Goal: Task Accomplishment & Management: Manage account settings

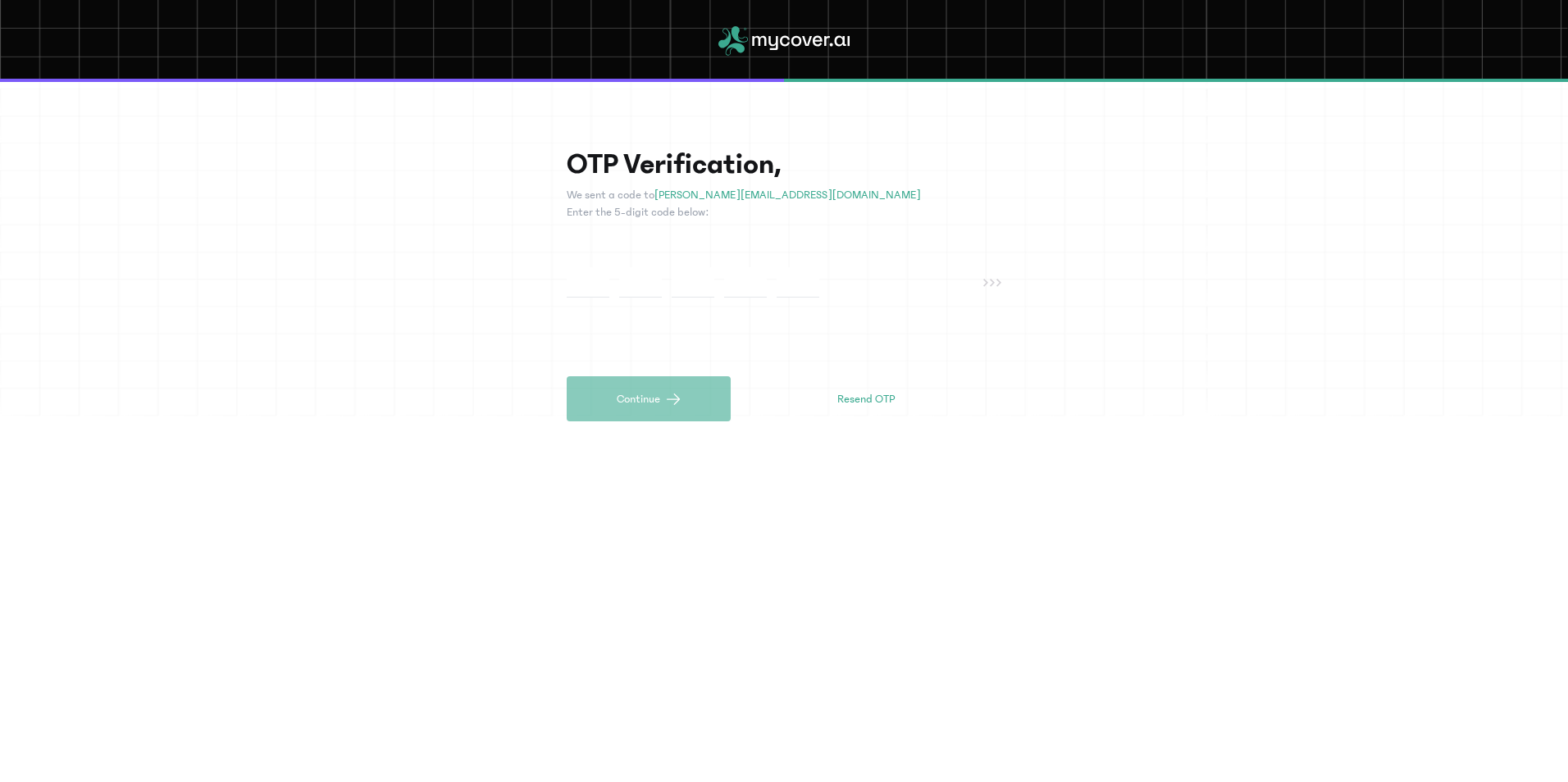
type input "*"
drag, startPoint x: 520, startPoint y: 443, endPoint x: 483, endPoint y: 803, distance: 361.9
click at [483, 781] on html "OTP Verification, We sent a code to [PERSON_NAME][EMAIL_ADDRESS][DOMAIN_NAME] E…" at bounding box center [784, 391] width 1568 height 782
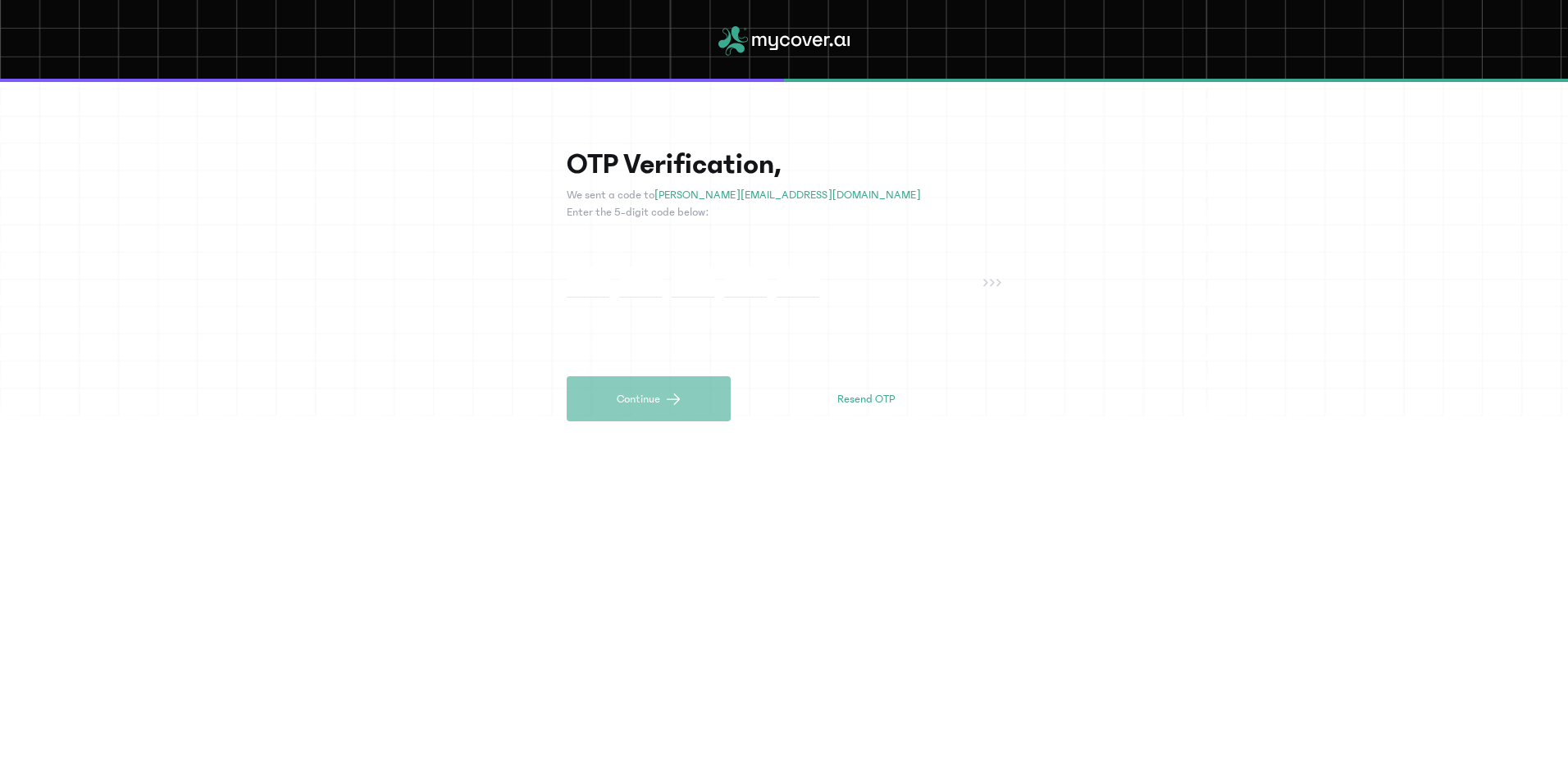
click at [573, 270] on input "text" at bounding box center [587, 282] width 43 height 31
click at [578, 271] on div "OTP Verification, We sent a code to [PERSON_NAME][EMAIL_ADDRESS][DOMAIN_NAME] E…" at bounding box center [783, 284] width 435 height 274
click at [580, 276] on input "text" at bounding box center [587, 282] width 43 height 31
type input "*"
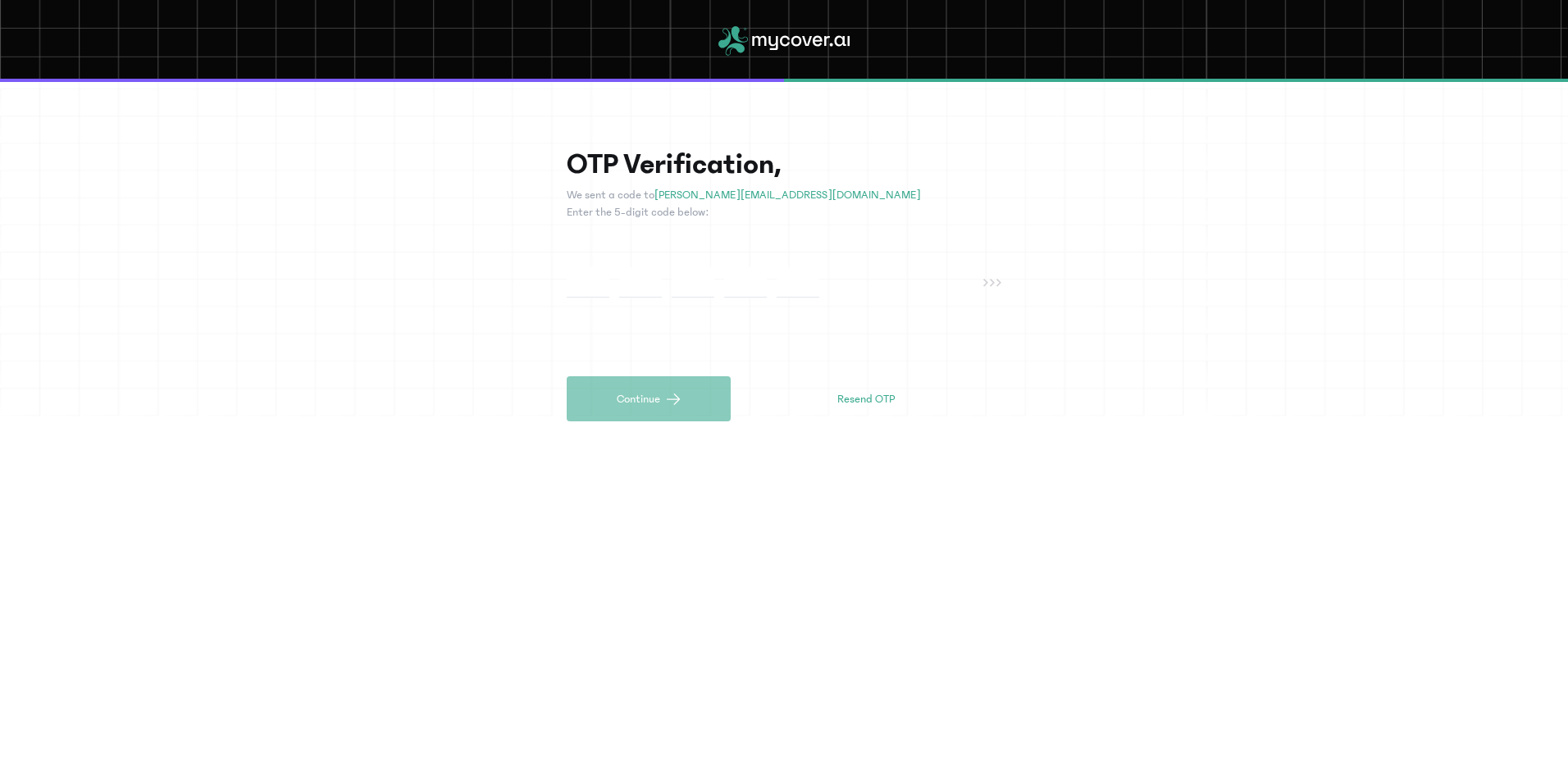
type input "*"
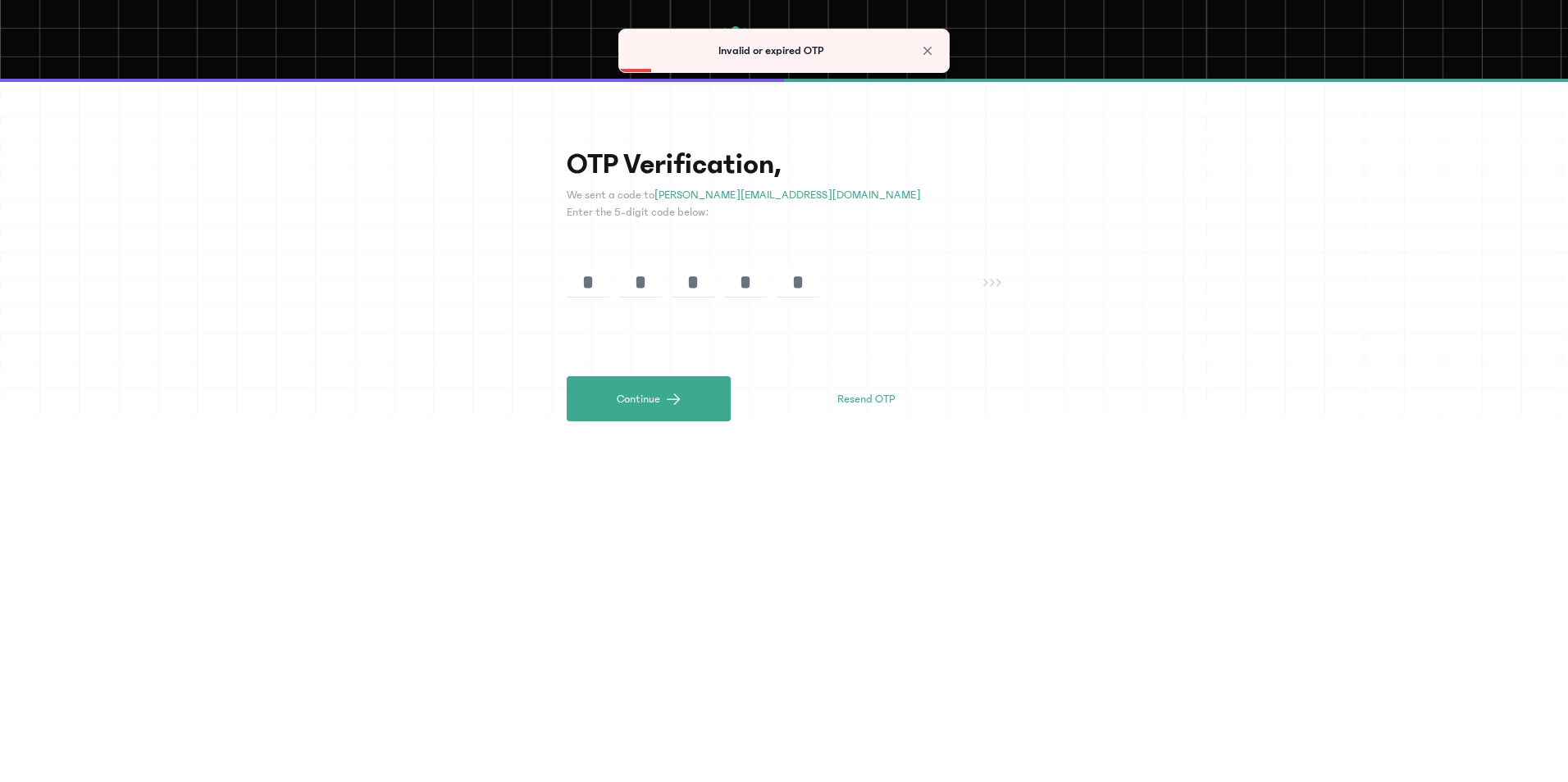
type input "*"
drag, startPoint x: 626, startPoint y: 302, endPoint x: 653, endPoint y: 368, distance: 71.3
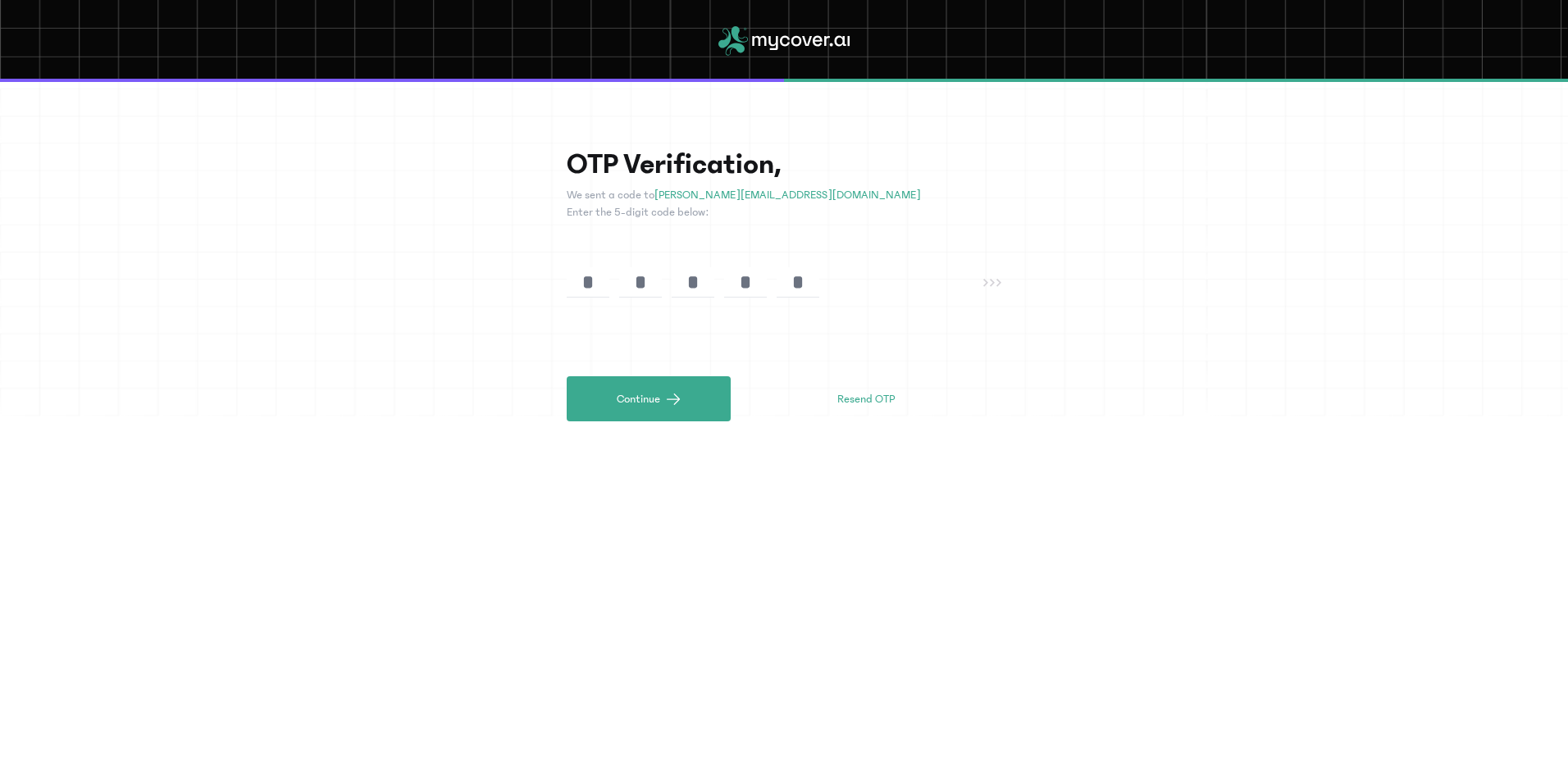
drag, startPoint x: 653, startPoint y: 368, endPoint x: 996, endPoint y: 384, distance: 343.4
click at [996, 384] on div "Continue Resend OTP" at bounding box center [783, 399] width 435 height 45
click at [897, 388] on button "Resend OTP" at bounding box center [865, 399] width 74 height 26
click at [976, 283] on div "* * * * *" at bounding box center [774, 282] width 416 height 31
drag, startPoint x: 976, startPoint y: 283, endPoint x: 830, endPoint y: 270, distance: 146.6
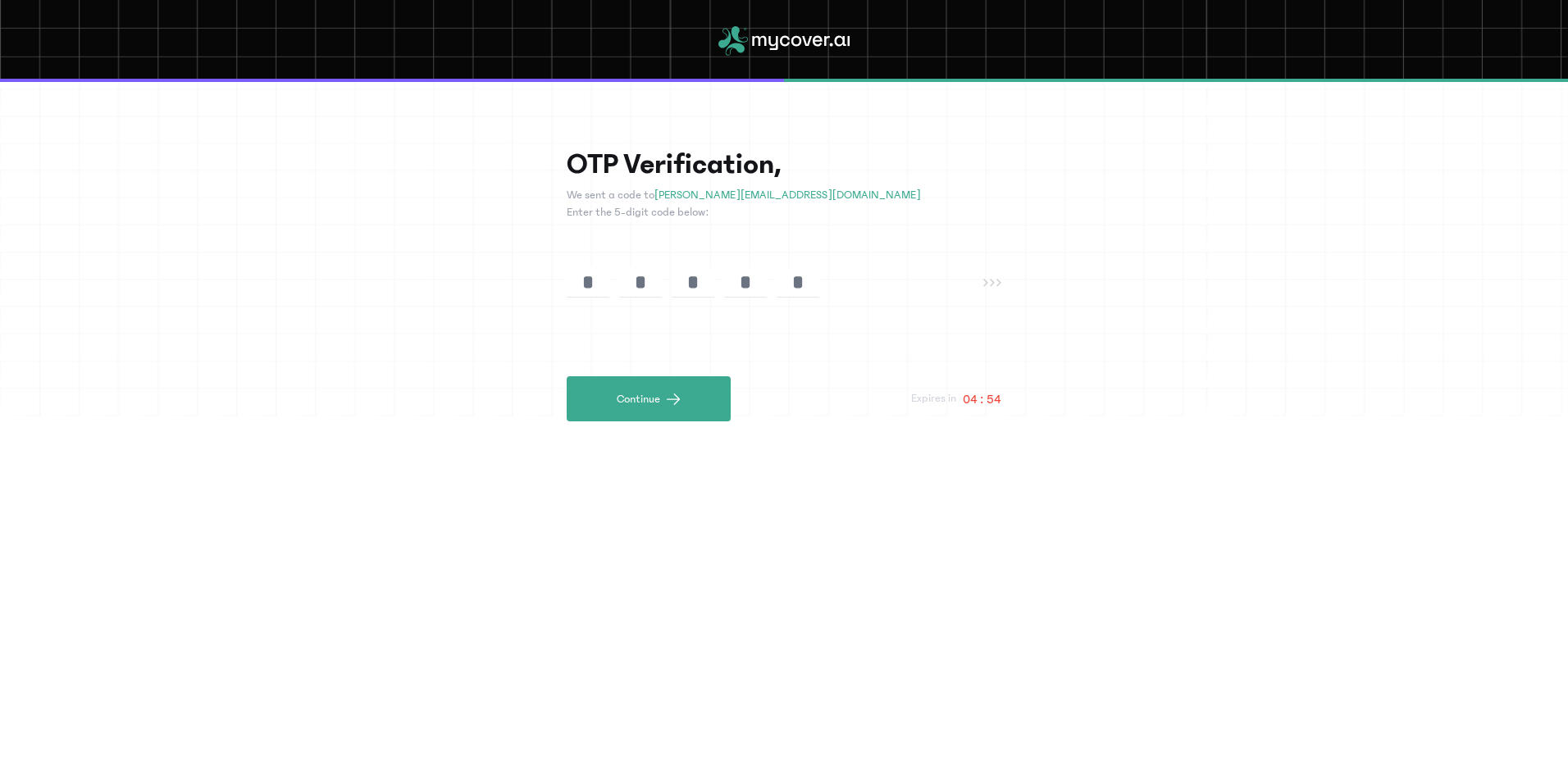
click at [830, 270] on div "* * * * *" at bounding box center [774, 282] width 416 height 31
drag, startPoint x: 830, startPoint y: 270, endPoint x: 809, endPoint y: 277, distance: 22.1
click at [809, 277] on div "* * * * *" at bounding box center [774, 282] width 416 height 31
type input "*"
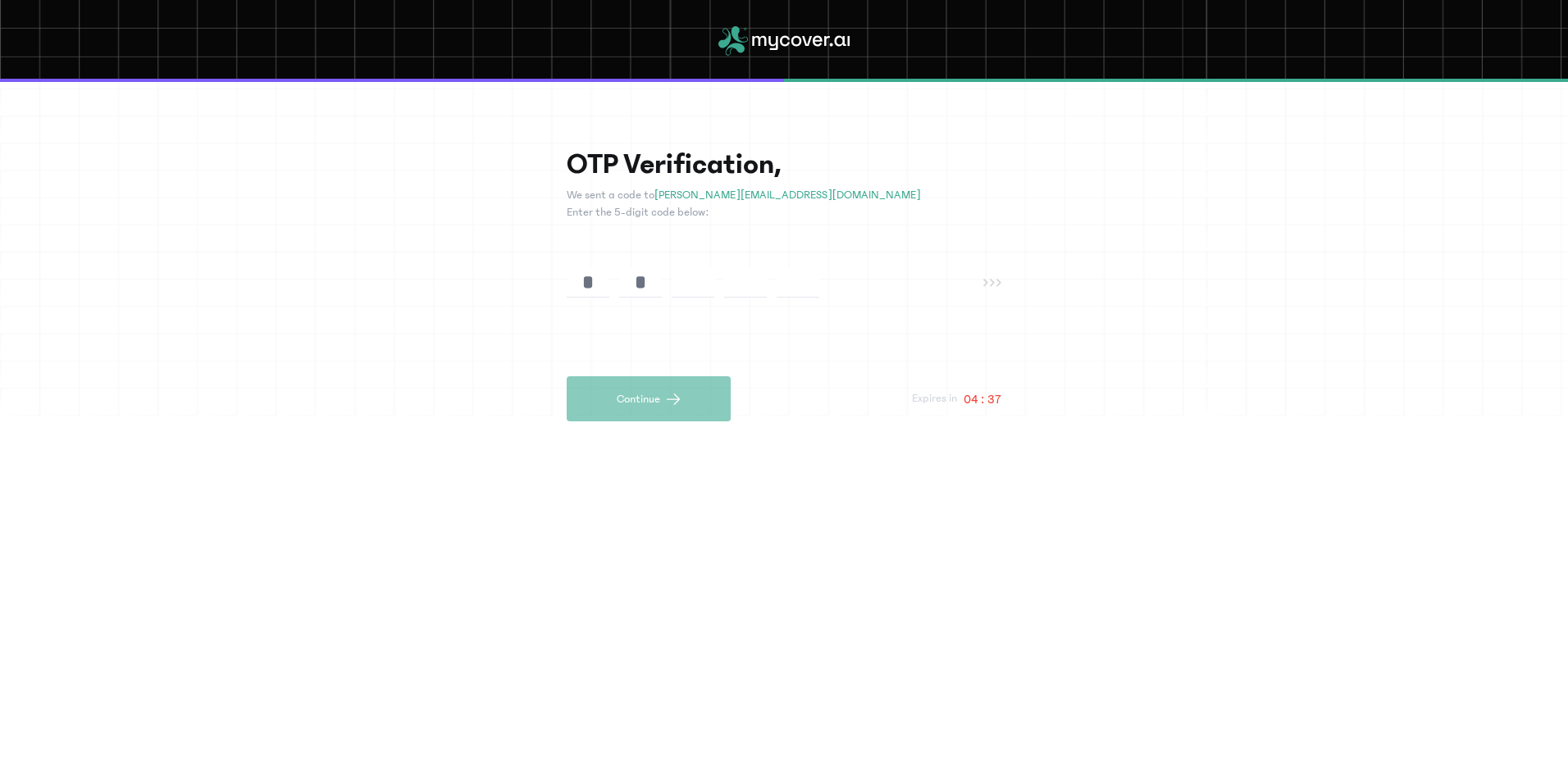
type input "*"
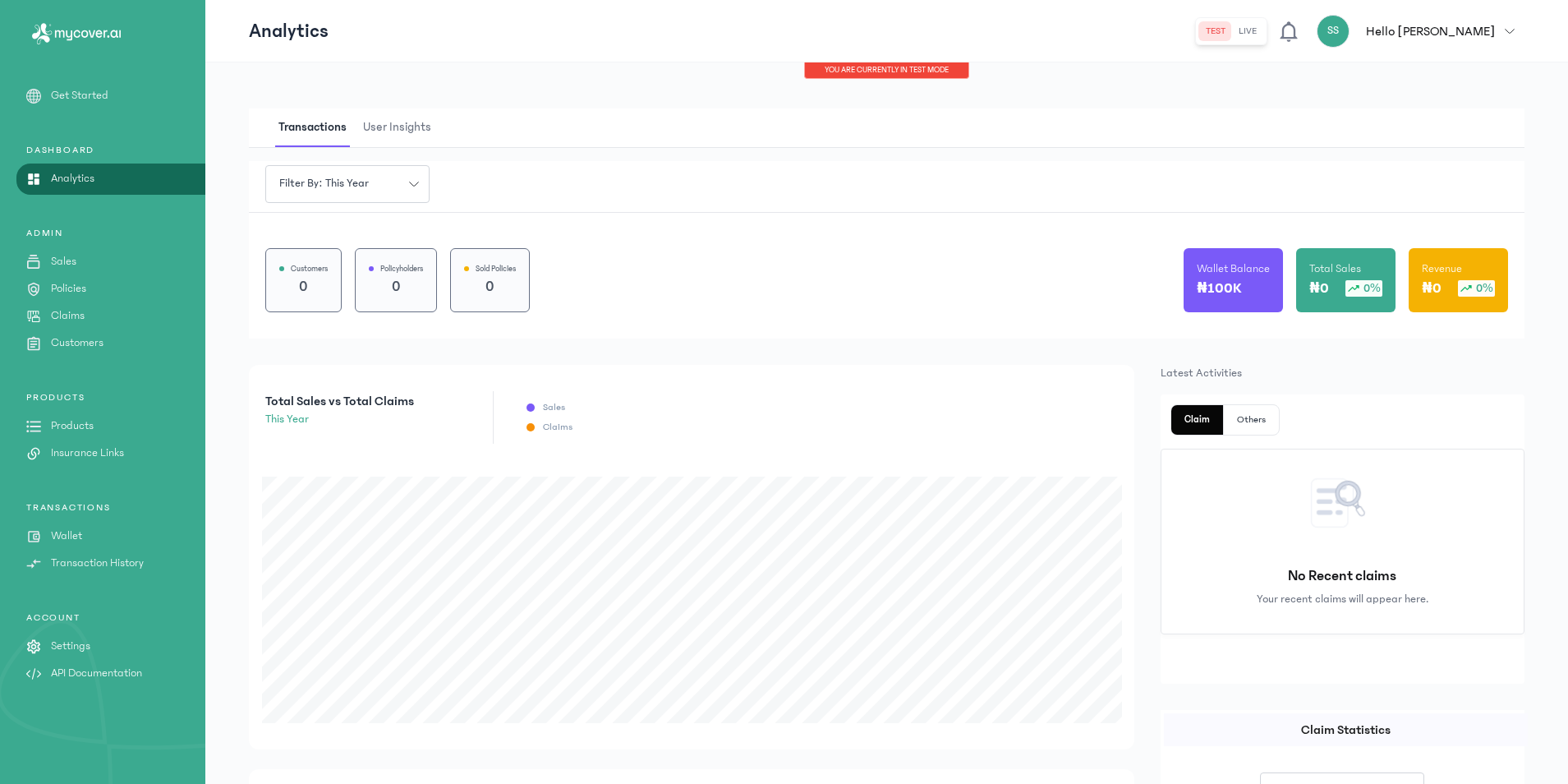
click at [83, 639] on p "Settings" at bounding box center [70, 646] width 39 height 18
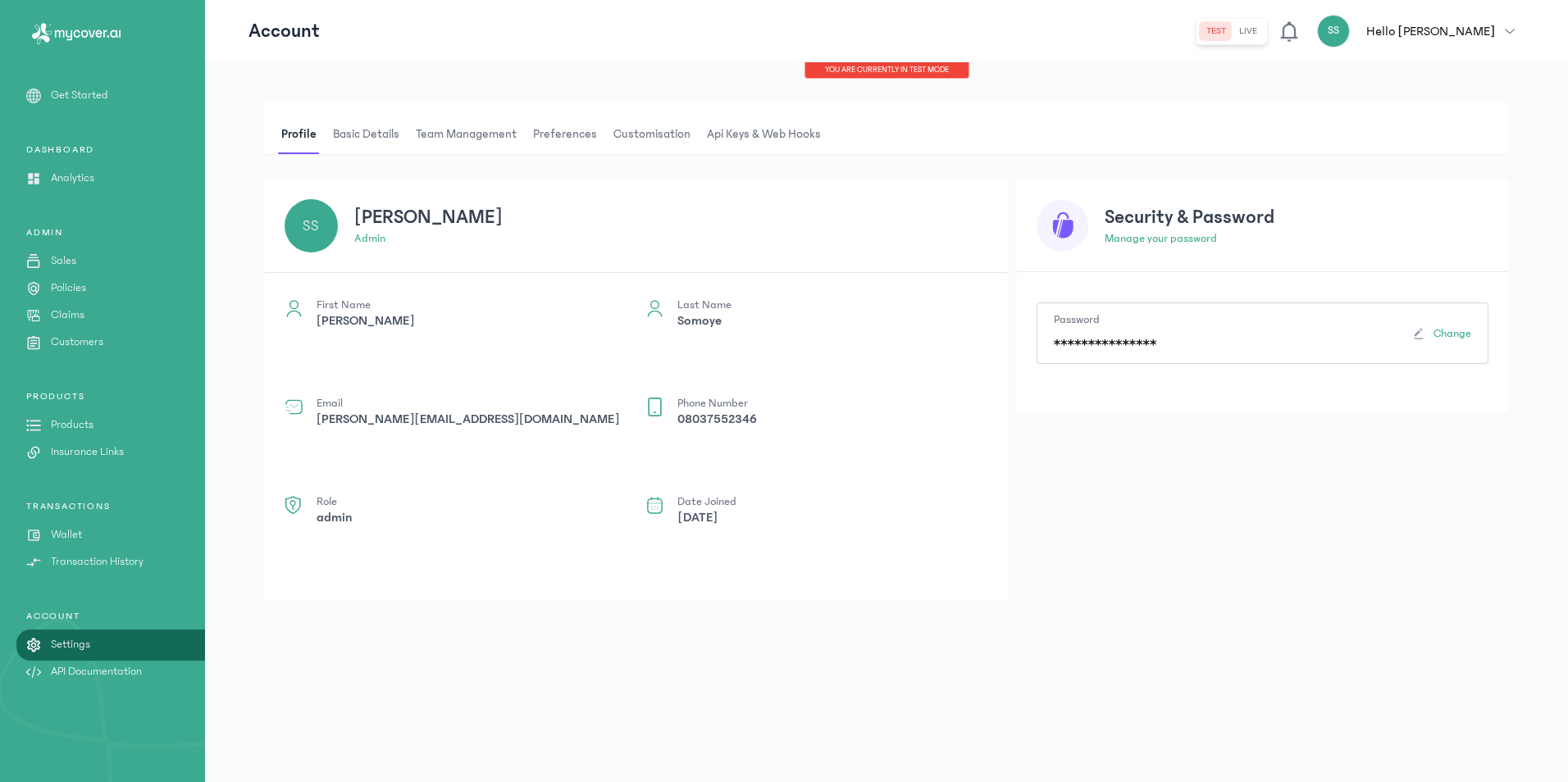
click at [374, 133] on span "Basic details" at bounding box center [366, 134] width 73 height 39
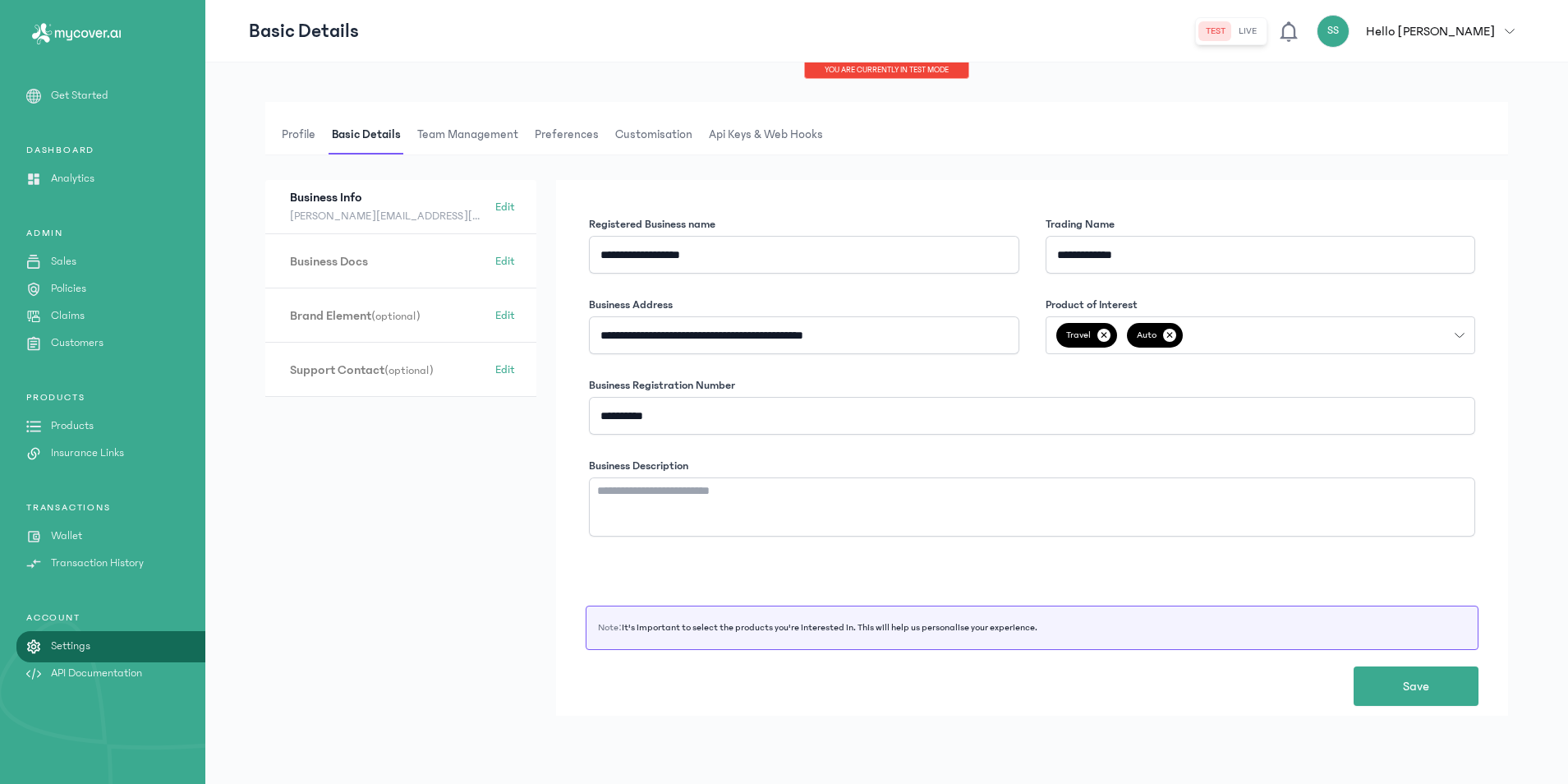
drag, startPoint x: 380, startPoint y: 129, endPoint x: 392, endPoint y: 133, distance: 12.6
drag, startPoint x: 392, startPoint y: 133, endPoint x: 450, endPoint y: 599, distance: 469.6
click at [450, 599] on form "**********" at bounding box center [887, 454] width 1243 height 549
click at [447, 133] on span "Team Management" at bounding box center [467, 134] width 108 height 39
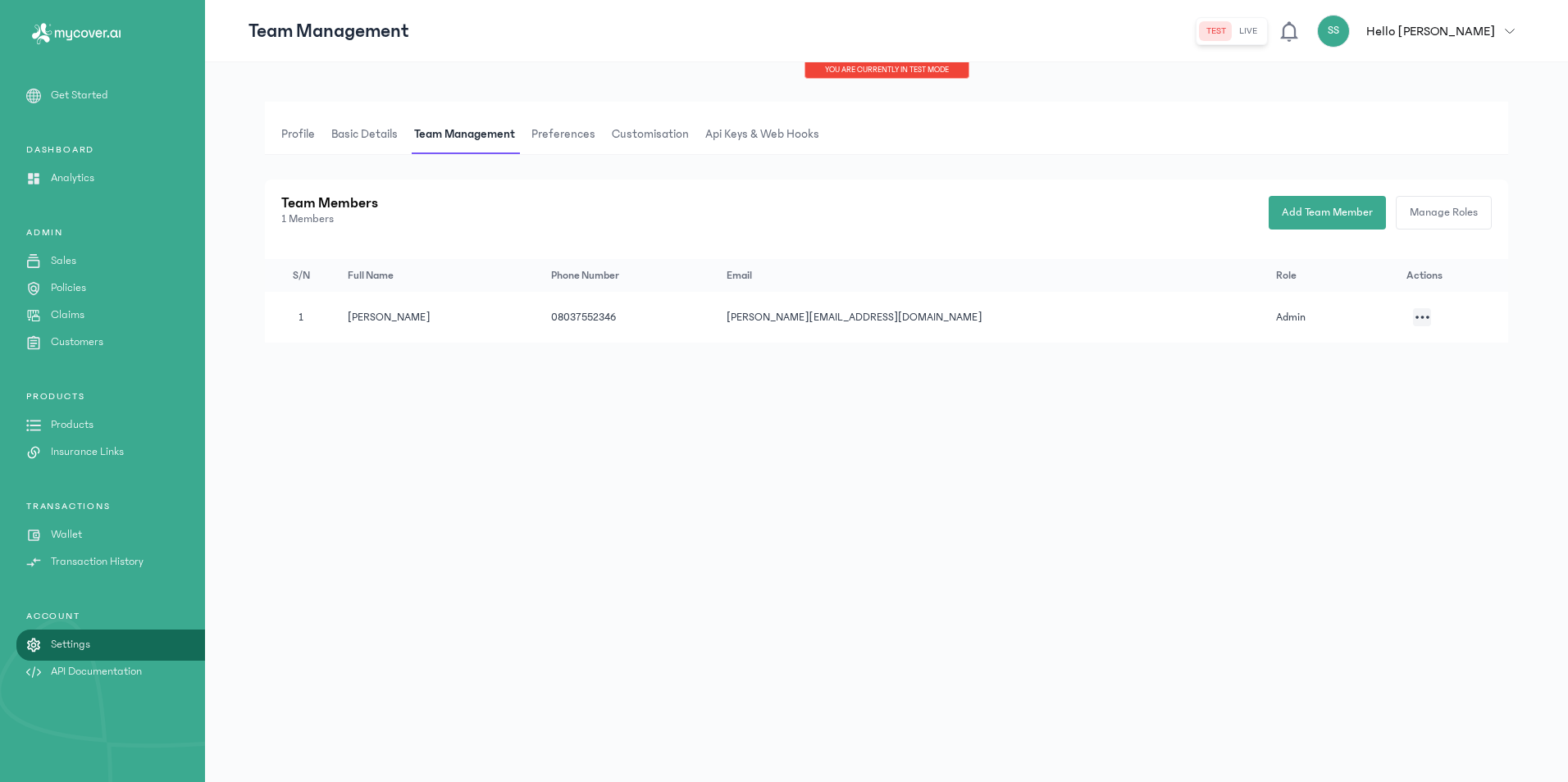
click at [534, 131] on span "Preferences" at bounding box center [563, 134] width 71 height 39
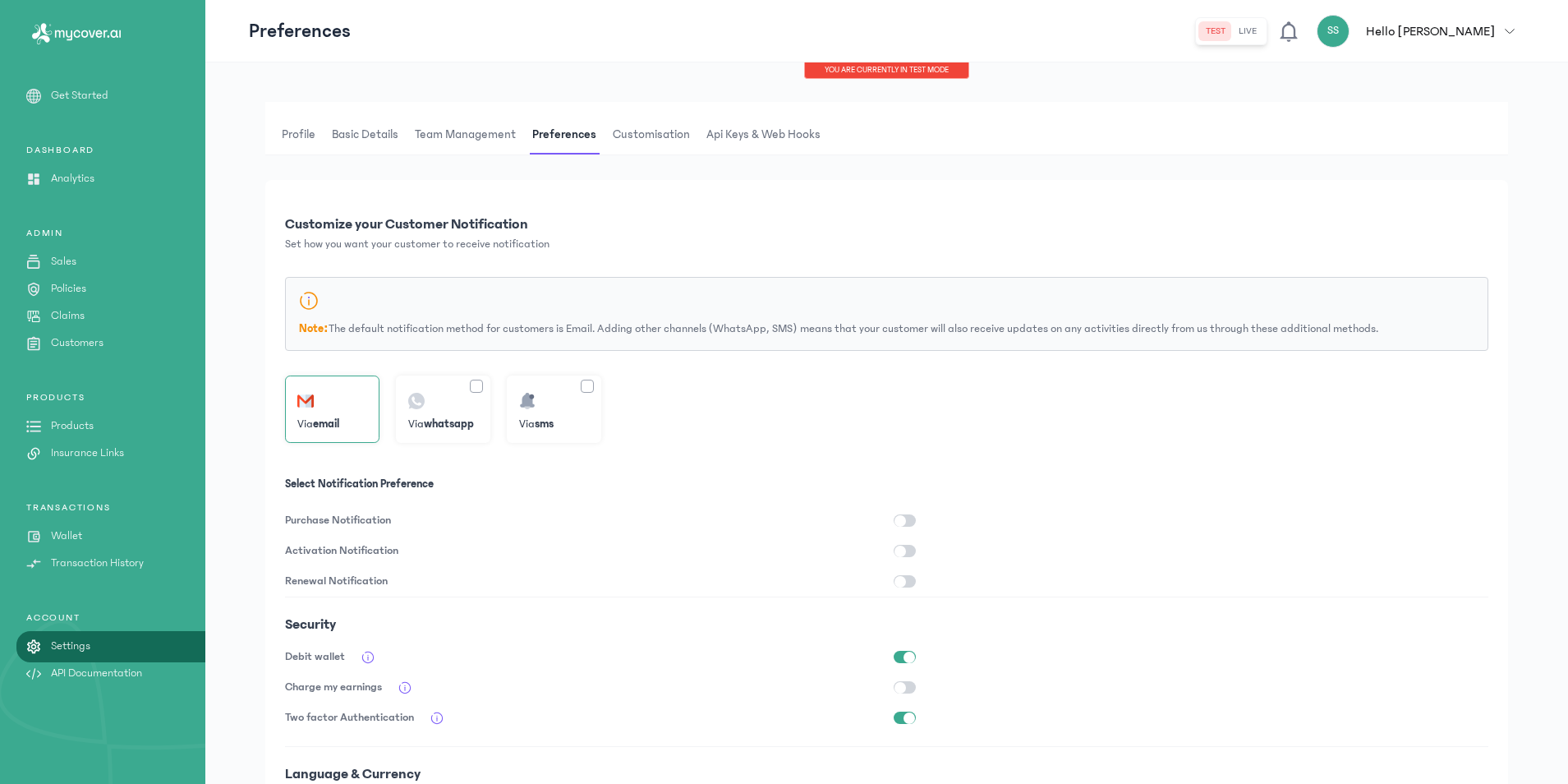
click at [643, 140] on span "Customisation" at bounding box center [651, 134] width 84 height 39
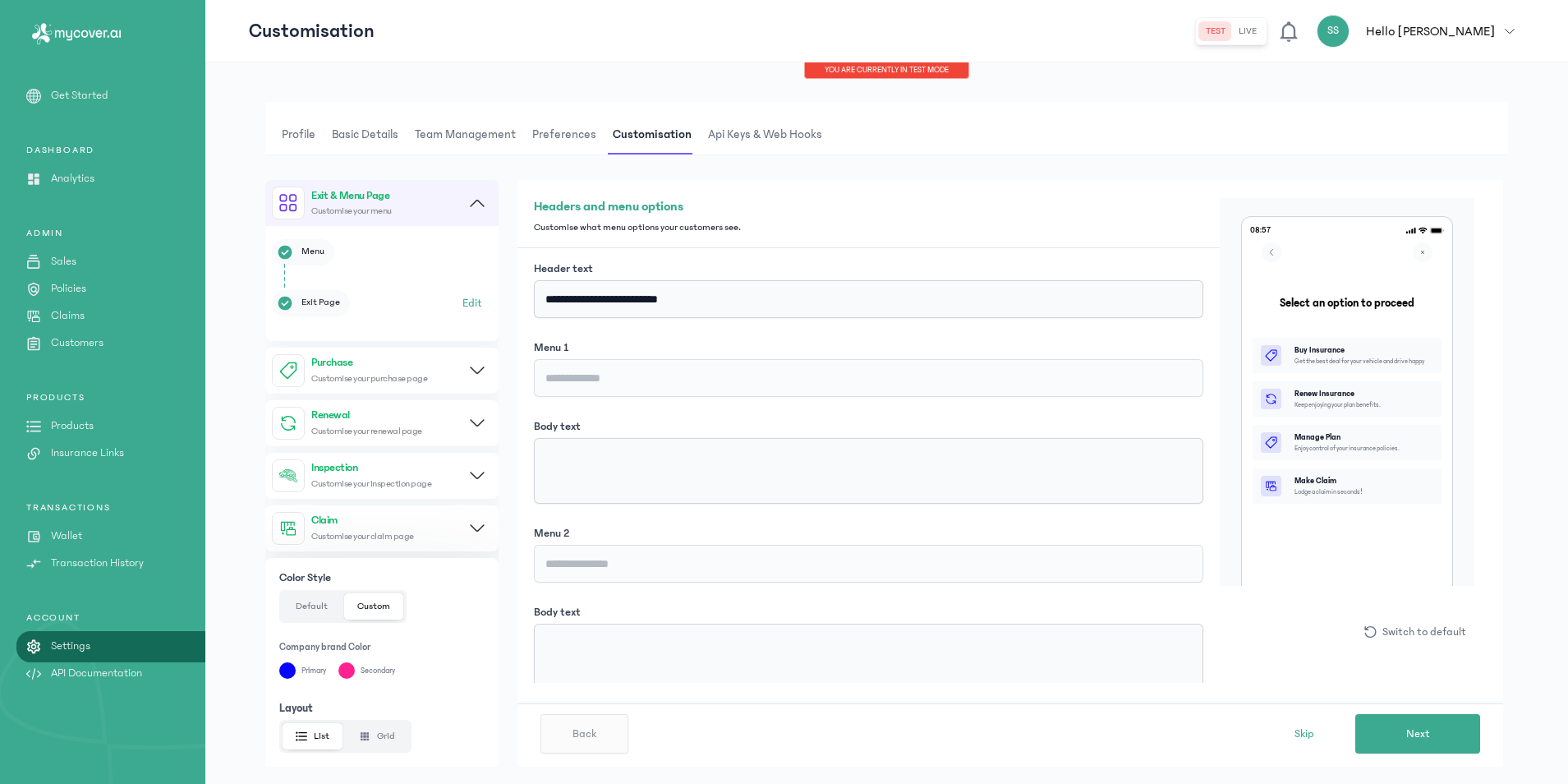
scroll to position [28, 0]
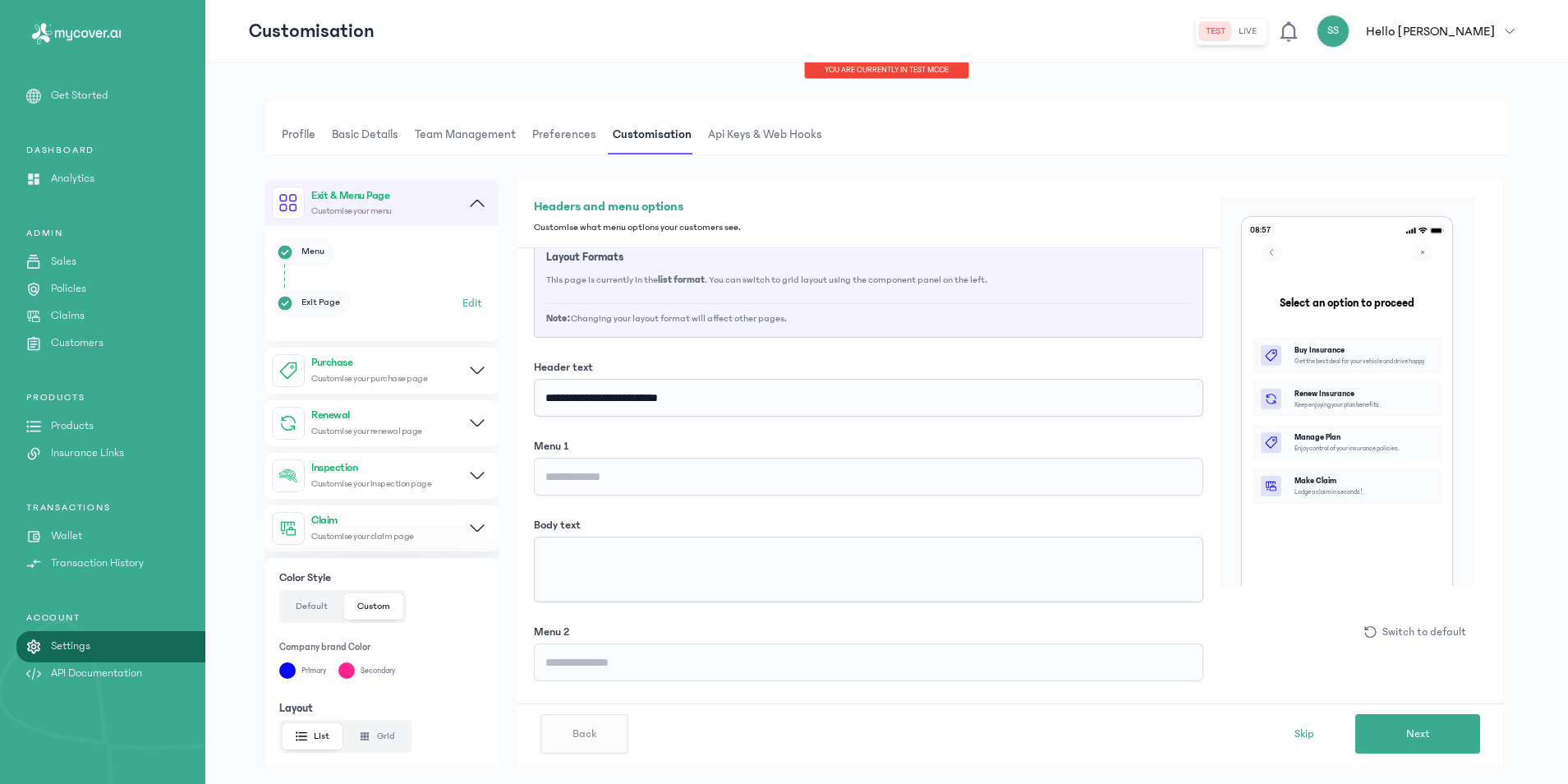
click at [754, 152] on span "Api Keys & Web hooks" at bounding box center [765, 134] width 121 height 39
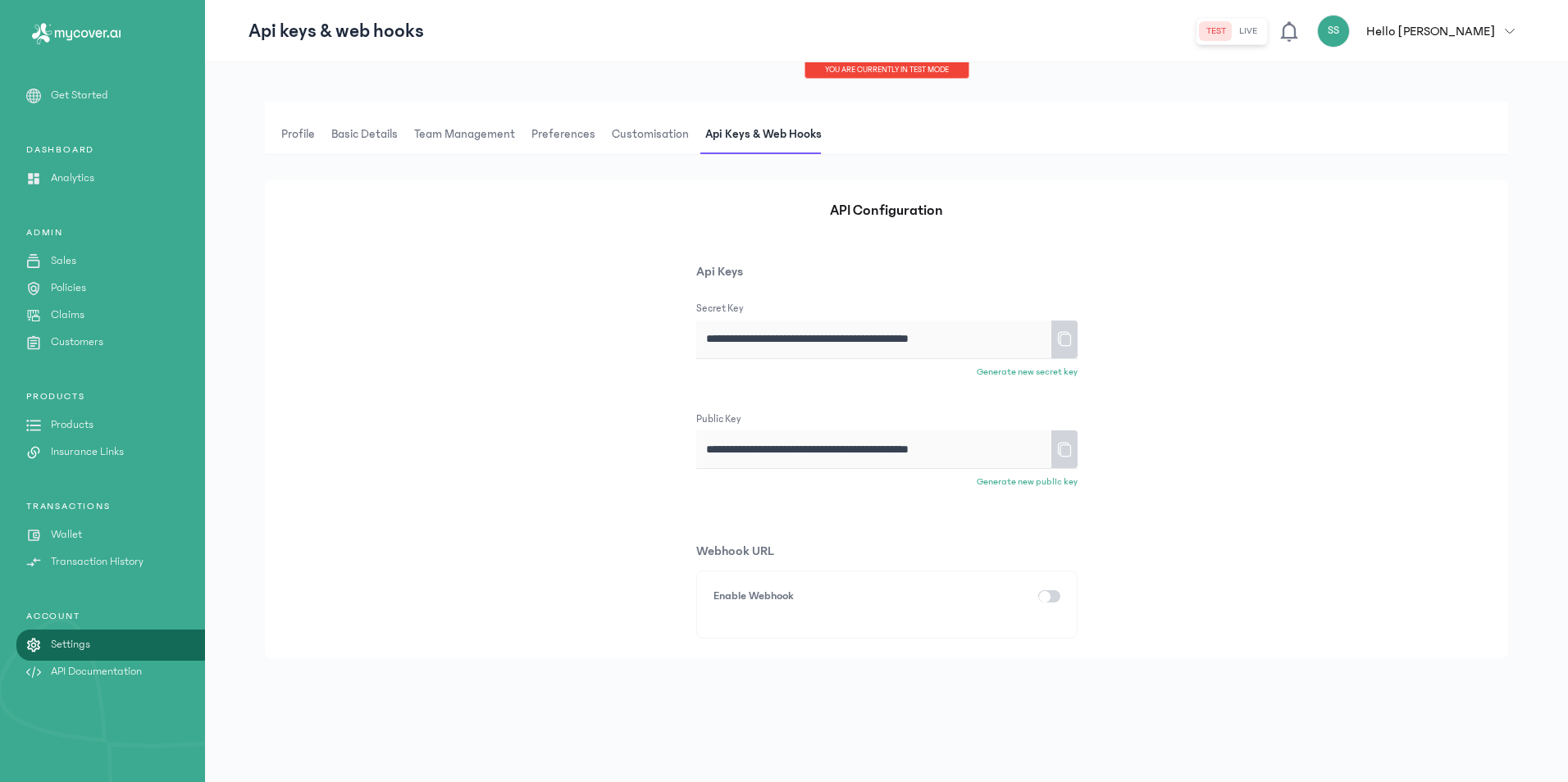
click at [116, 536] on link "Wallet" at bounding box center [102, 535] width 205 height 17
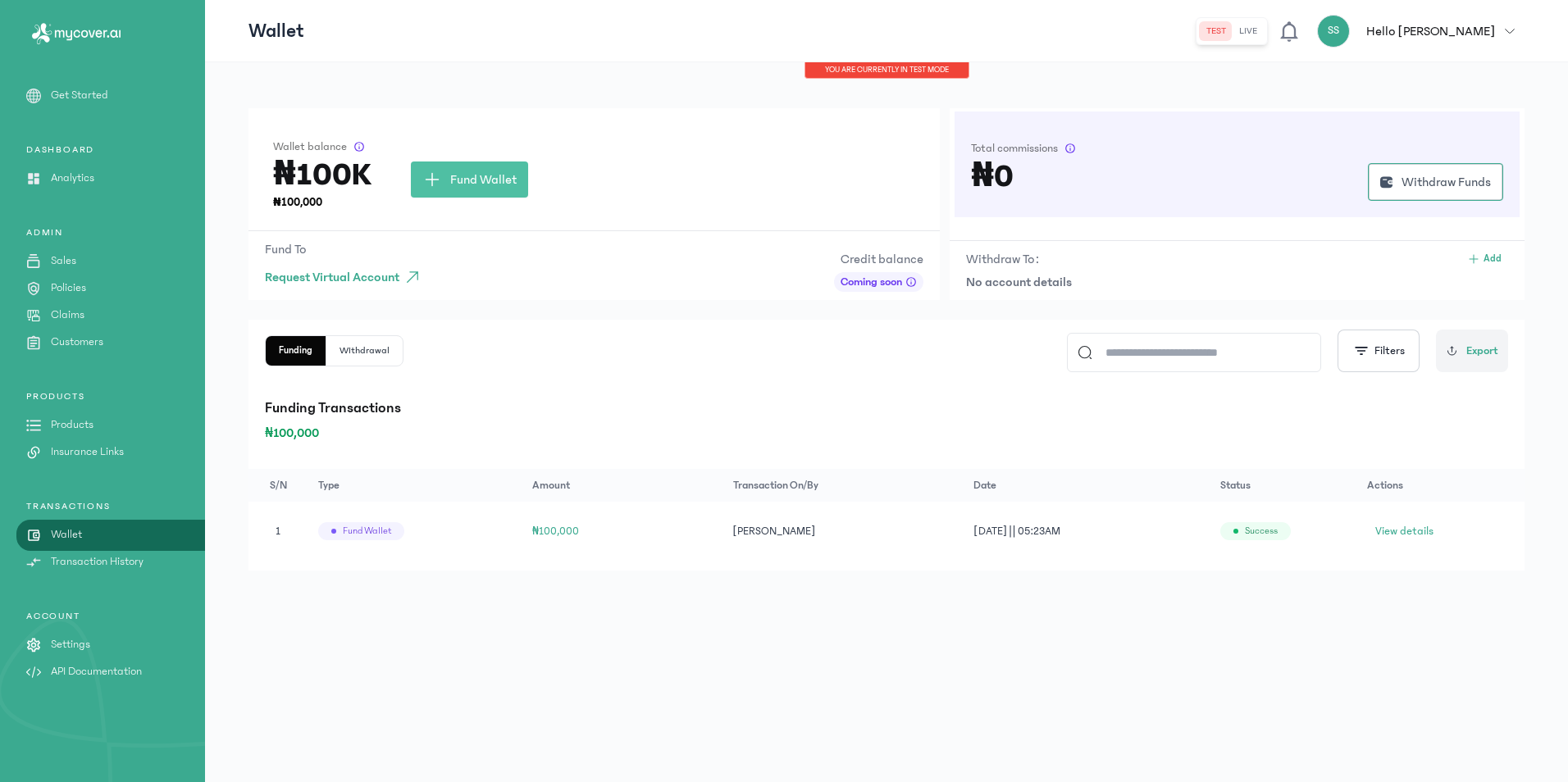
click at [1489, 38] on p "Hello [PERSON_NAME]" at bounding box center [1430, 31] width 129 height 19
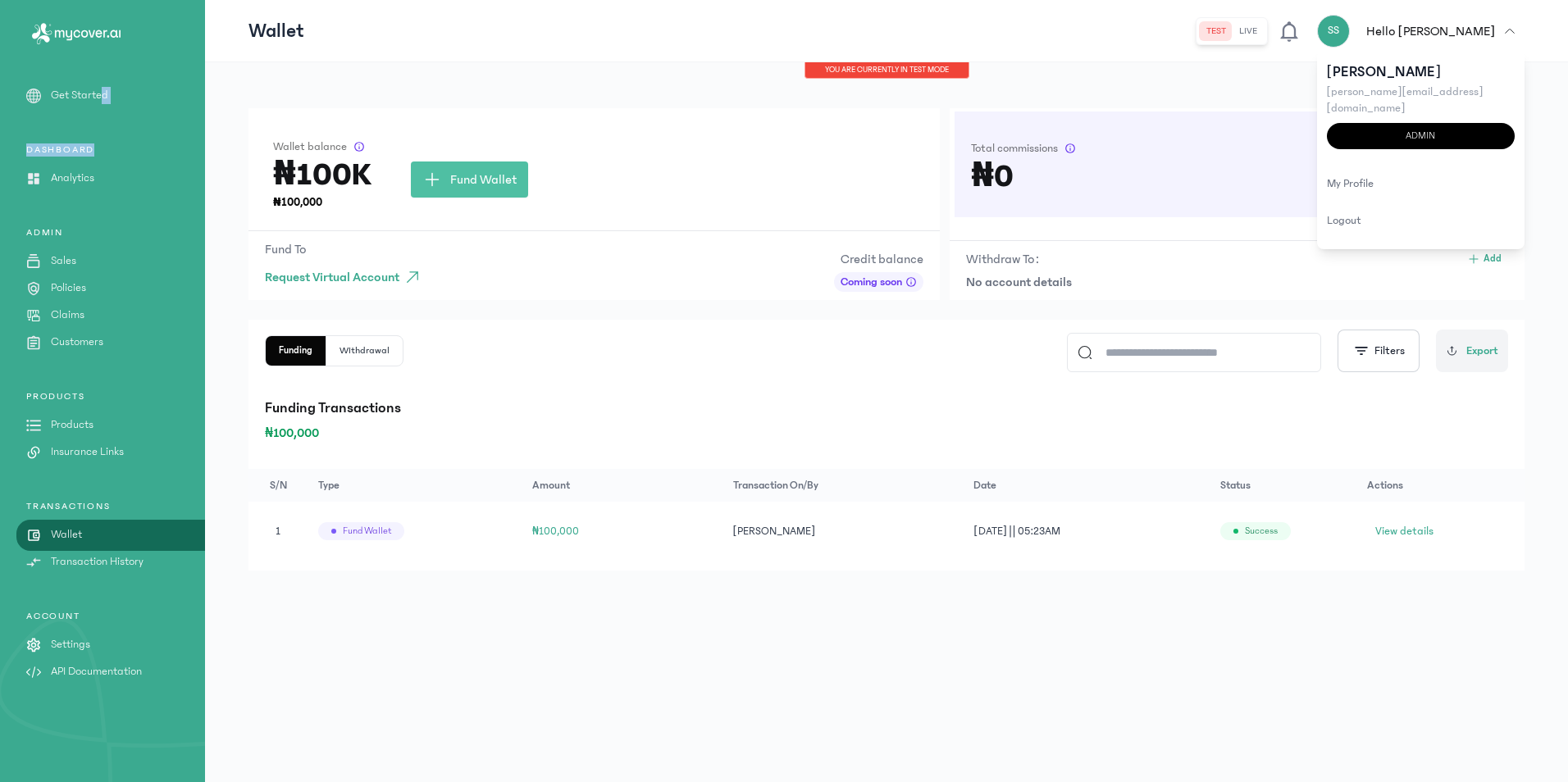
drag, startPoint x: 103, startPoint y: 92, endPoint x: 97, endPoint y: 85, distance: 9.2
click at [98, 84] on aside "MyCoverAi Get Started DASHBOARD Analytics ADMIN Sales Policies Claims Customers…" at bounding box center [102, 391] width 205 height 782
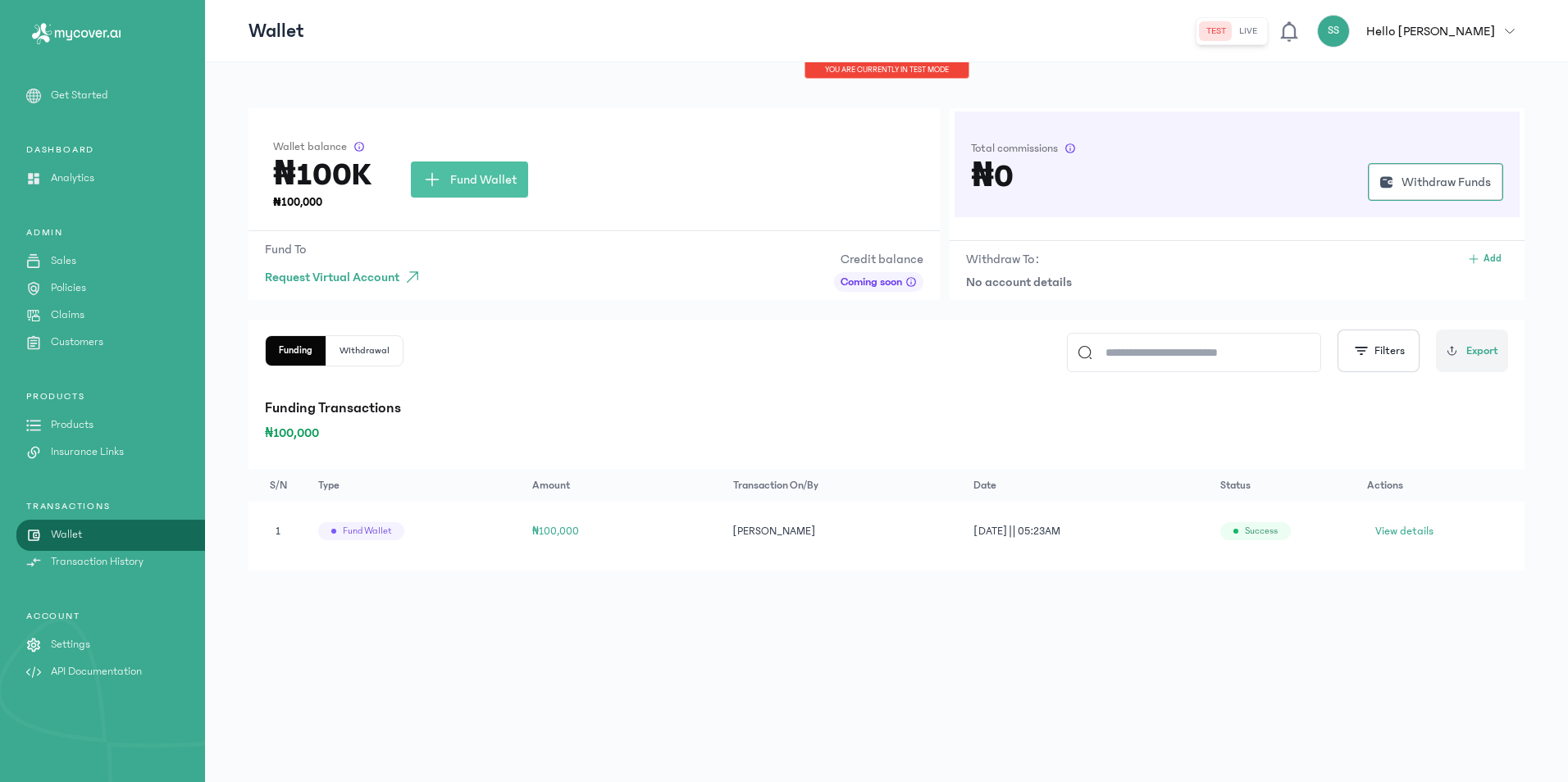
drag, startPoint x: 97, startPoint y: 85, endPoint x: 49, endPoint y: 192, distance: 117.3
click at [49, 192] on div "Get Started DASHBOARD Analytics ADMIN Sales Policies Claims Customers PRODUCTS …" at bounding box center [102, 394] width 205 height 617
click at [68, 166] on div "DASHBOARD Analytics" at bounding box center [102, 165] width 205 height 44
click at [69, 183] on p "Analytics" at bounding box center [73, 178] width 44 height 17
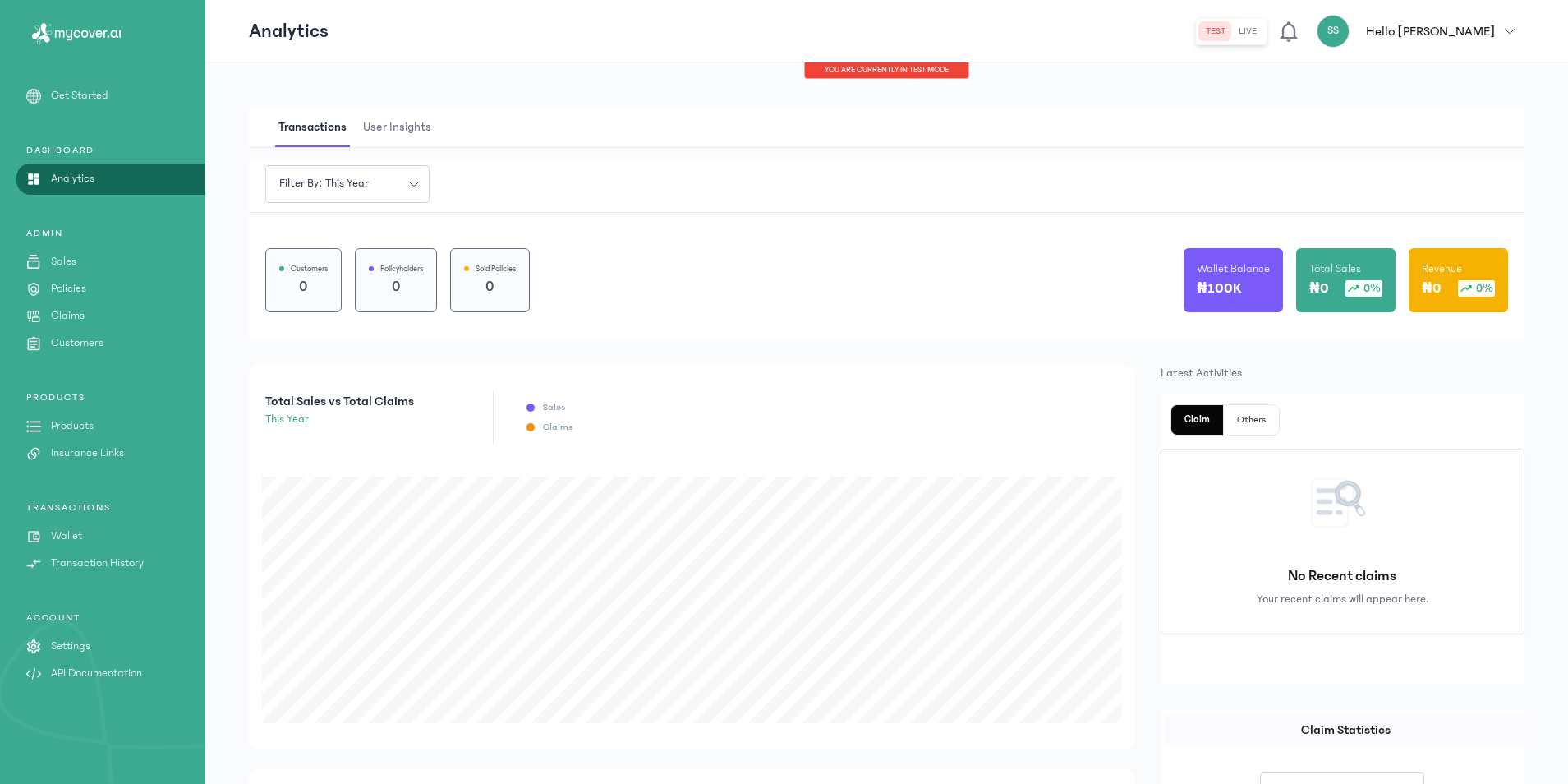
drag, startPoint x: -4, startPoint y: 130, endPoint x: 1240, endPoint y: 430, distance: 1279.7
click at [1240, 430] on button "Others" at bounding box center [1251, 420] width 55 height 30
drag, startPoint x: 364, startPoint y: 125, endPoint x: 427, endPoint y: 110, distance: 64.8
click at [427, 110] on span "User Insights" at bounding box center [396, 128] width 74 height 39
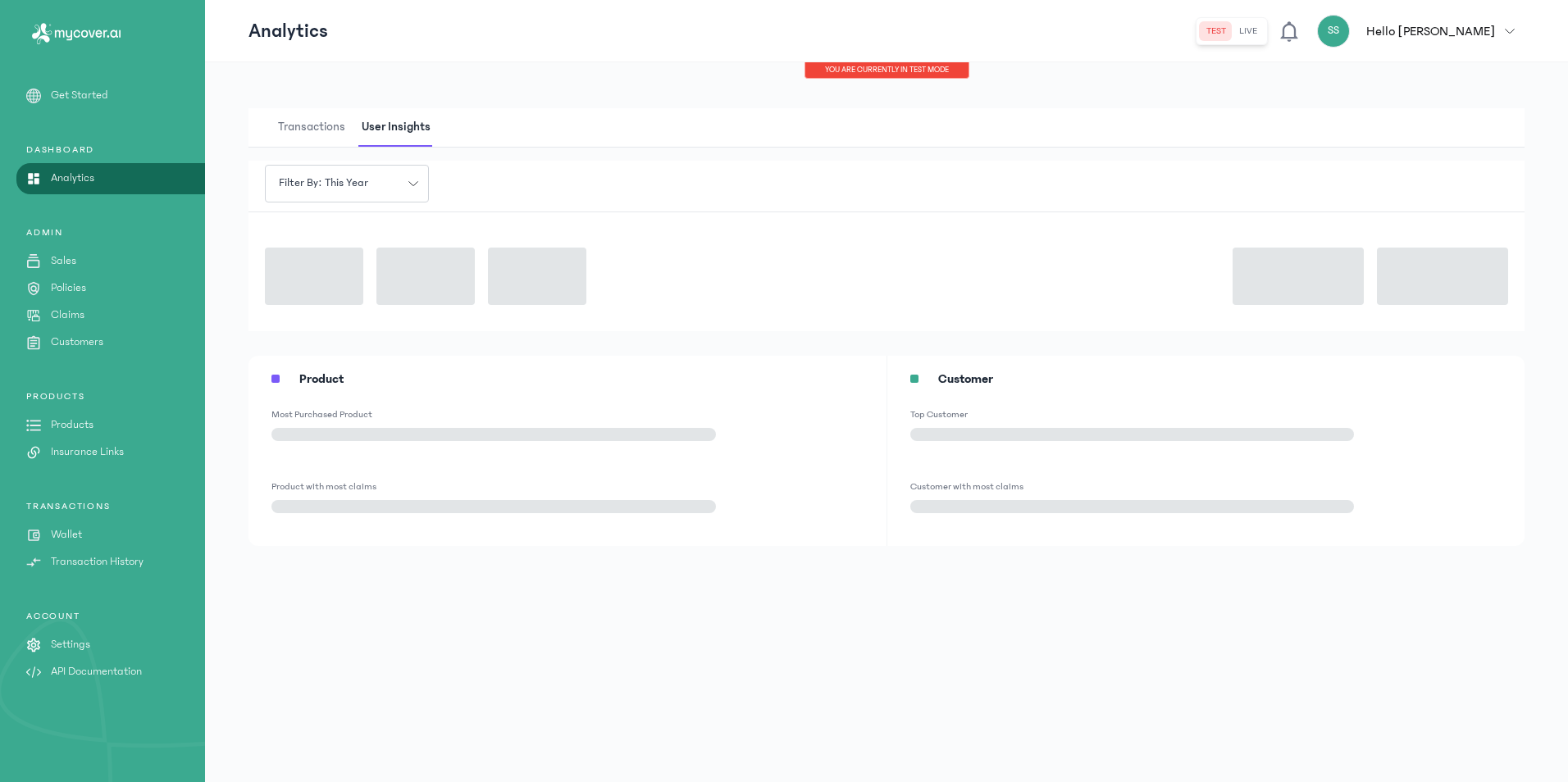
click at [410, 122] on span "User Insights" at bounding box center [396, 128] width 75 height 38
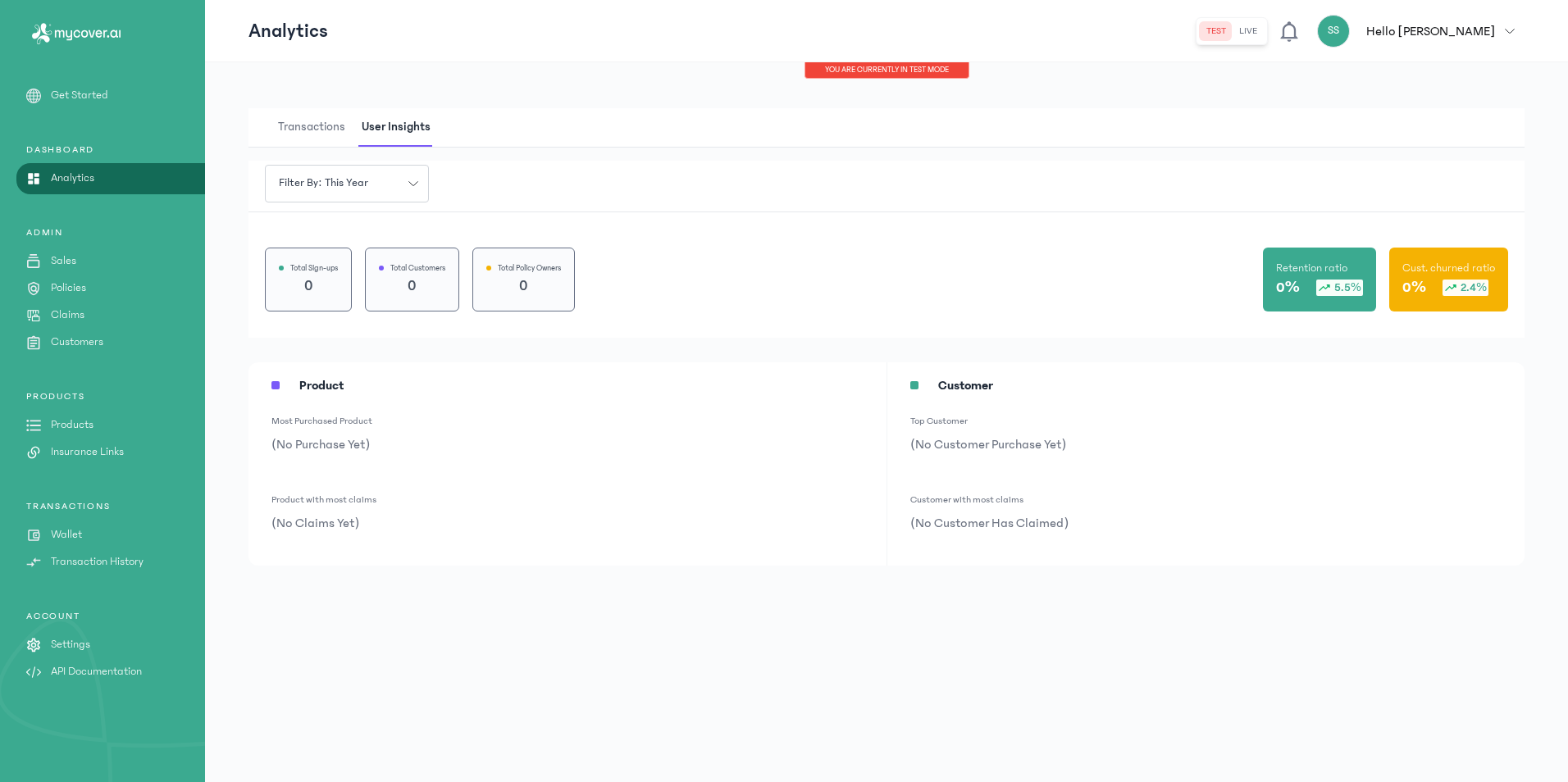
click at [86, 264] on link "Sales" at bounding box center [102, 262] width 205 height 17
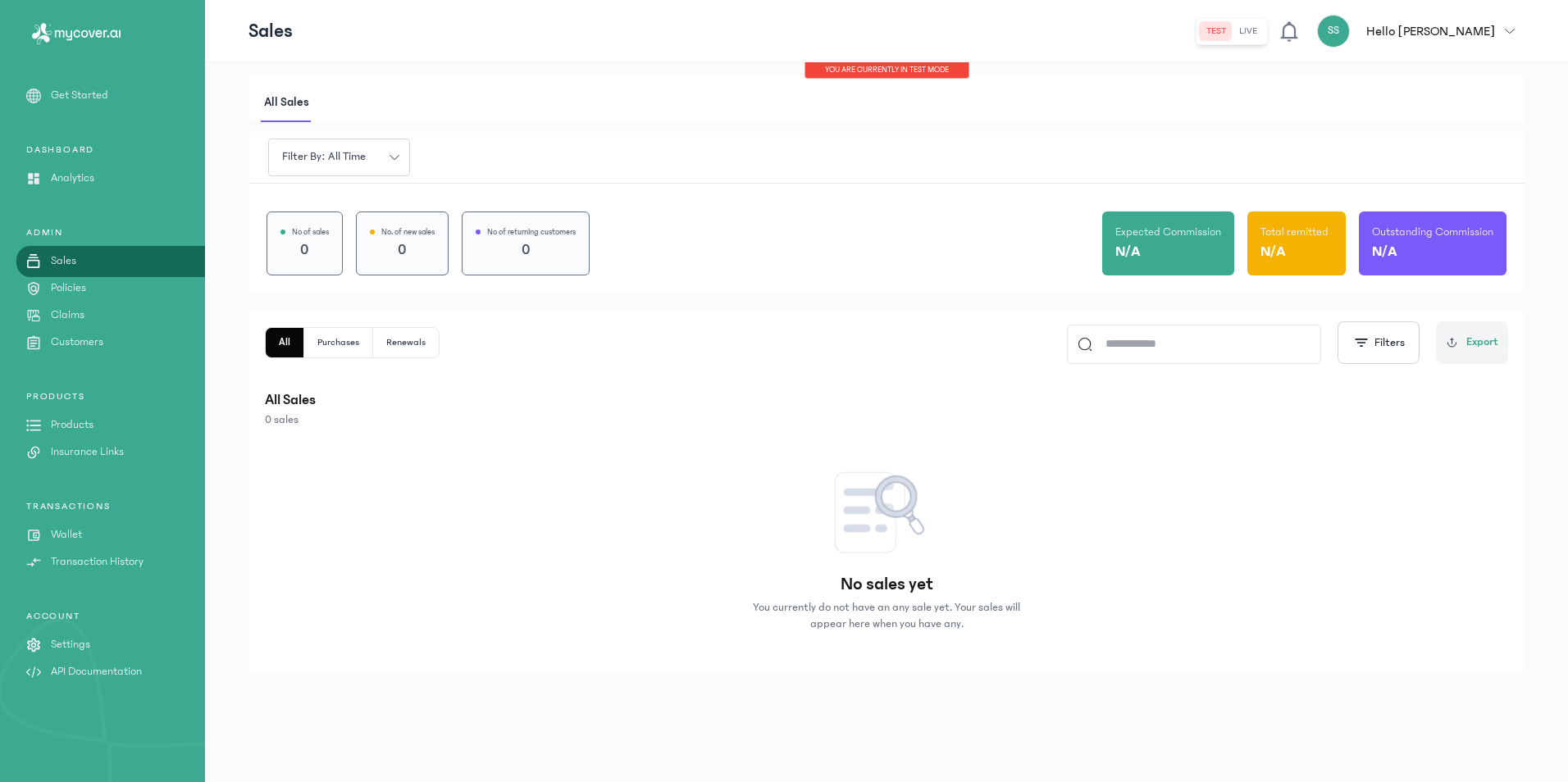
click at [85, 314] on link "Claims" at bounding box center [102, 315] width 205 height 17
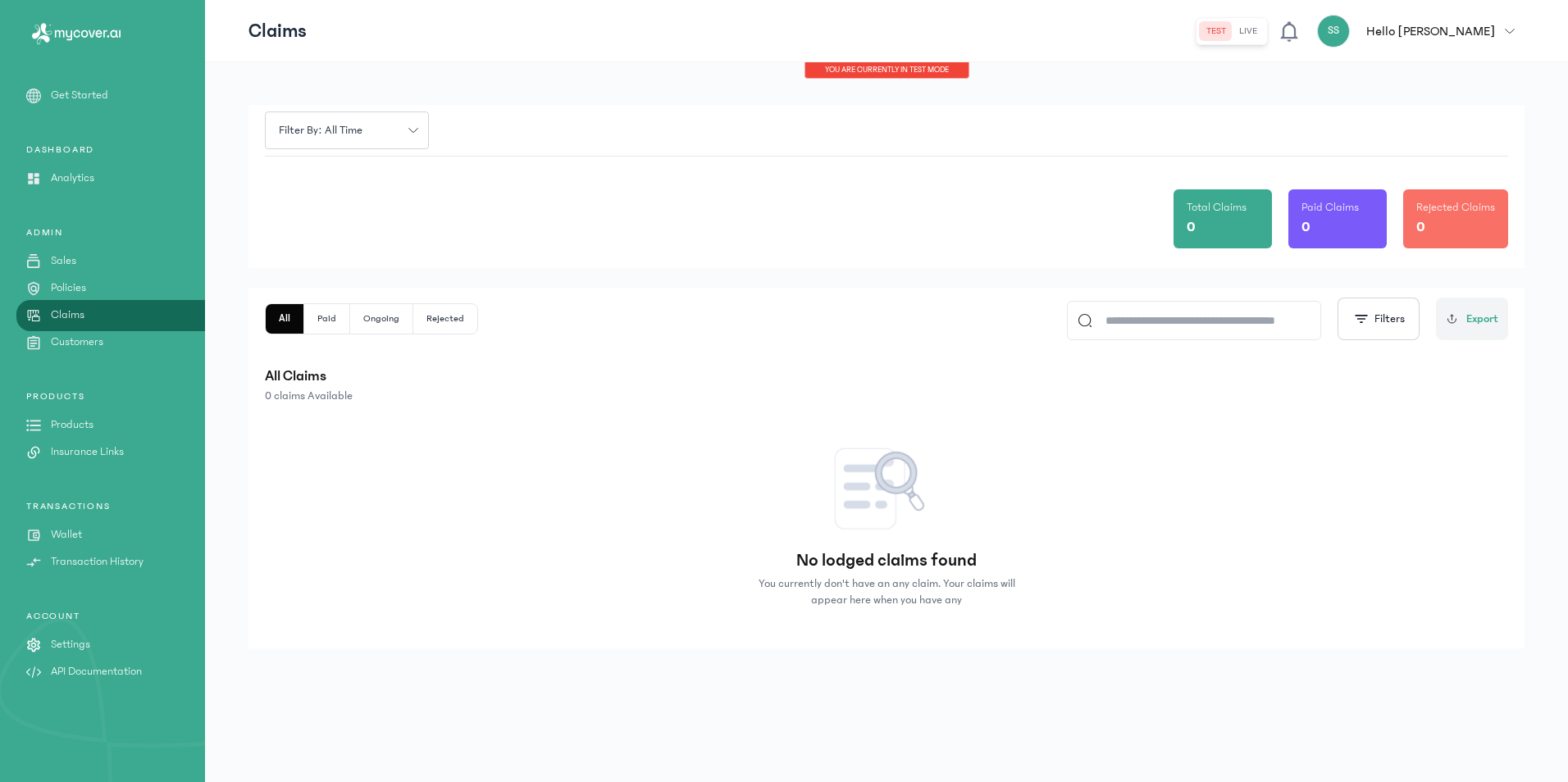
click at [97, 344] on p "Customers" at bounding box center [77, 342] width 52 height 17
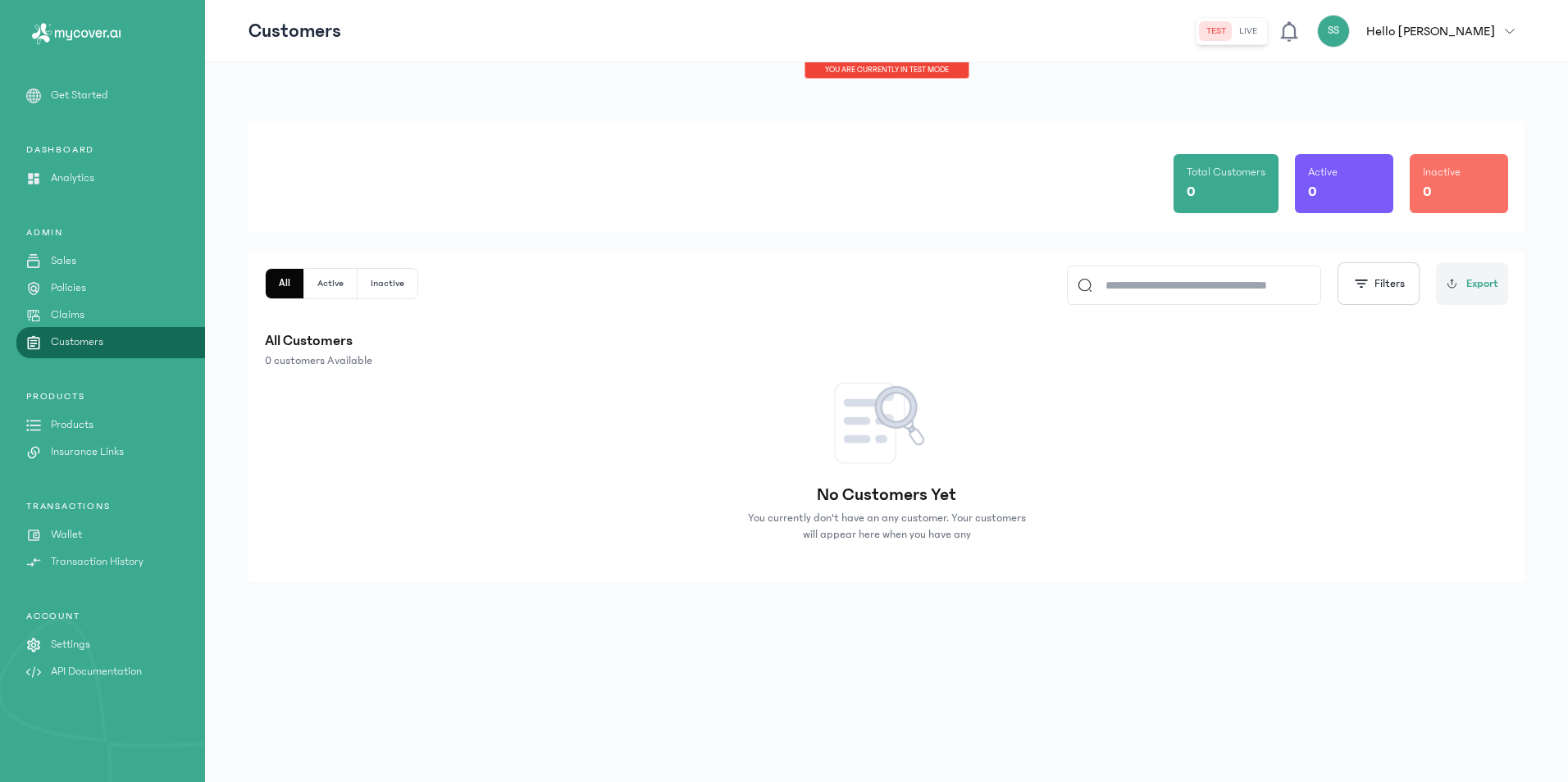
click at [71, 427] on p "Products" at bounding box center [72, 425] width 43 height 17
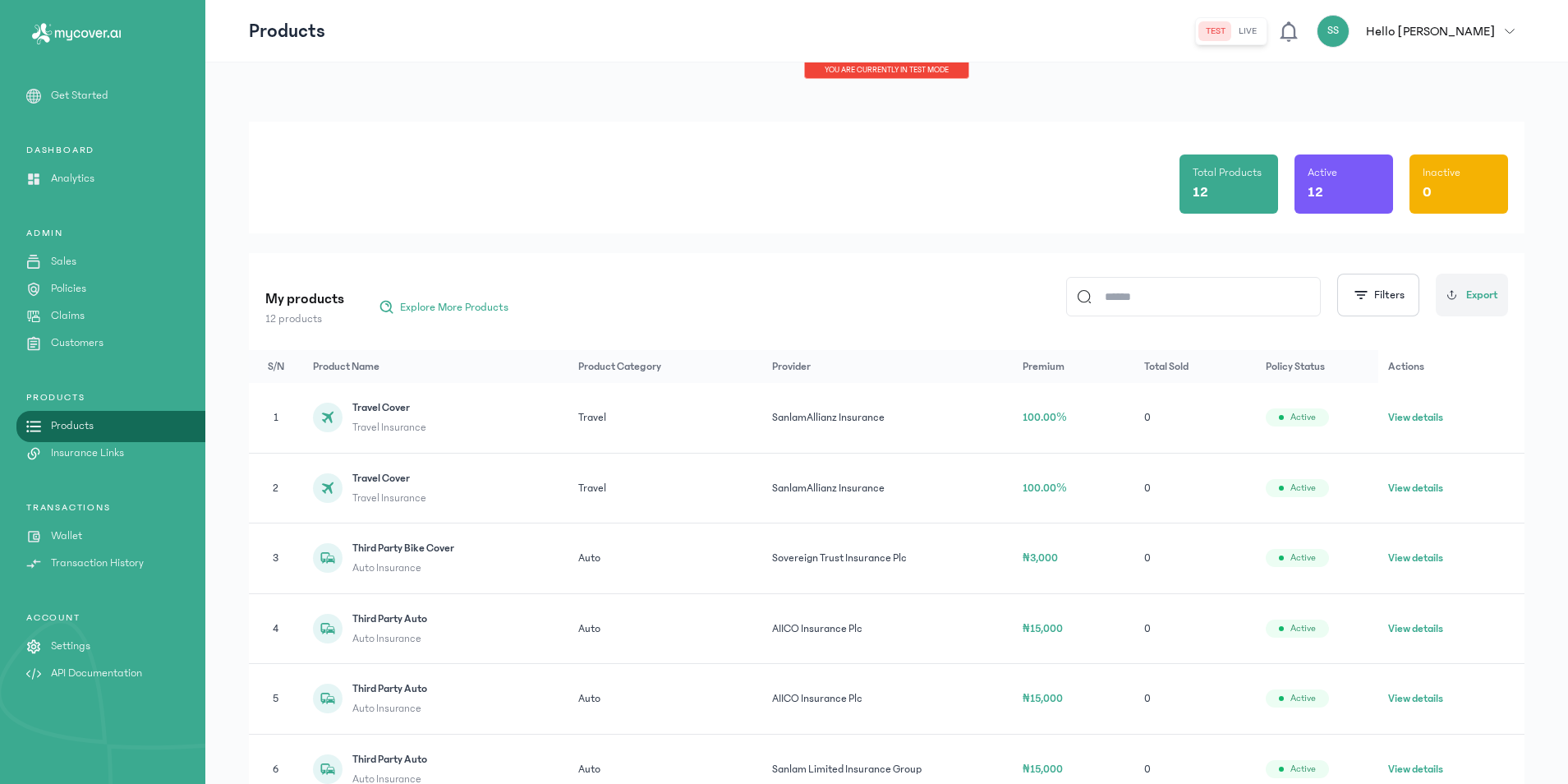
click at [92, 450] on p "Insurance Links" at bounding box center [87, 453] width 73 height 18
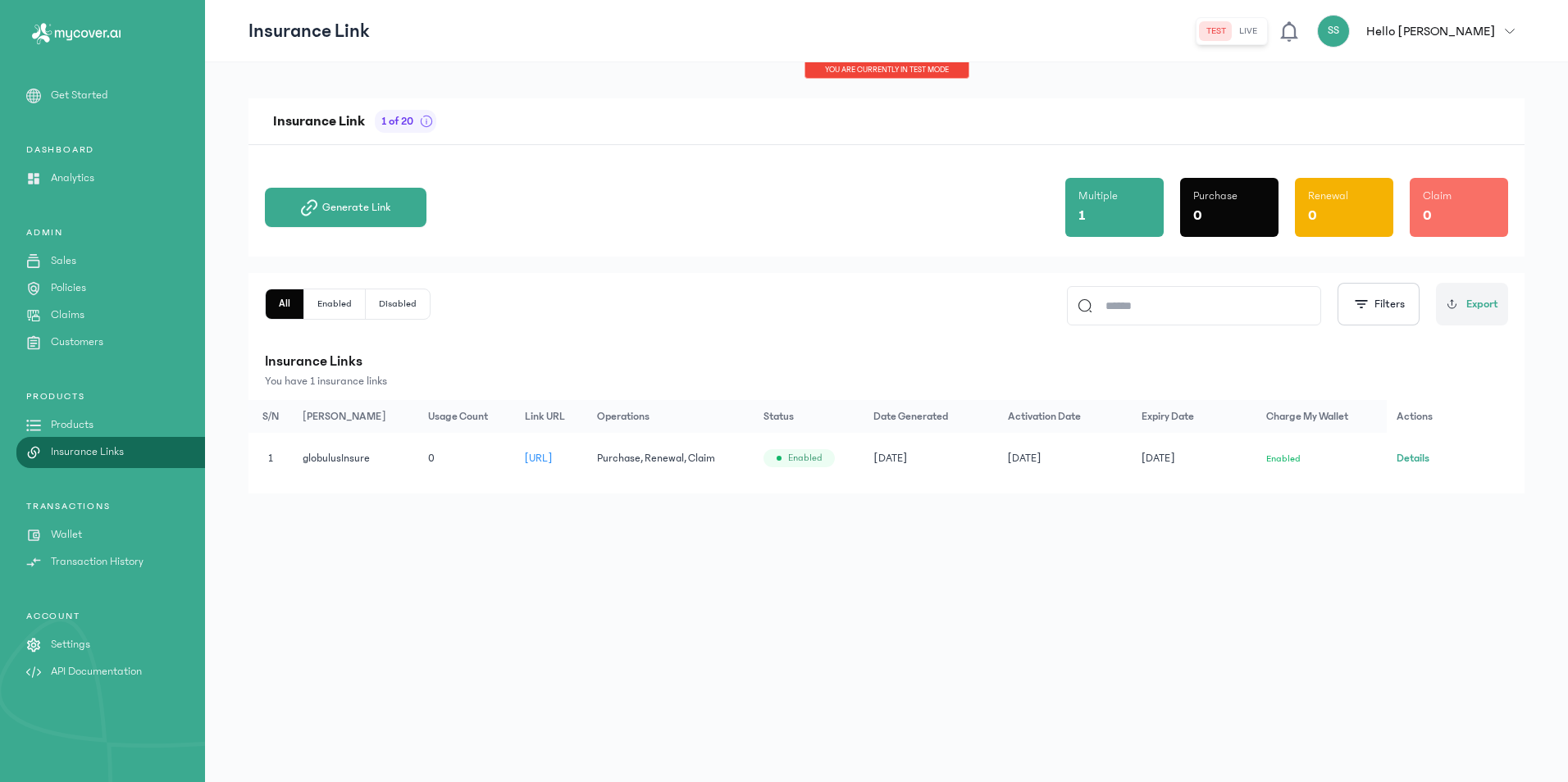
click at [1429, 457] on button "Details" at bounding box center [1412, 457] width 32 height 17
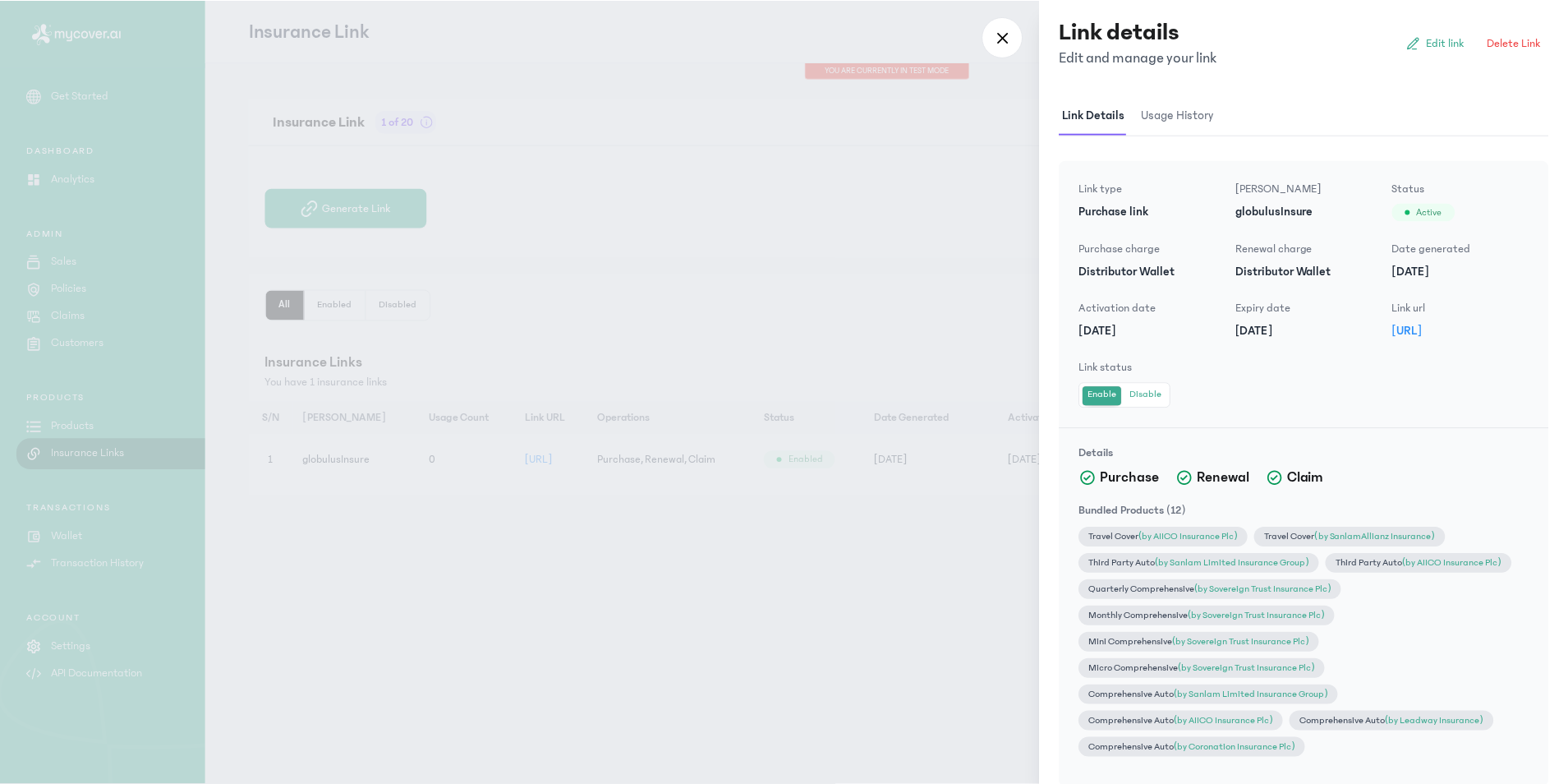
scroll to position [51, 0]
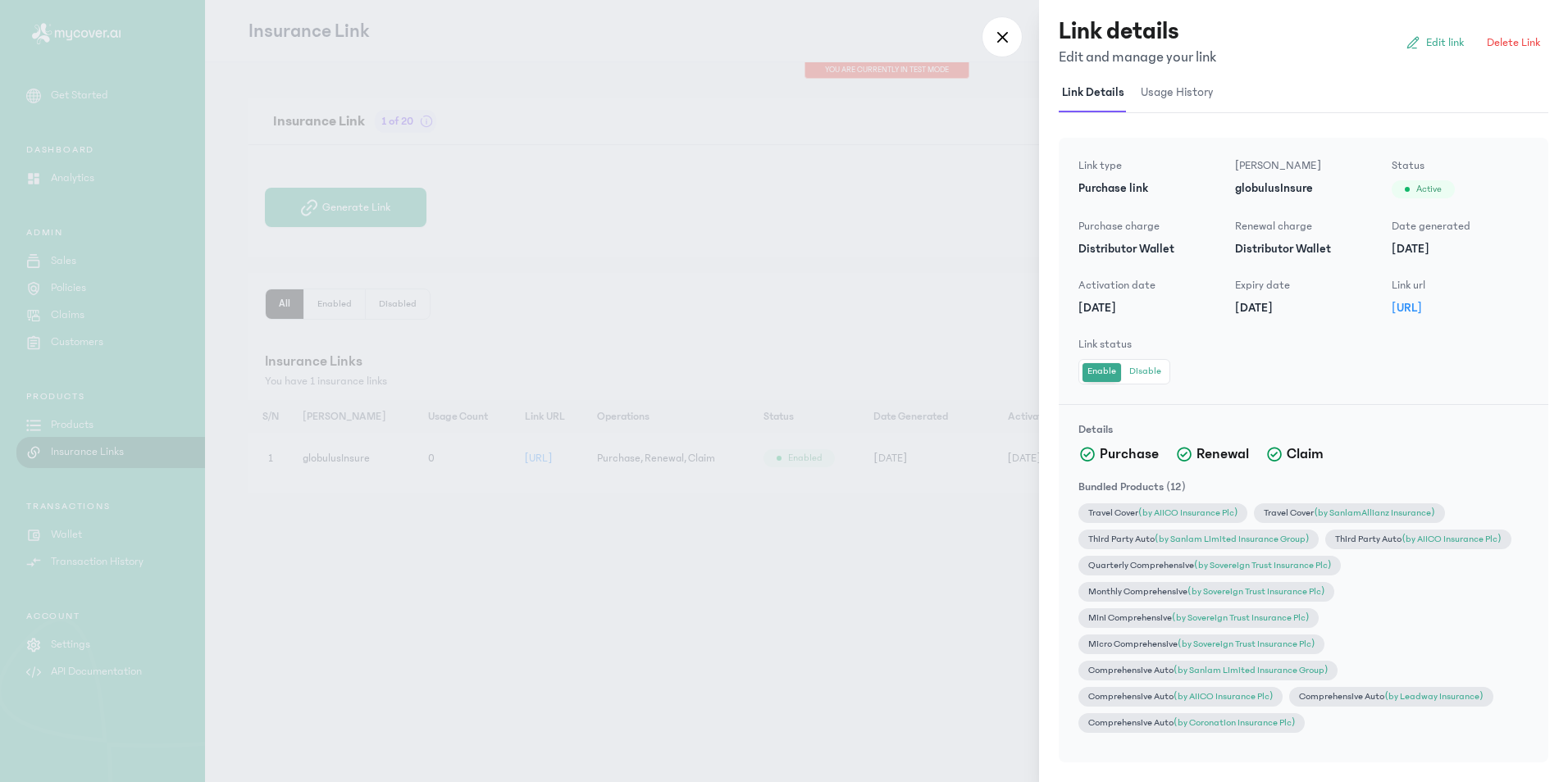
click at [1152, 370] on button "Disable" at bounding box center [1145, 372] width 42 height 17
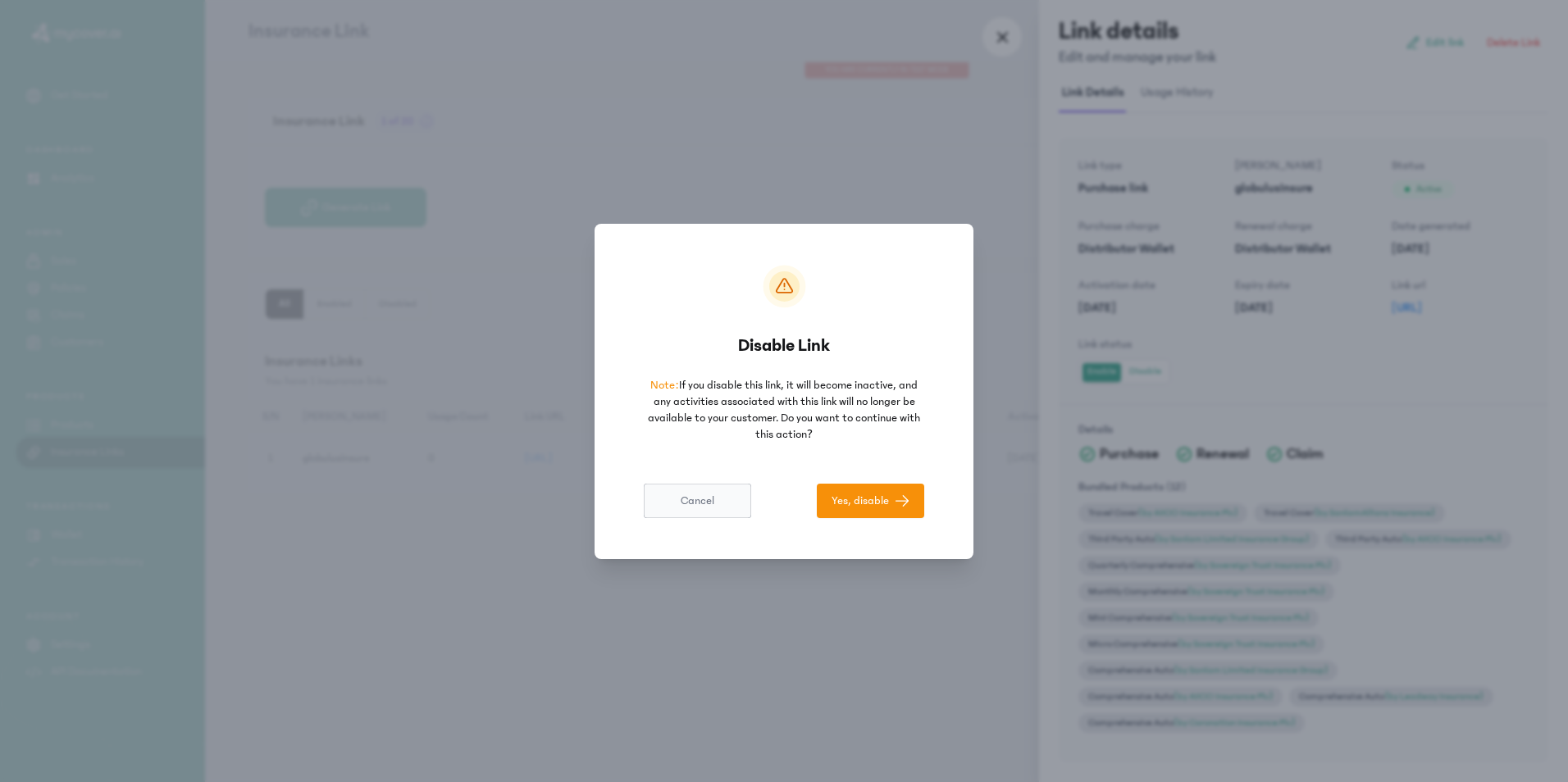
click at [697, 498] on span "Cancel" at bounding box center [697, 500] width 33 height 17
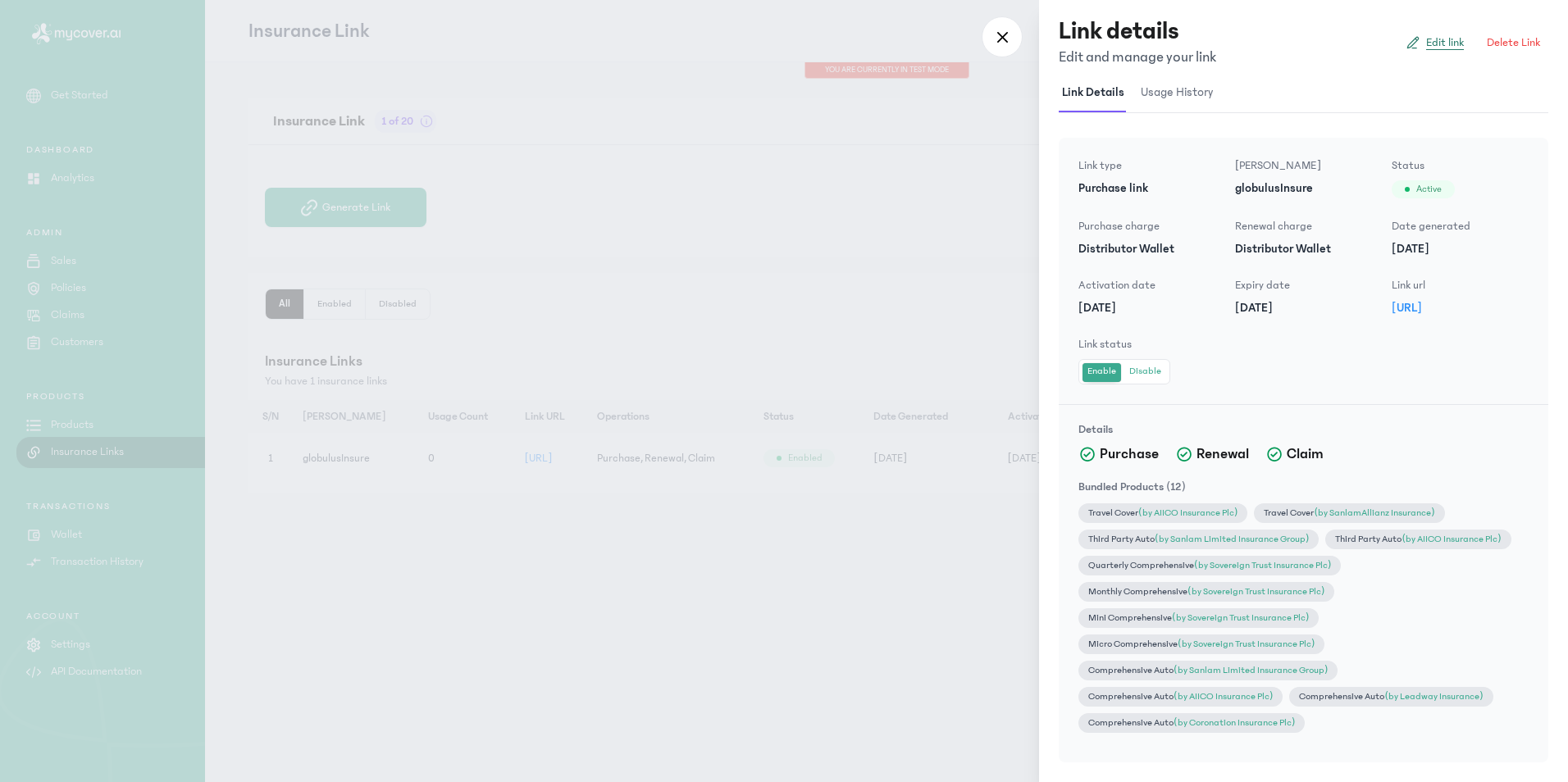
click at [1428, 50] on span "Edit link" at bounding box center [1444, 42] width 38 height 17
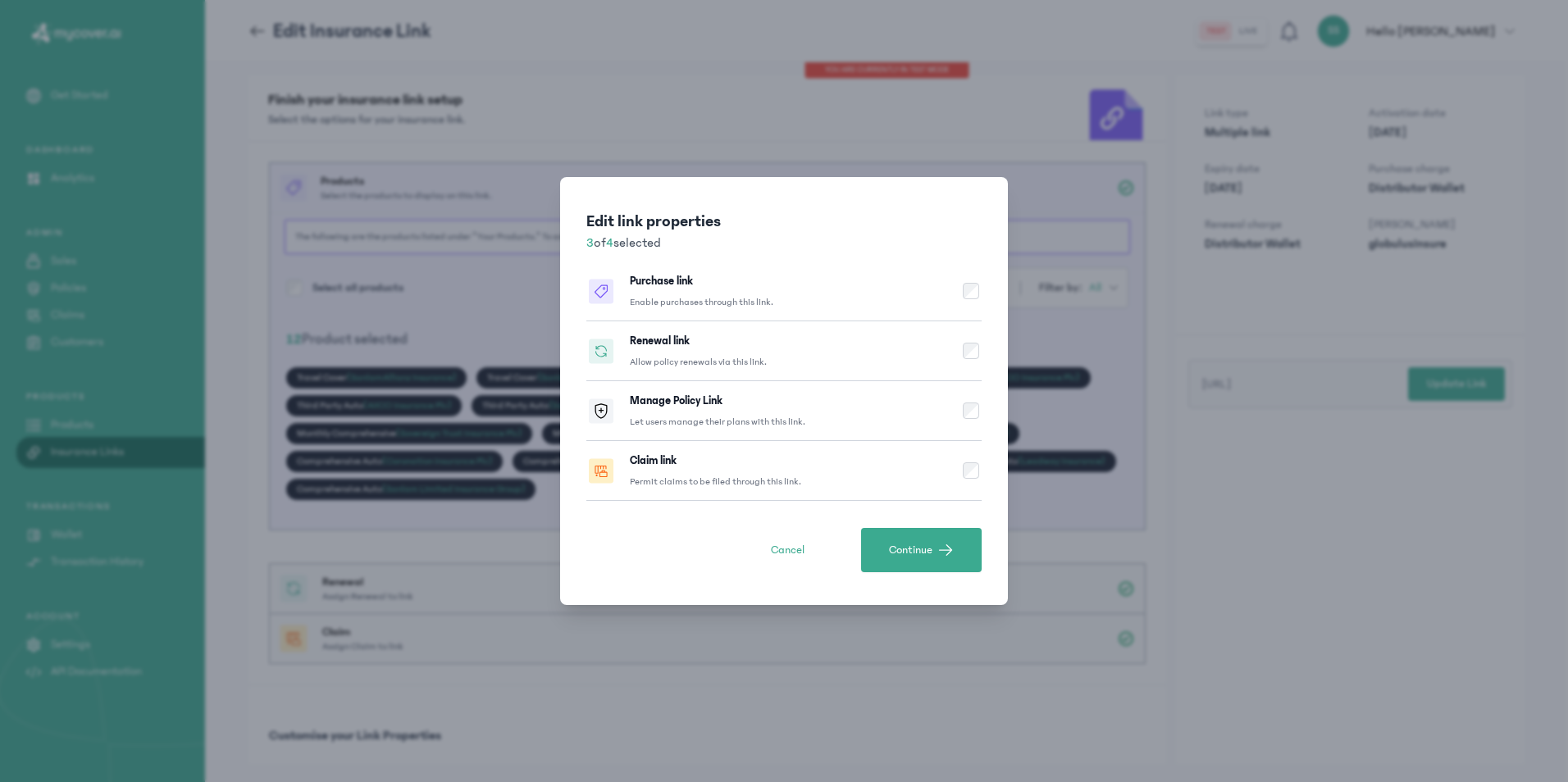
drag, startPoint x: 768, startPoint y: 442, endPoint x: 783, endPoint y: 424, distance: 23.4
drag, startPoint x: 783, startPoint y: 424, endPoint x: 900, endPoint y: 205, distance: 248.3
click at [900, 205] on div "Edit link properties 3 of 4 selected Purchase link Enable purchases through thi…" at bounding box center [784, 390] width 448 height 428
click at [961, 413] on button "Manage Policy Link Let users manage their plans with this link." at bounding box center [784, 411] width 396 height 59
click at [930, 548] on span "Continue" at bounding box center [911, 549] width 44 height 17
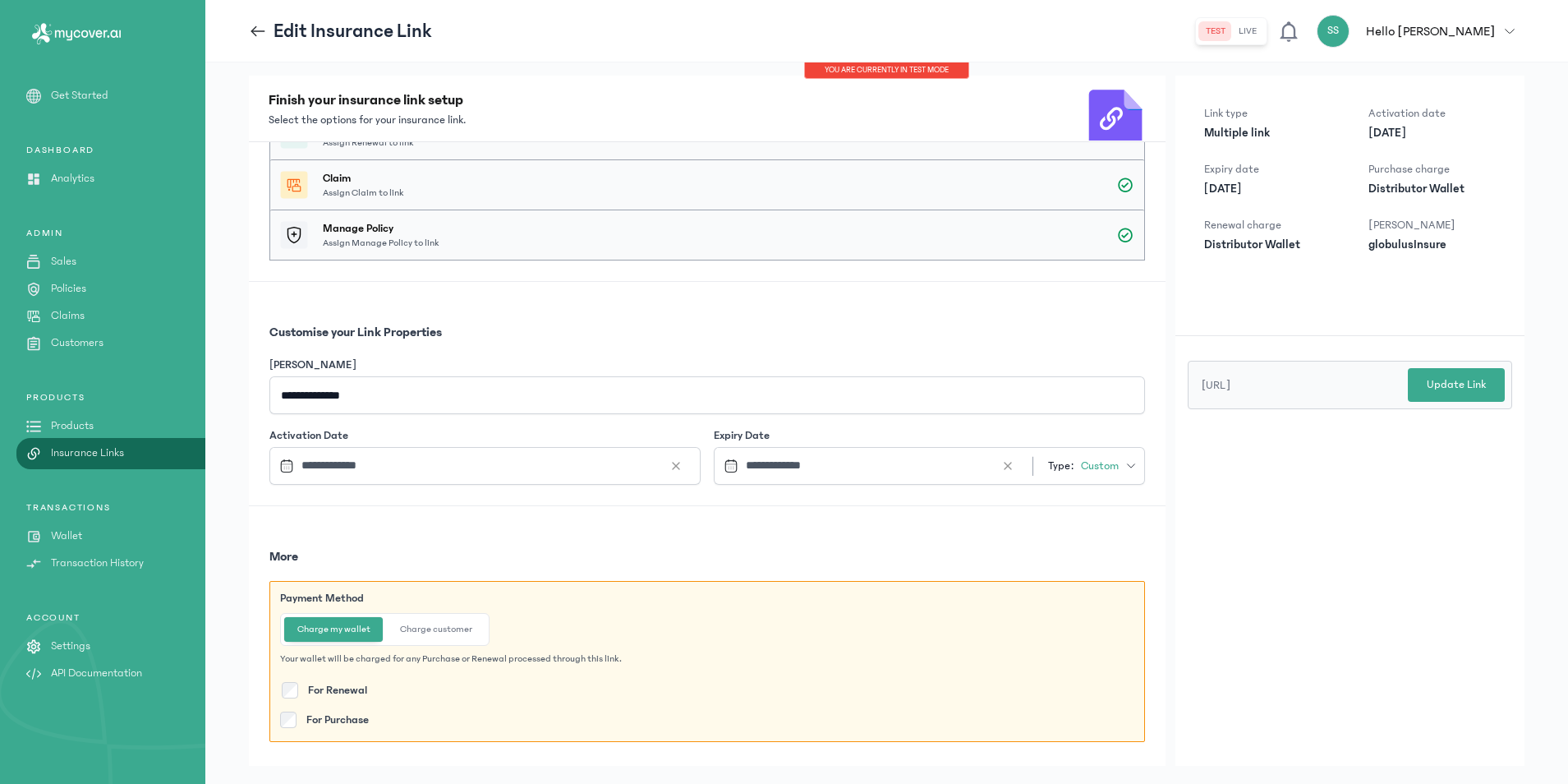
scroll to position [34, 0]
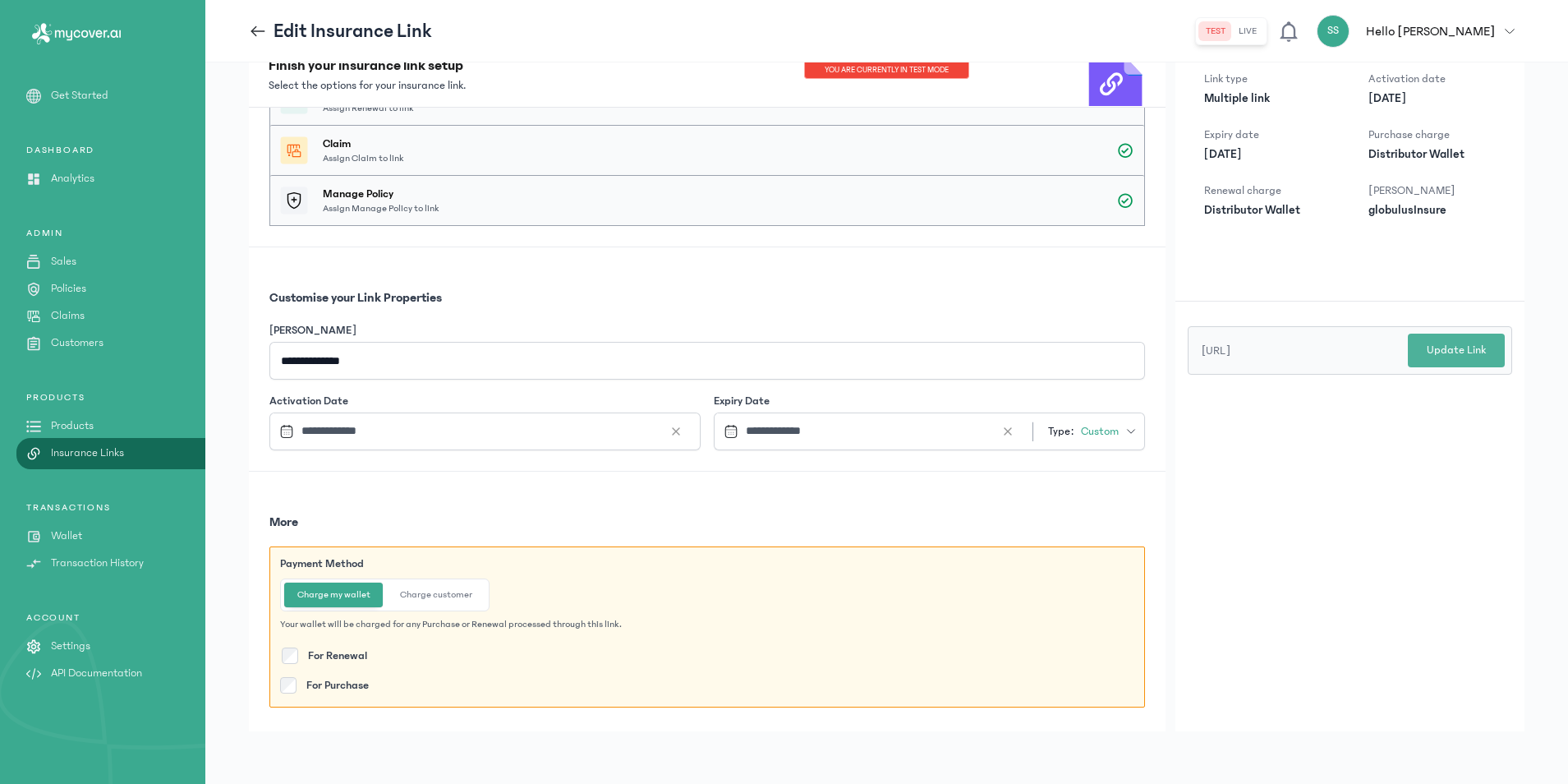
click at [1437, 365] on button "Update Link" at bounding box center [1456, 350] width 97 height 33
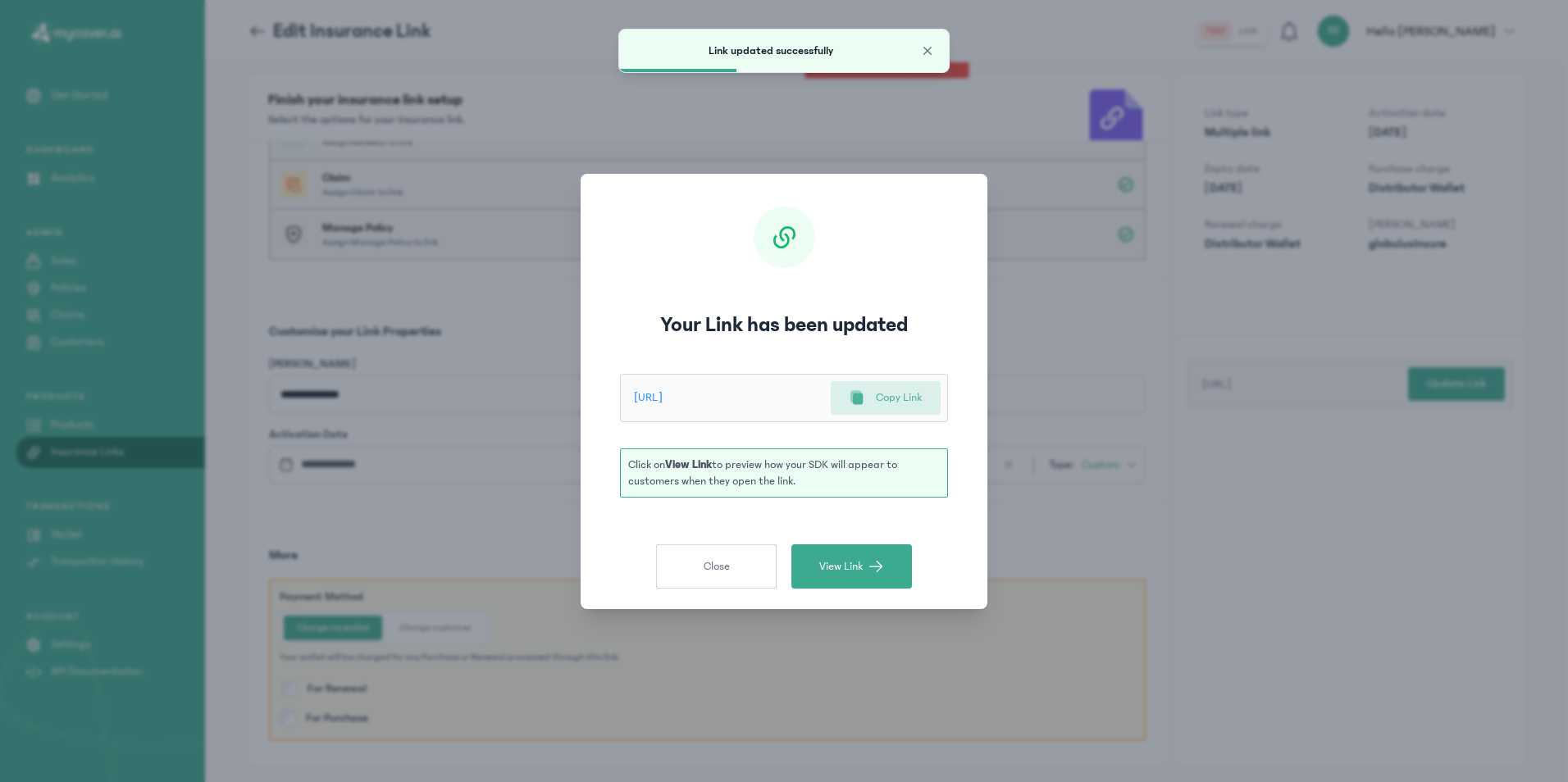
click at [896, 400] on p "Copy Link" at bounding box center [899, 398] width 46 height 17
click at [842, 571] on span "View Link" at bounding box center [841, 566] width 44 height 17
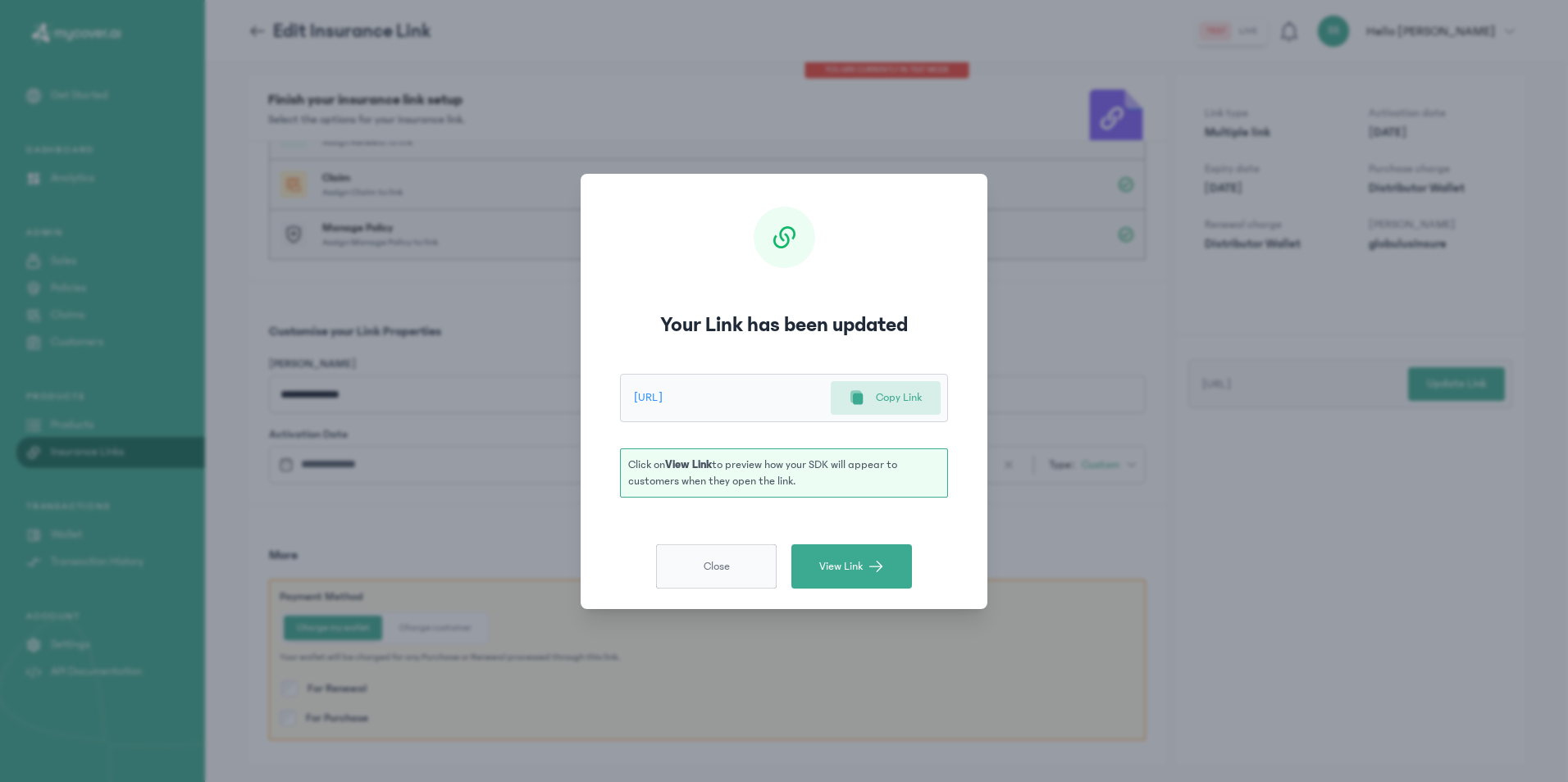
click at [697, 581] on button "Close" at bounding box center [717, 566] width 121 height 45
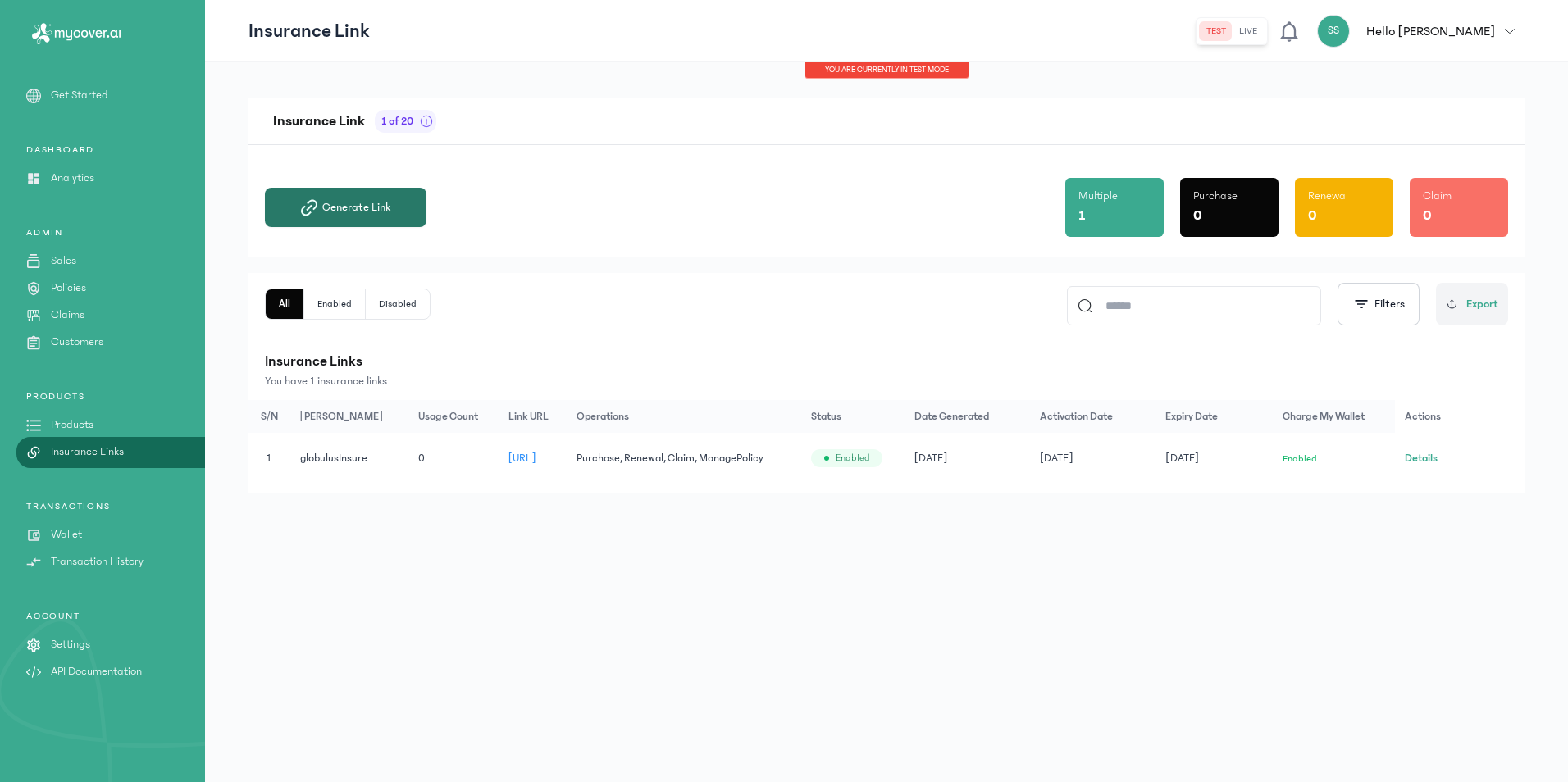
click at [356, 212] on span "Generate Link" at bounding box center [356, 207] width 68 height 17
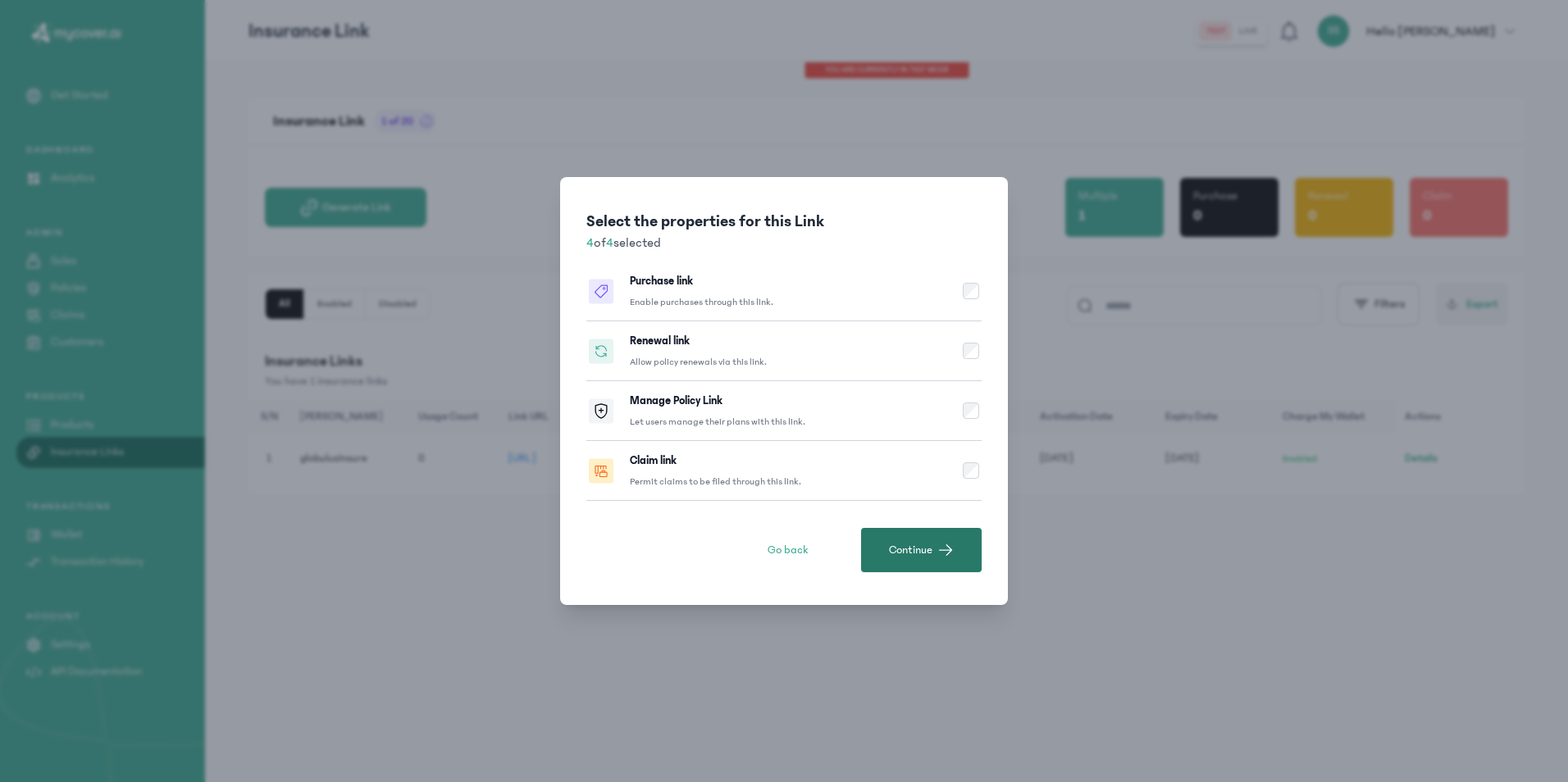
click at [948, 540] on button "Continue" at bounding box center [921, 549] width 121 height 45
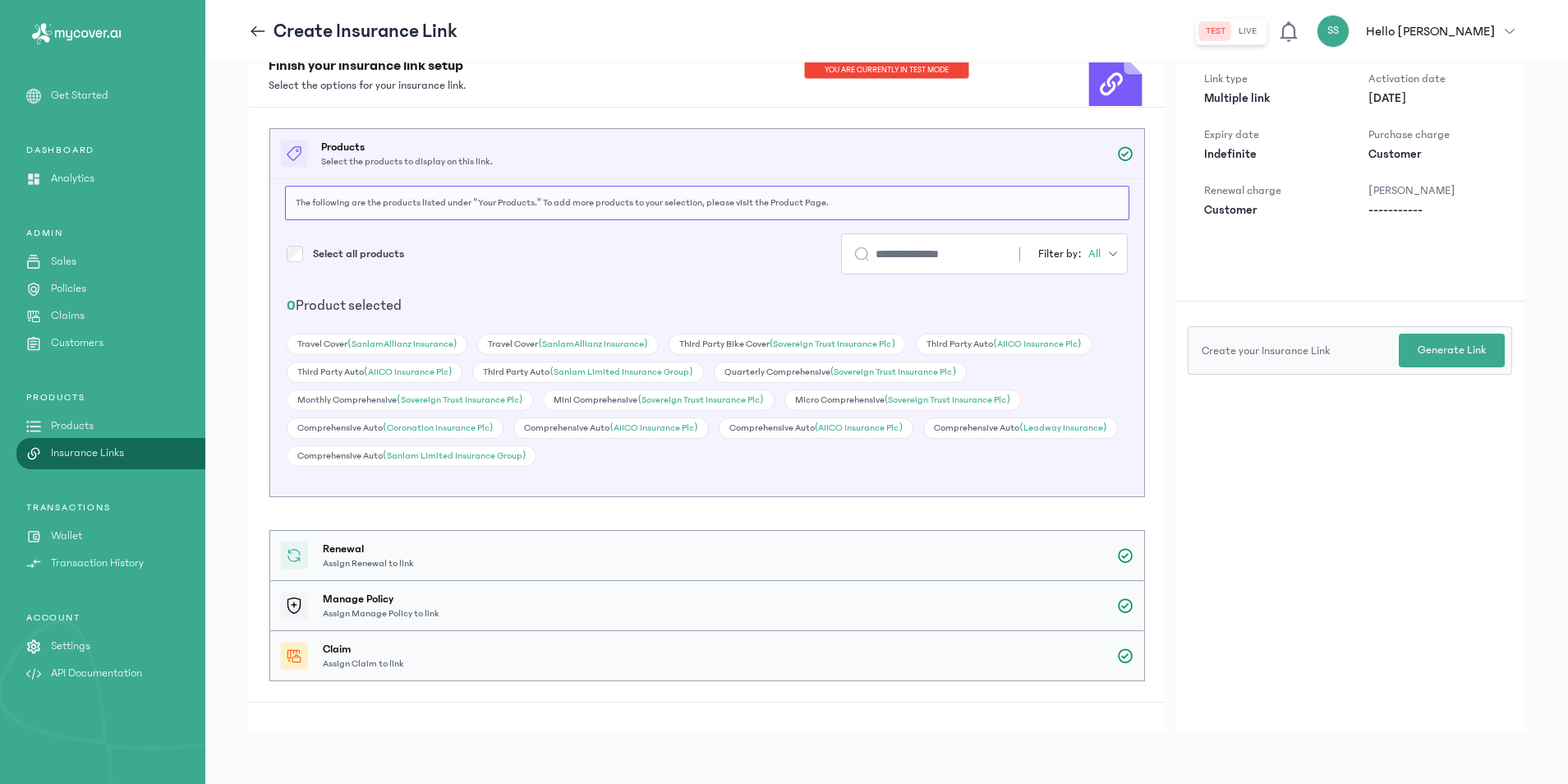
click at [1123, 86] on icon at bounding box center [1115, 85] width 53 height 61
click at [475, 198] on p "The following are the products listed under "Your Products." To add more produc…" at bounding box center [706, 203] width 823 height 13
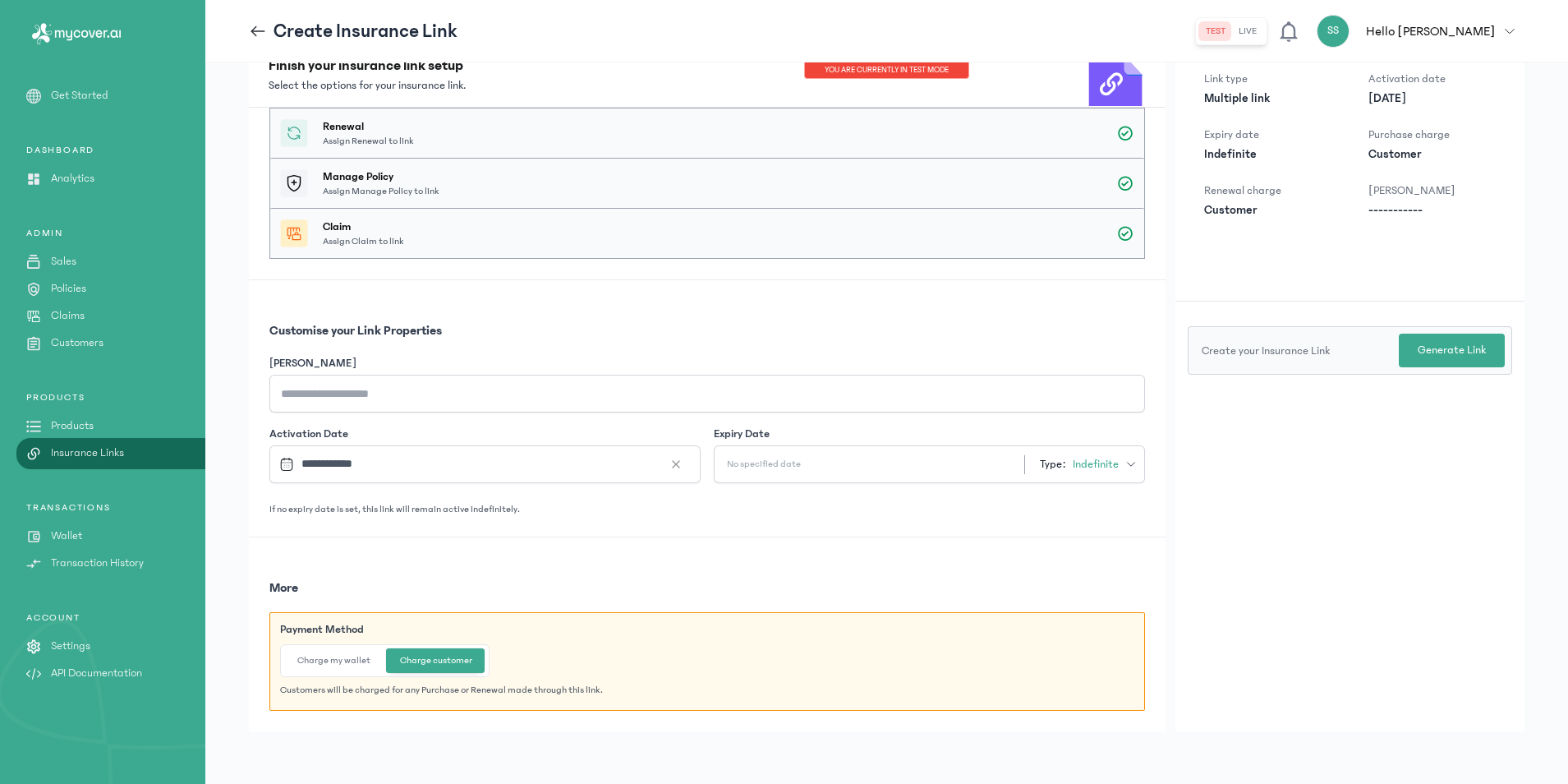
scroll to position [425, 0]
click at [1464, 359] on p "Generate Link" at bounding box center [1451, 351] width 68 height 18
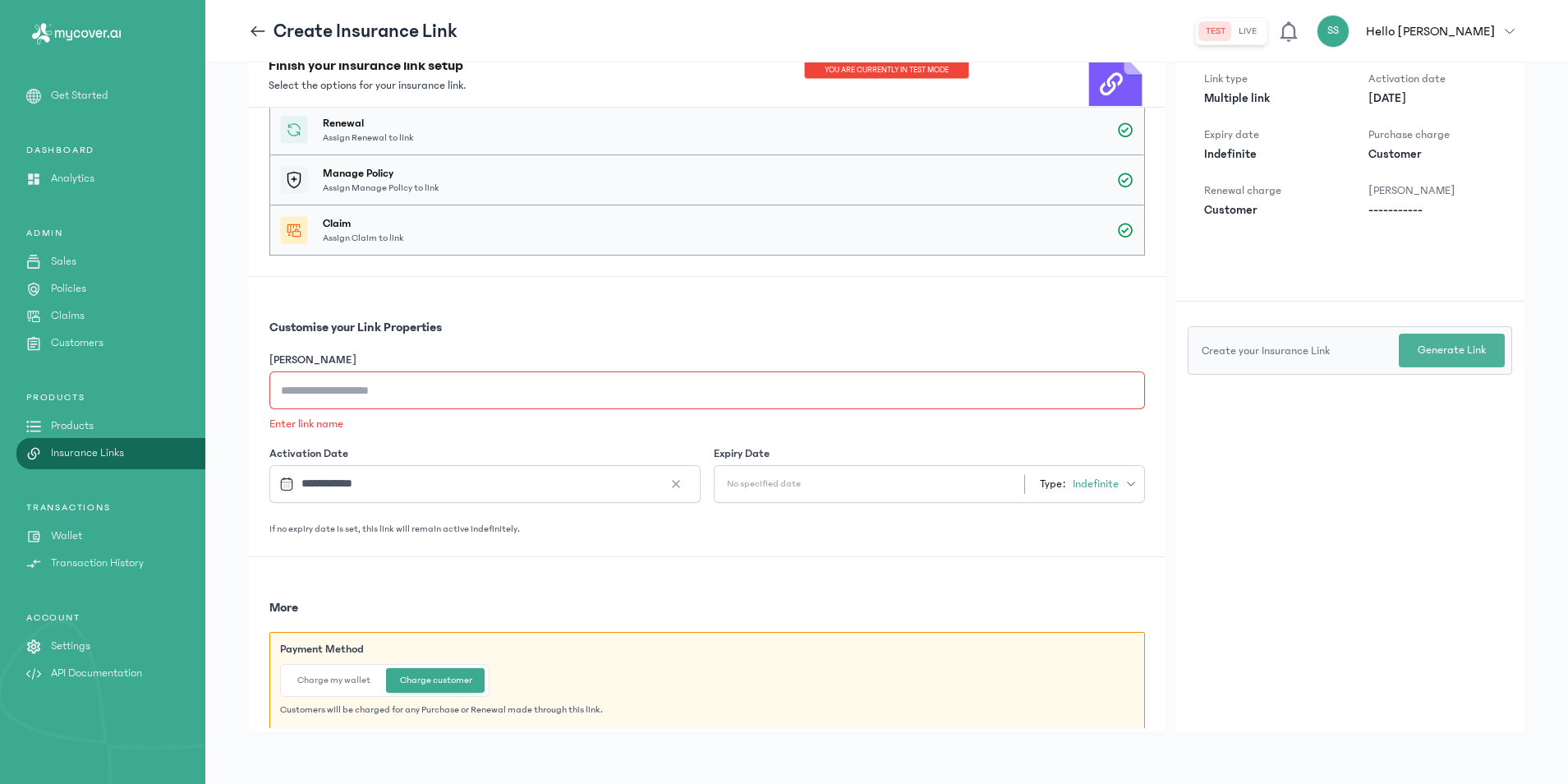
click at [1434, 353] on p "Generate Link" at bounding box center [1451, 351] width 68 height 18
click at [1444, 348] on p "Generate Link" at bounding box center [1451, 351] width 68 height 18
click at [437, 396] on input "[PERSON_NAME]" at bounding box center [706, 390] width 876 height 38
type input "**********"
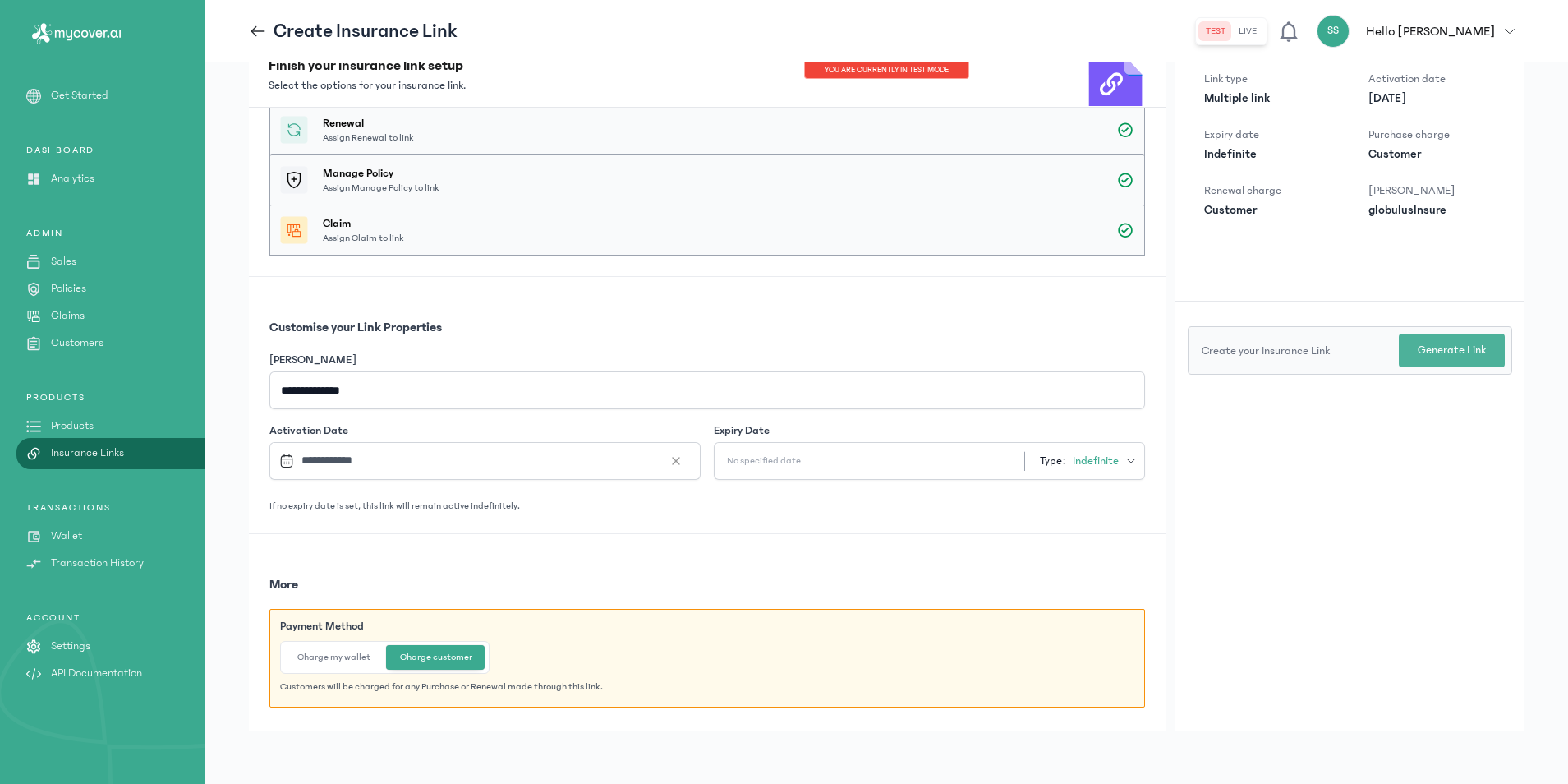
click at [1451, 357] on p "Generate Link" at bounding box center [1451, 351] width 68 height 18
click at [434, 574] on h3 "More" at bounding box center [706, 584] width 876 height 19
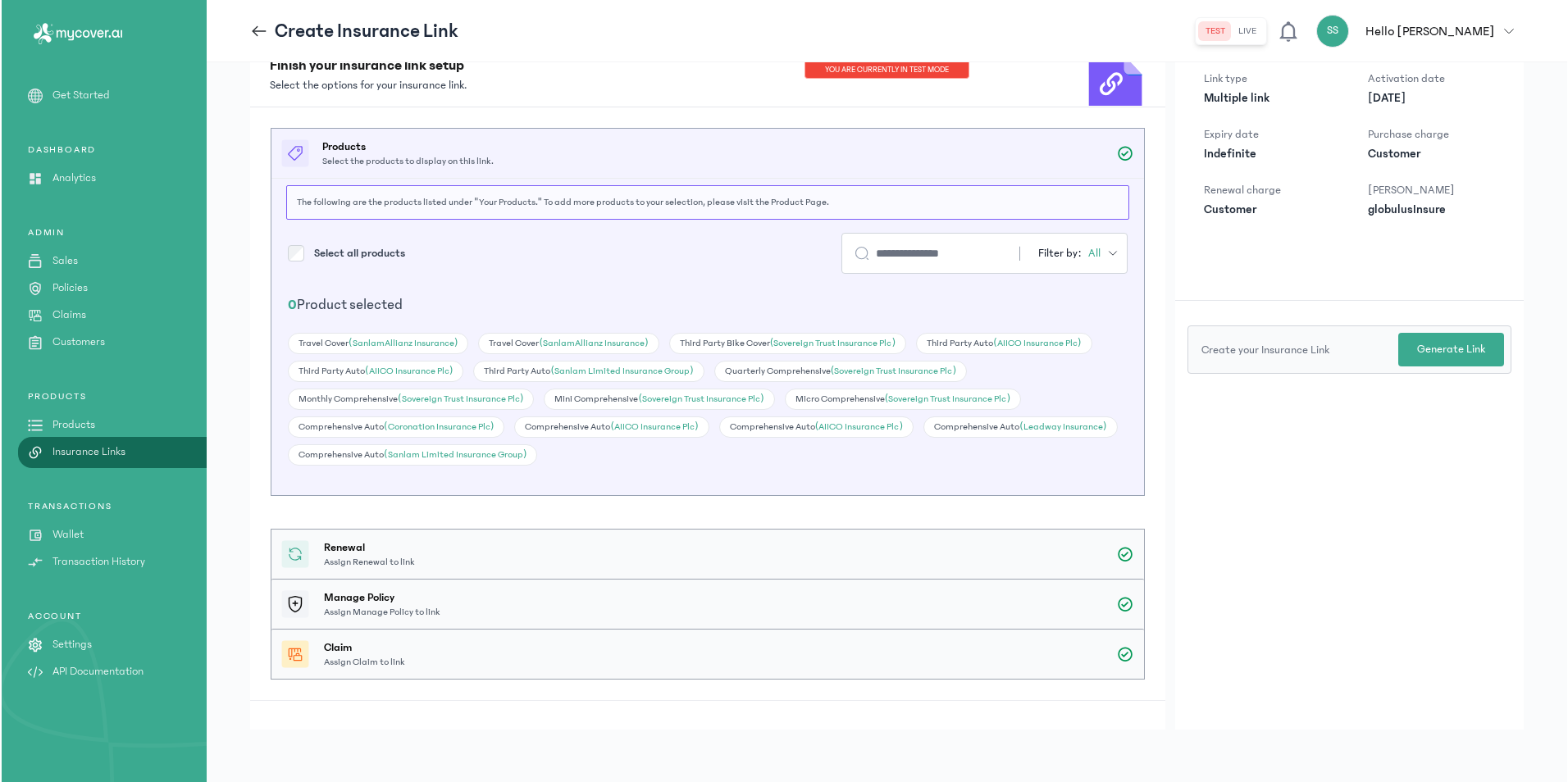
scroll to position [0, 0]
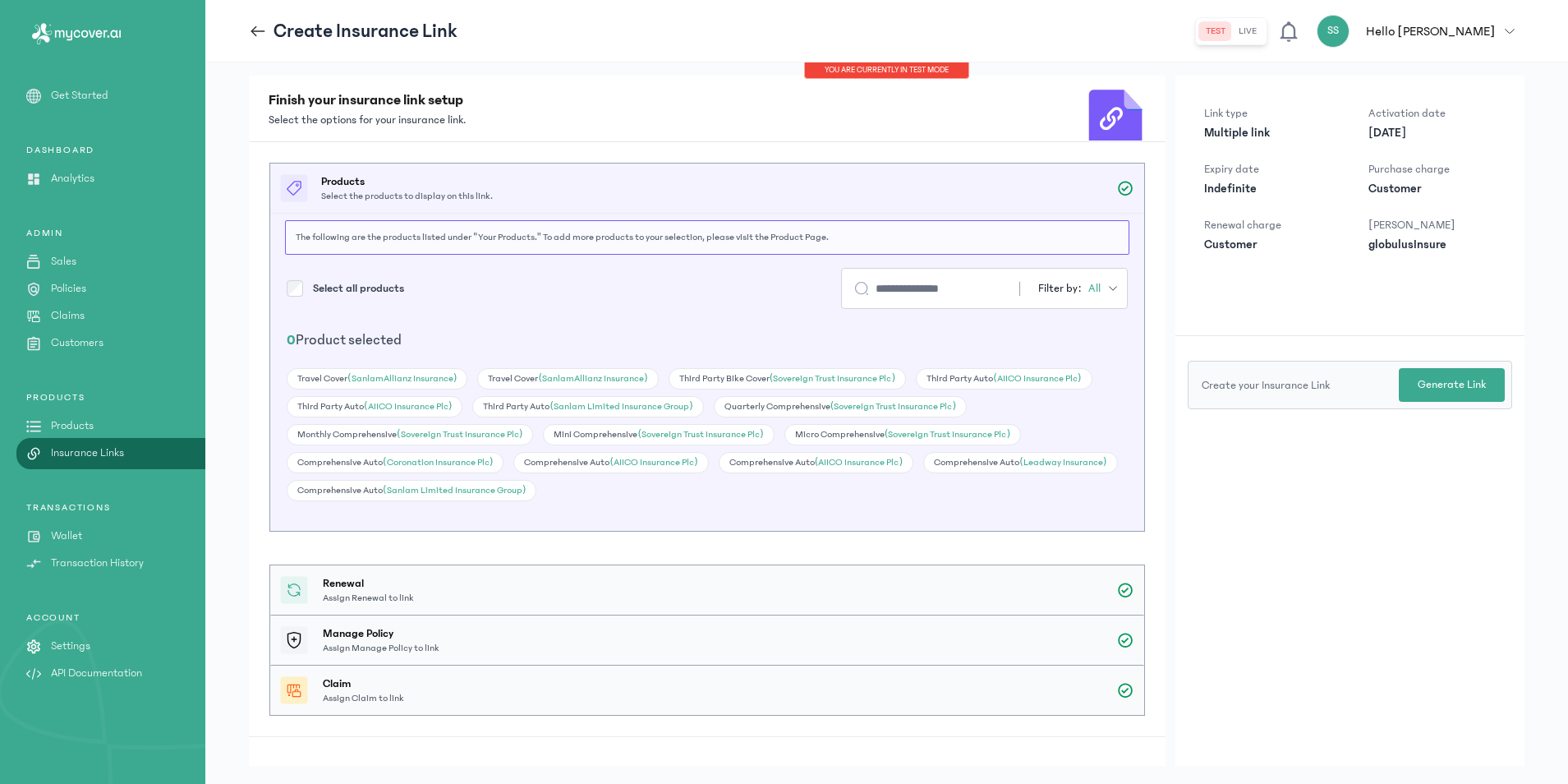
click at [383, 293] on label "Select all products" at bounding box center [358, 289] width 91 height 17
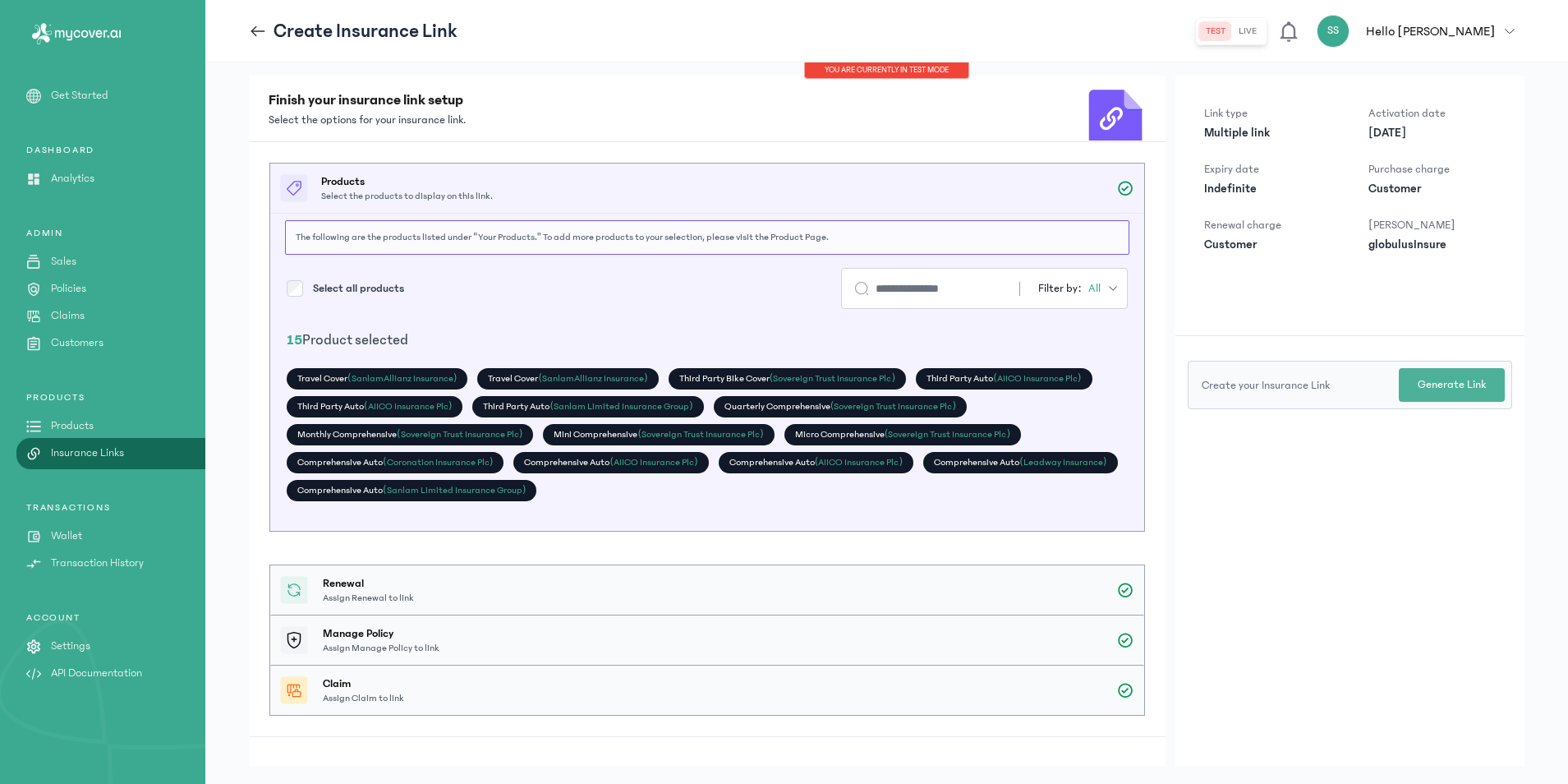
click at [1459, 381] on p "Generate Link" at bounding box center [1451, 385] width 68 height 18
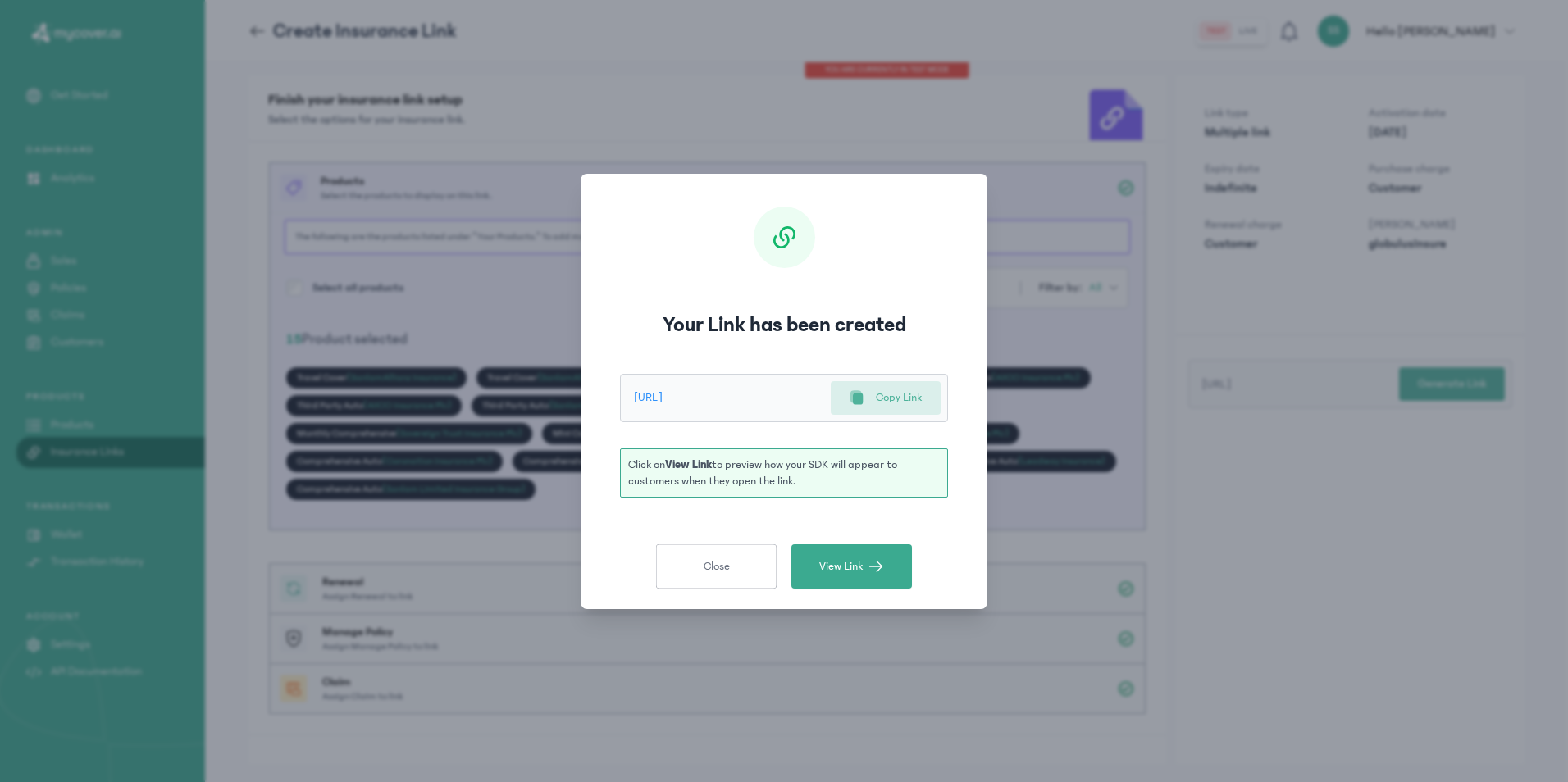
click at [893, 397] on p "Copy Link" at bounding box center [899, 398] width 46 height 17
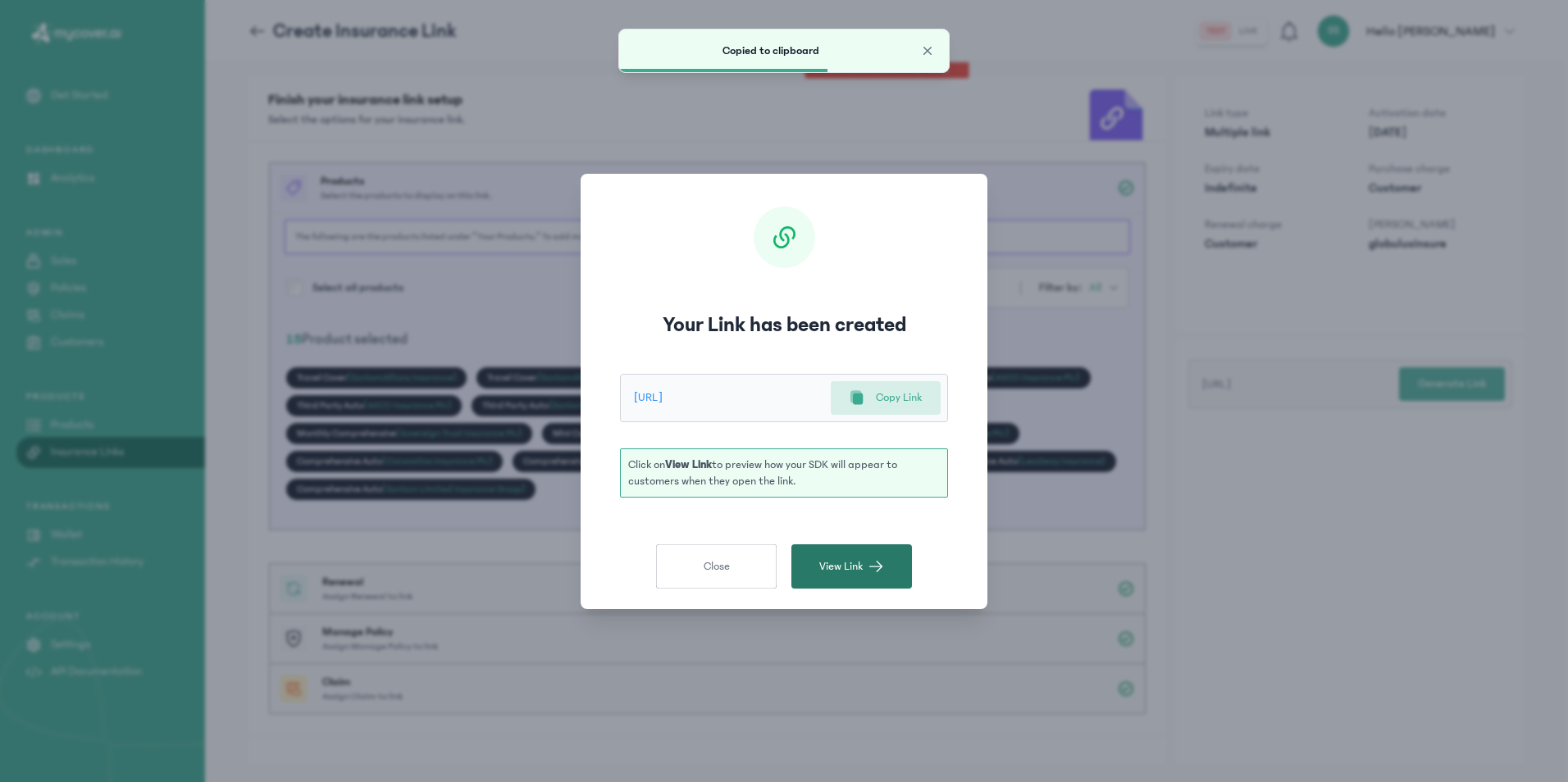
click at [847, 575] on button "View Link" at bounding box center [851, 566] width 121 height 45
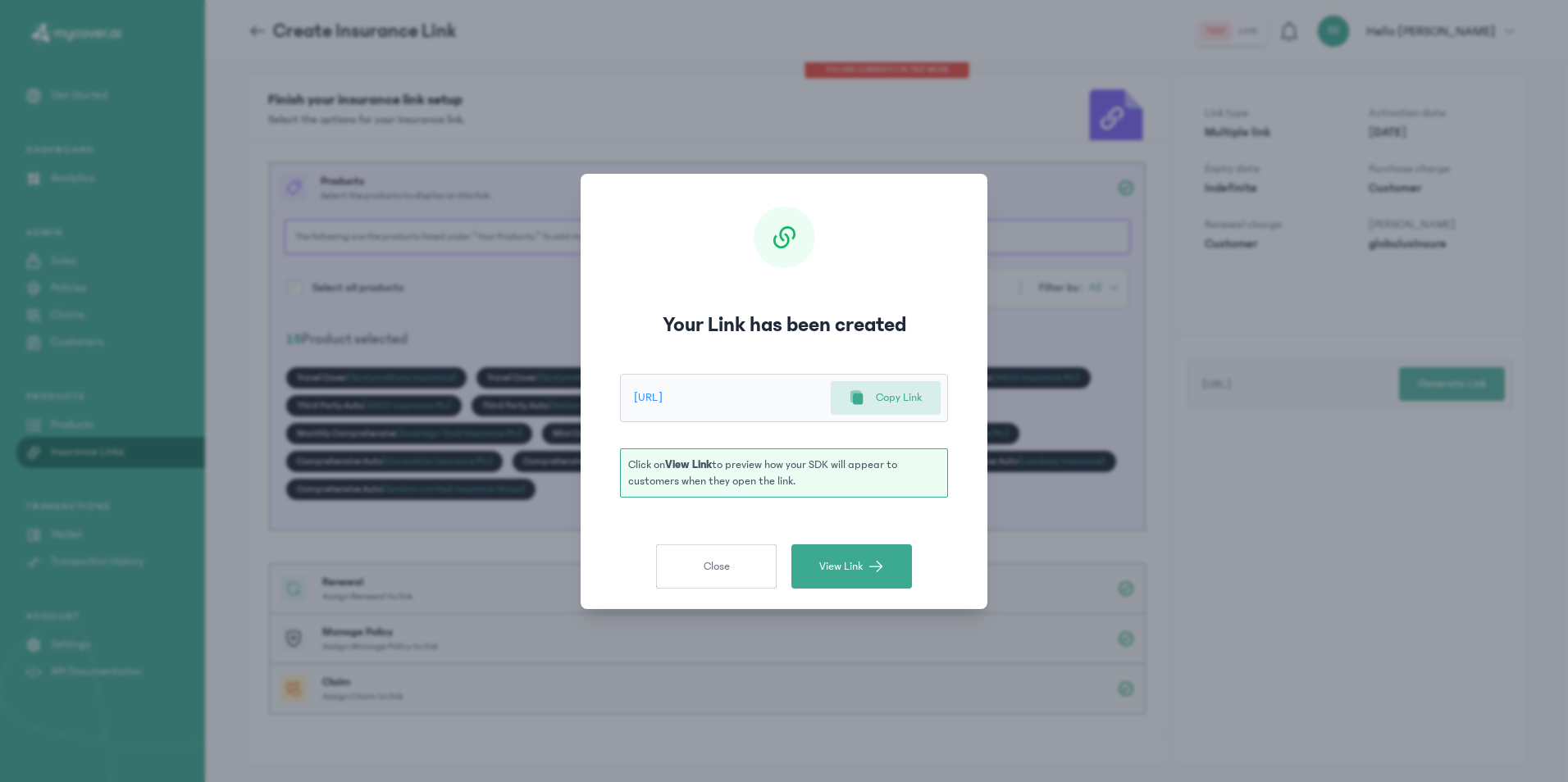
click at [1072, 161] on div "Your Link has been created [URL] Copy Link Click on View Link to preview how yo…" at bounding box center [784, 391] width 1568 height 782
drag, startPoint x: 718, startPoint y: 592, endPoint x: 723, endPoint y: 579, distance: 13.9
click at [718, 591] on div "Your Link has been created [URL] Copy Link Click on View Link to preview how yo…" at bounding box center [783, 392] width 407 height 436
click at [733, 567] on button "Close" at bounding box center [717, 566] width 121 height 45
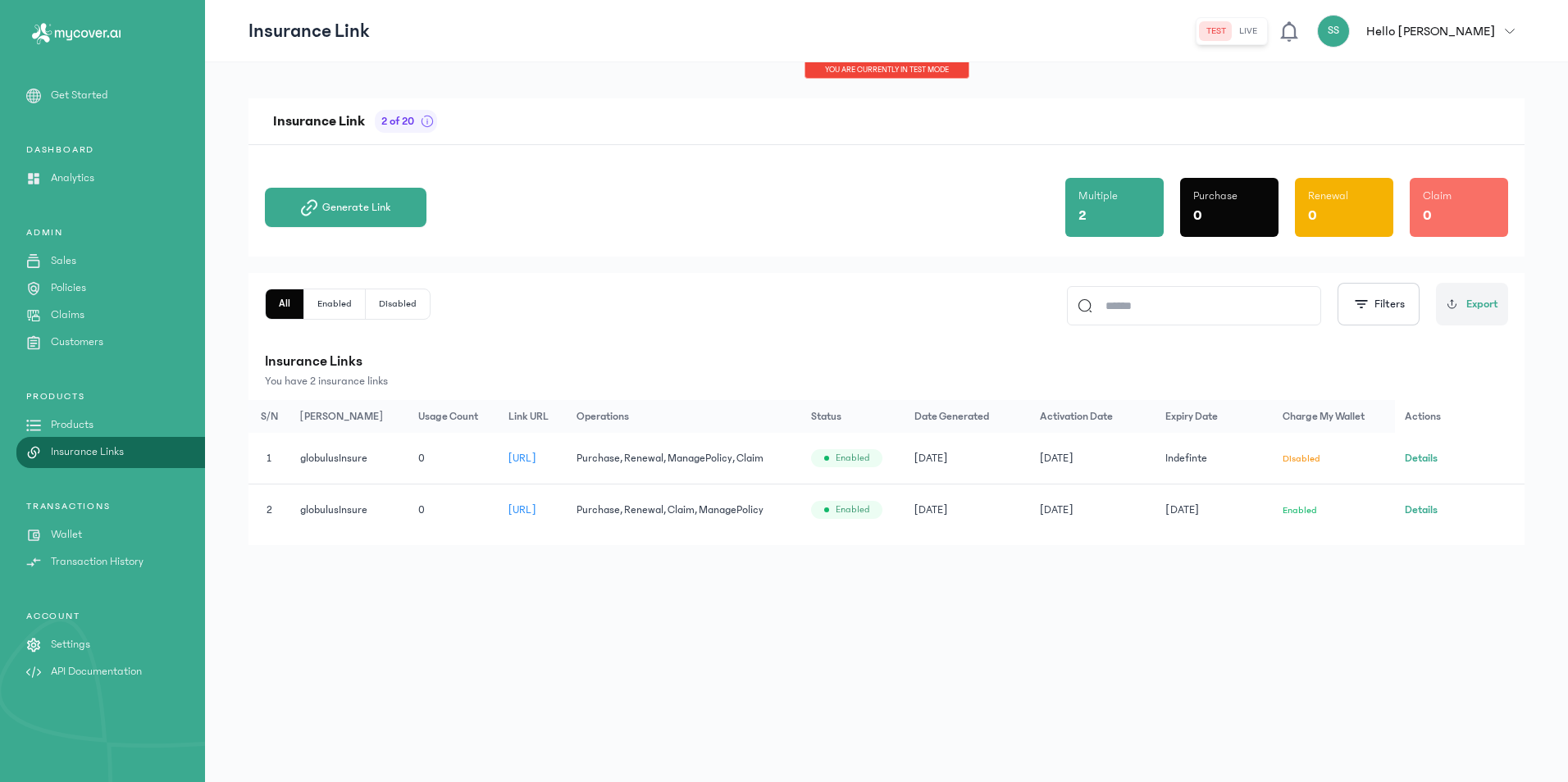
click at [1438, 462] on button "Details" at bounding box center [1420, 457] width 32 height 17
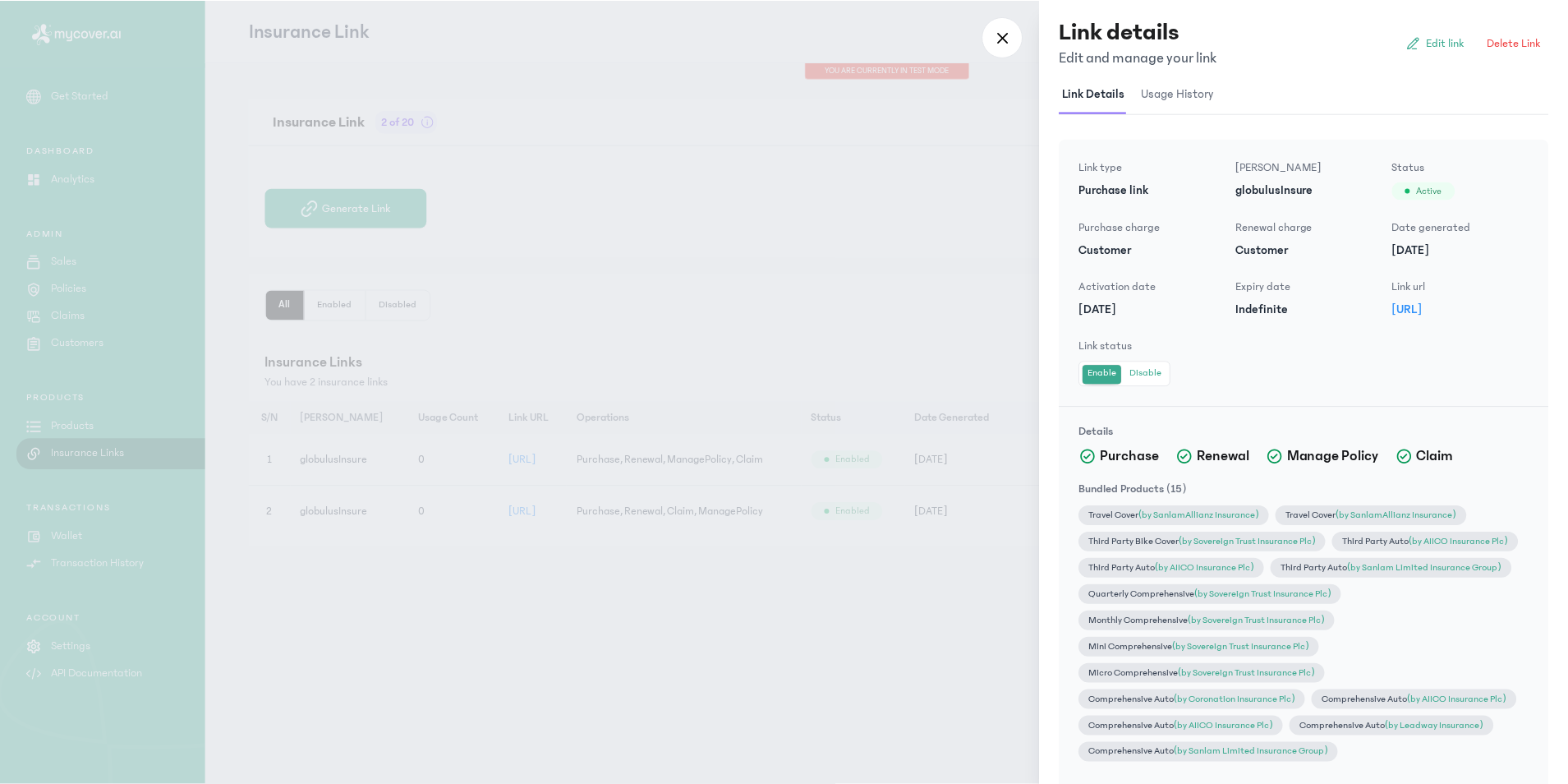
scroll to position [77, 0]
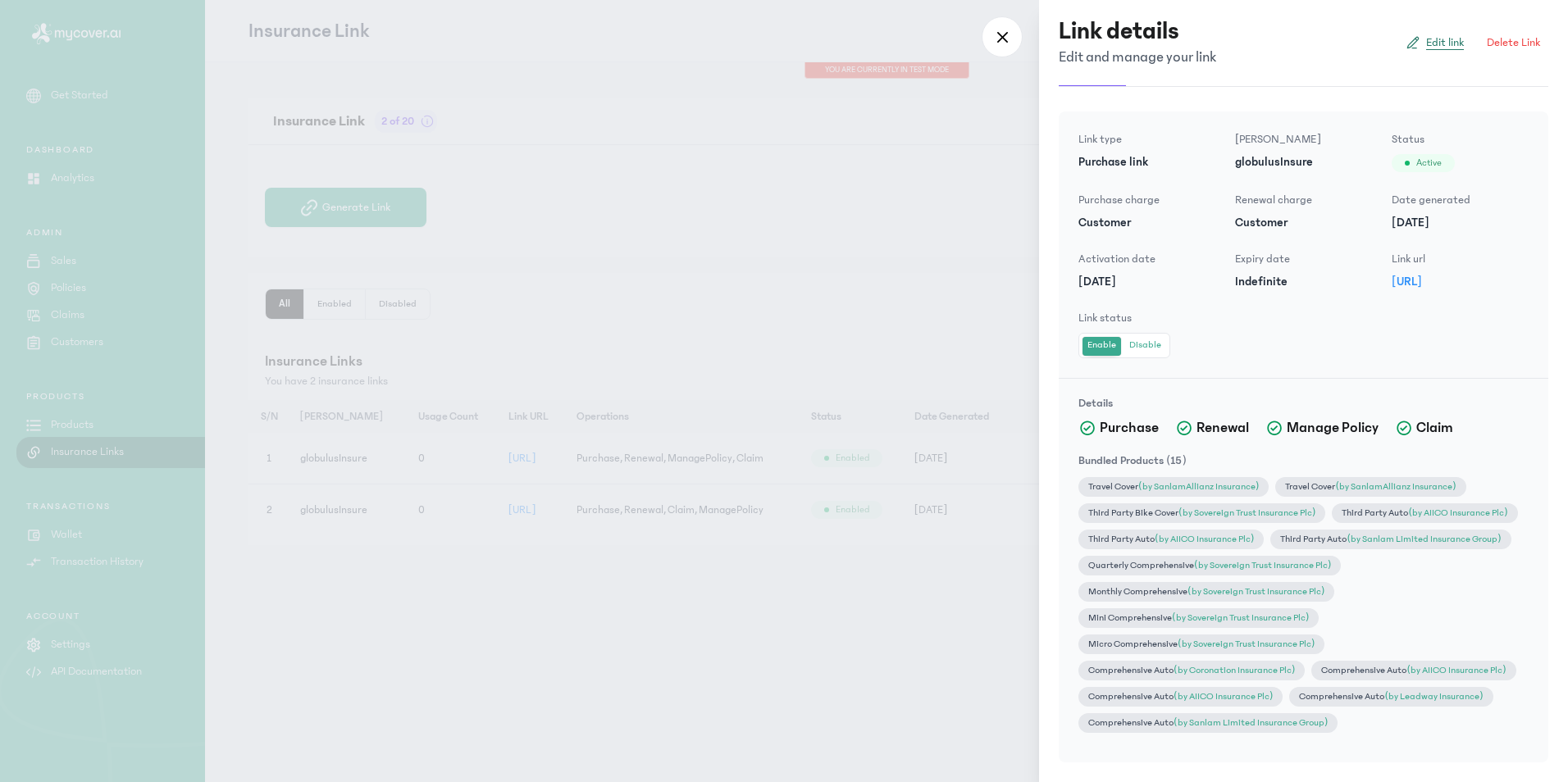
click at [1436, 44] on span "Edit link" at bounding box center [1444, 42] width 38 height 17
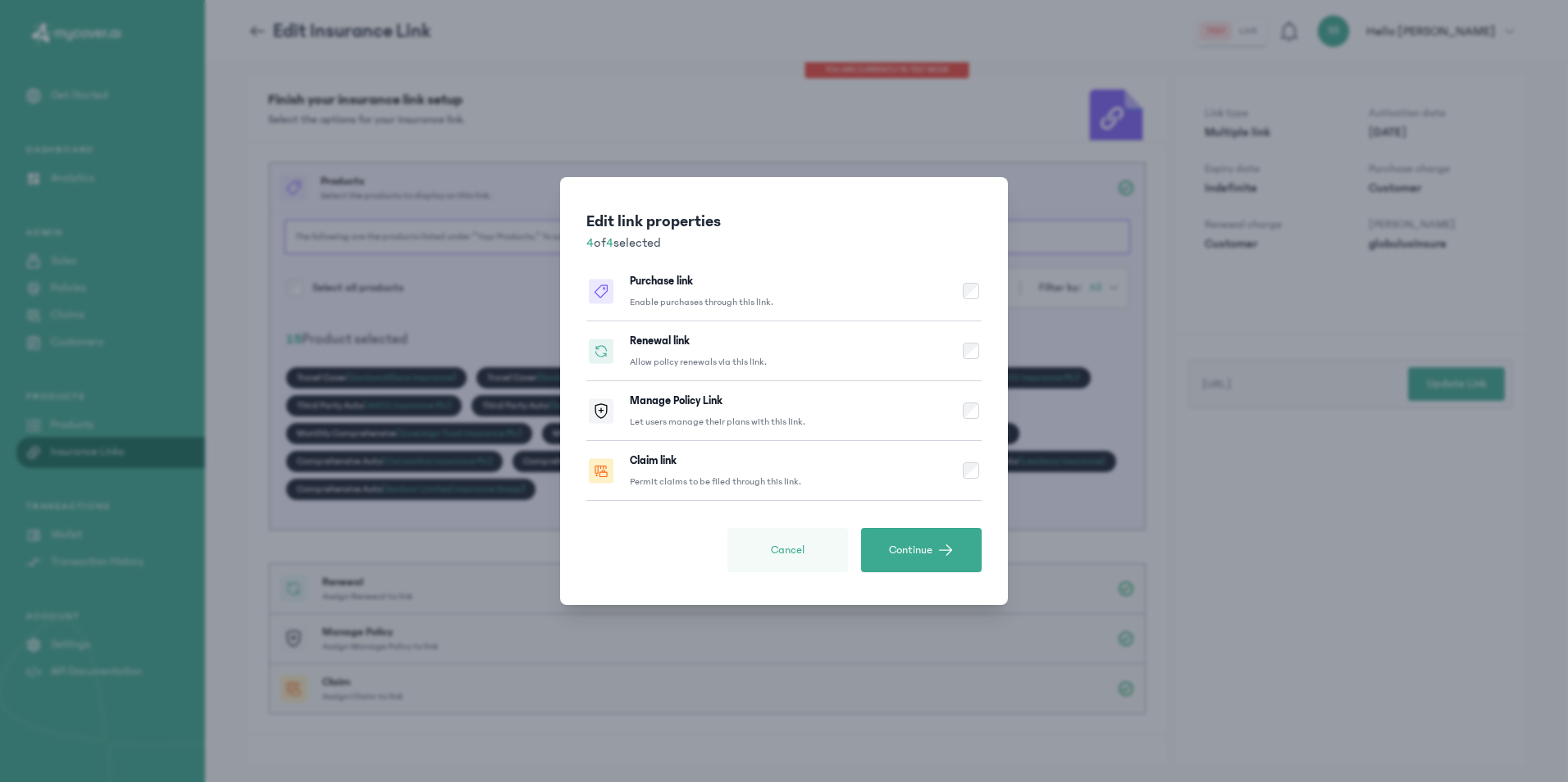
drag, startPoint x: 786, startPoint y: 564, endPoint x: 794, endPoint y: 565, distance: 8.1
click at [790, 565] on button "Cancel" at bounding box center [788, 549] width 121 height 45
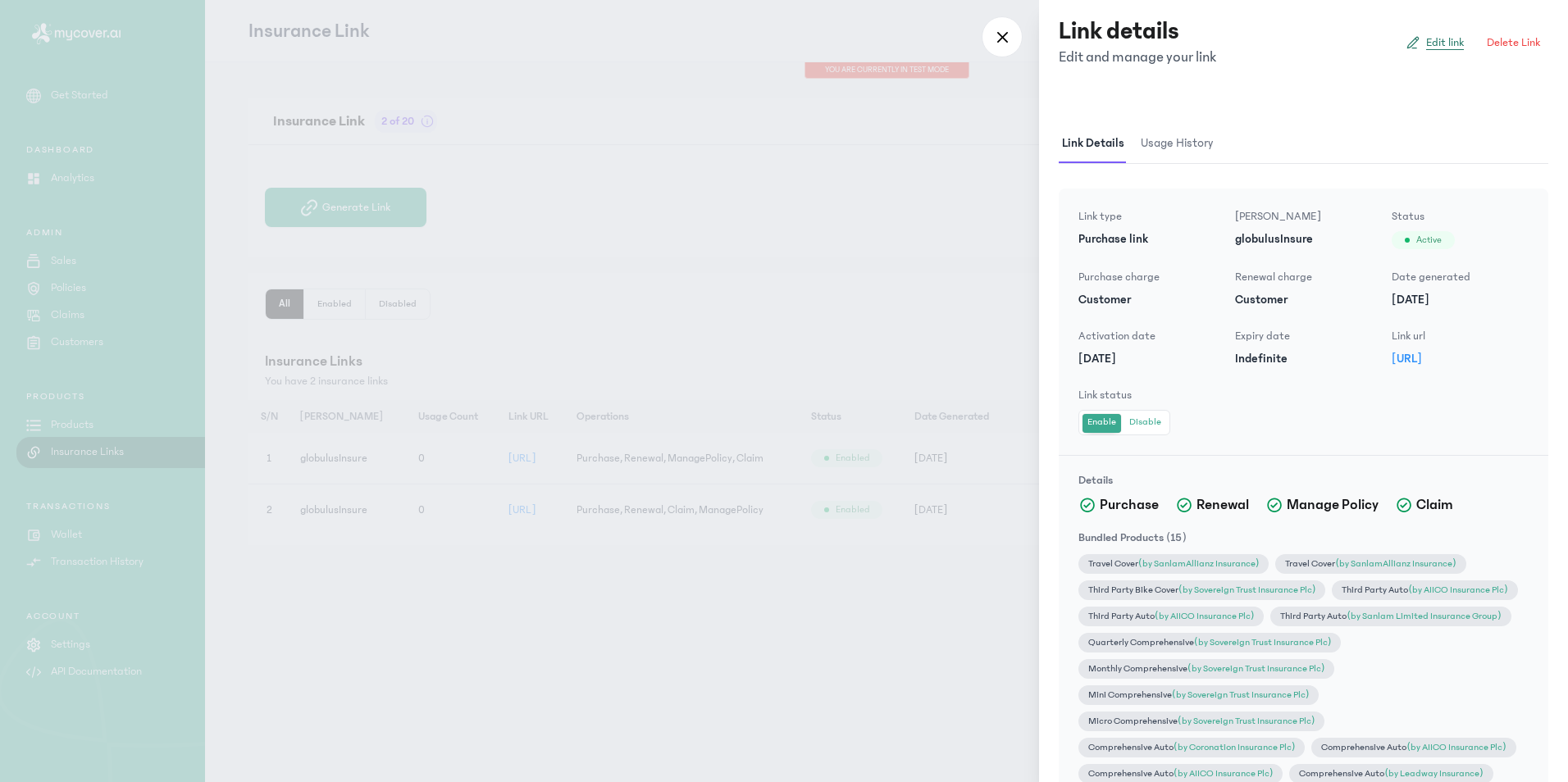
click at [1435, 46] on span "Edit link" at bounding box center [1444, 42] width 38 height 17
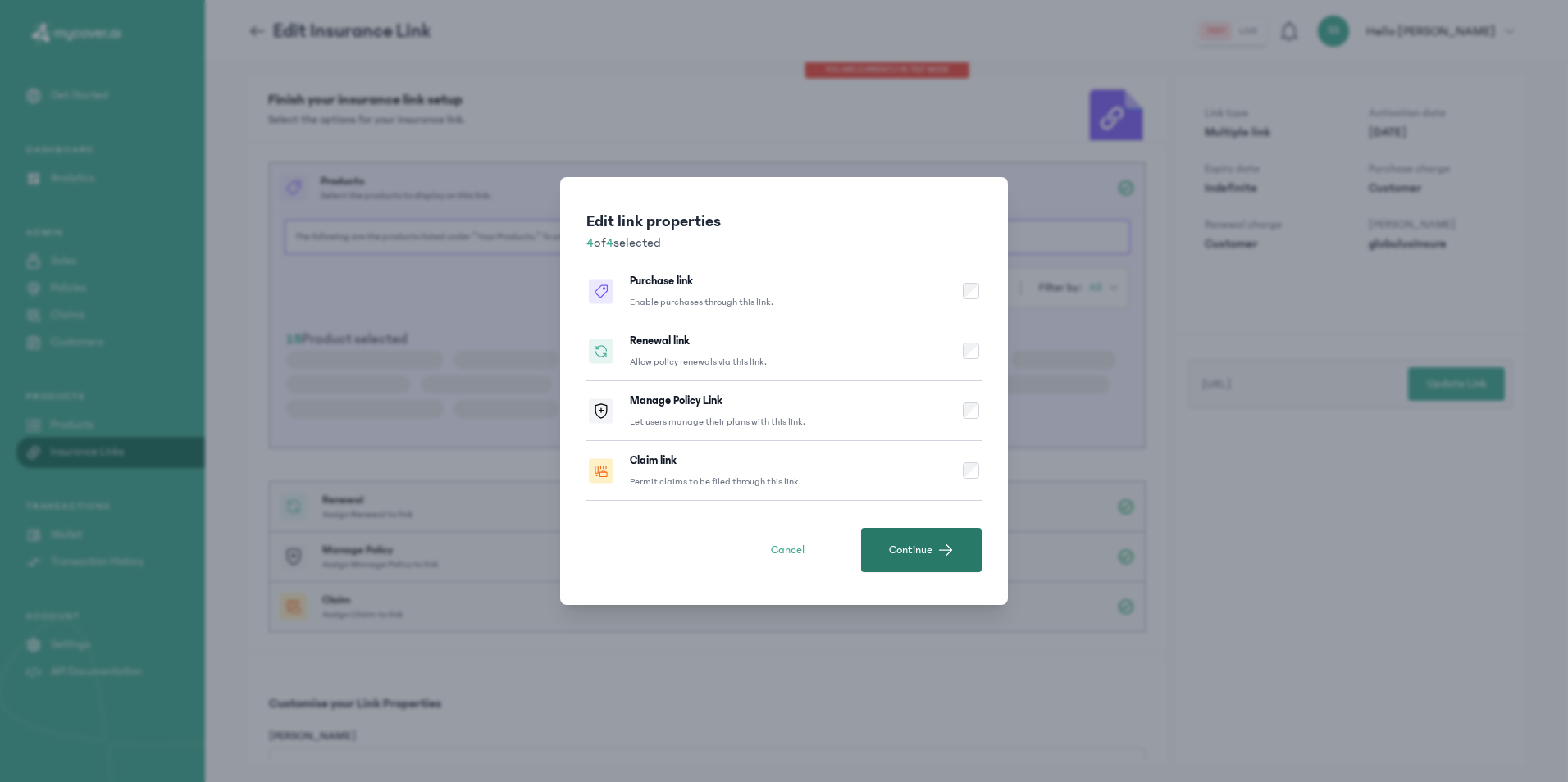
click at [934, 555] on button "Continue" at bounding box center [921, 549] width 121 height 45
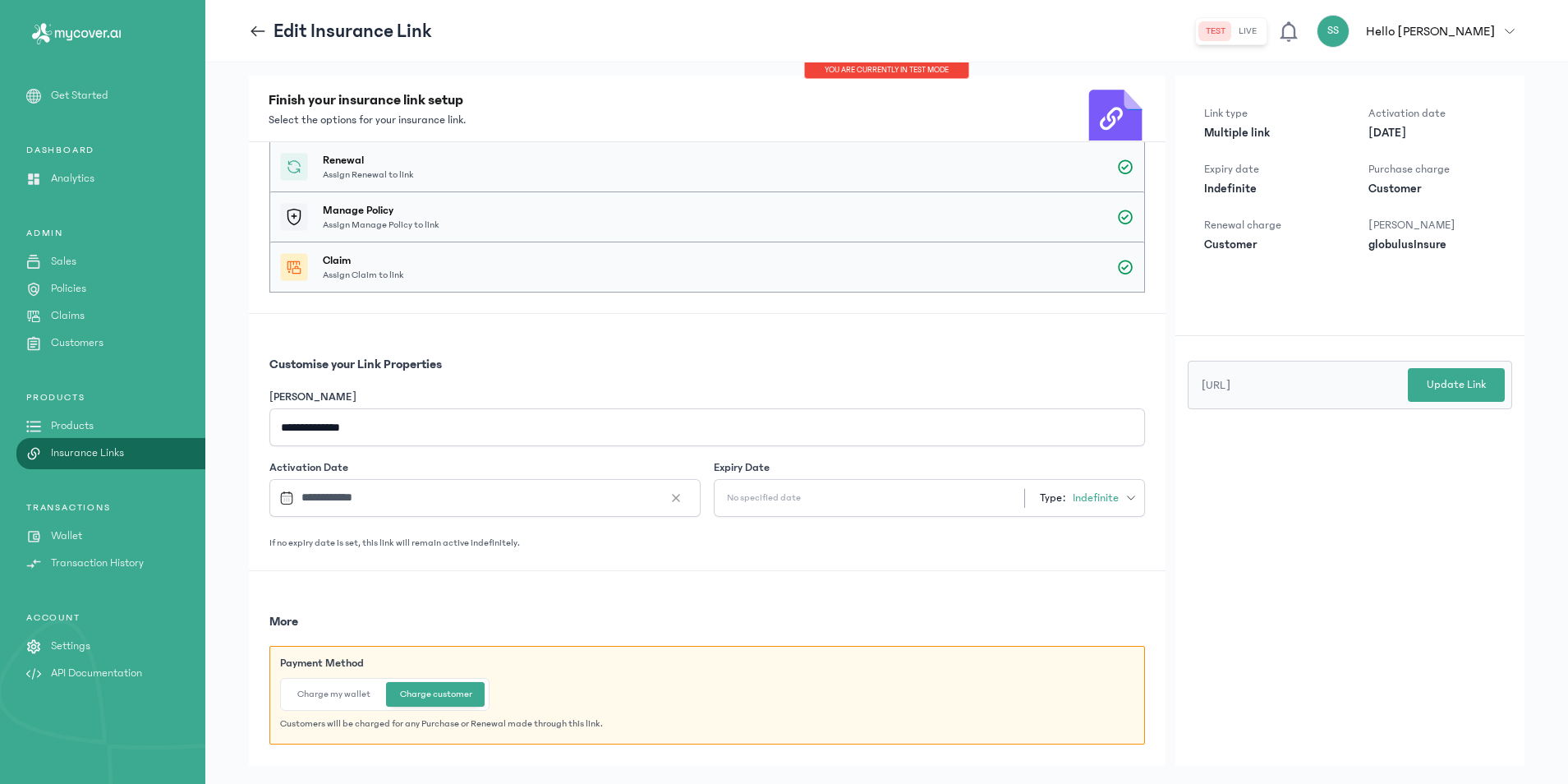
scroll to position [425, 0]
click at [336, 698] on button "Charge my wallet" at bounding box center [333, 692] width 99 height 25
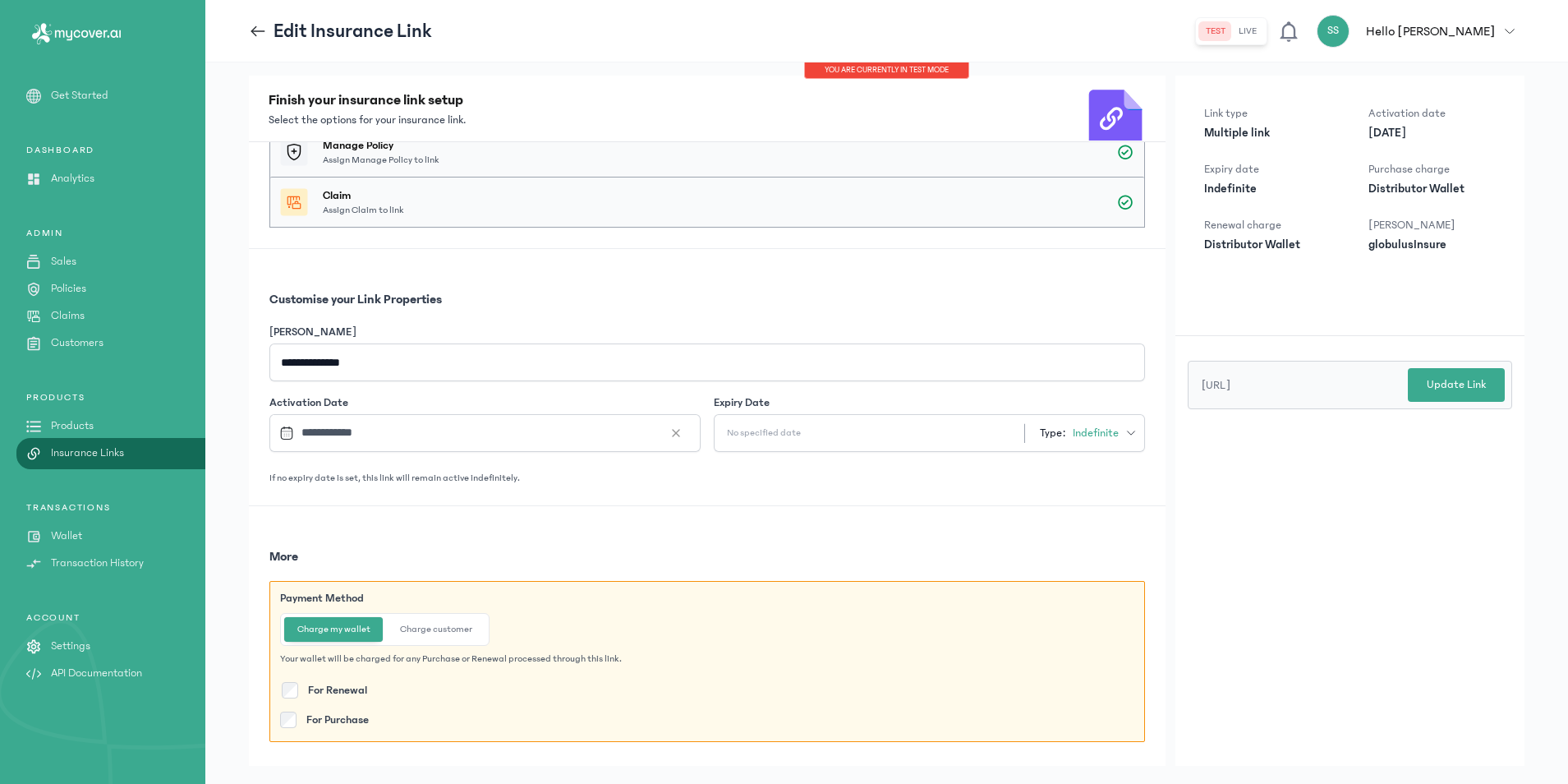
scroll to position [34, 0]
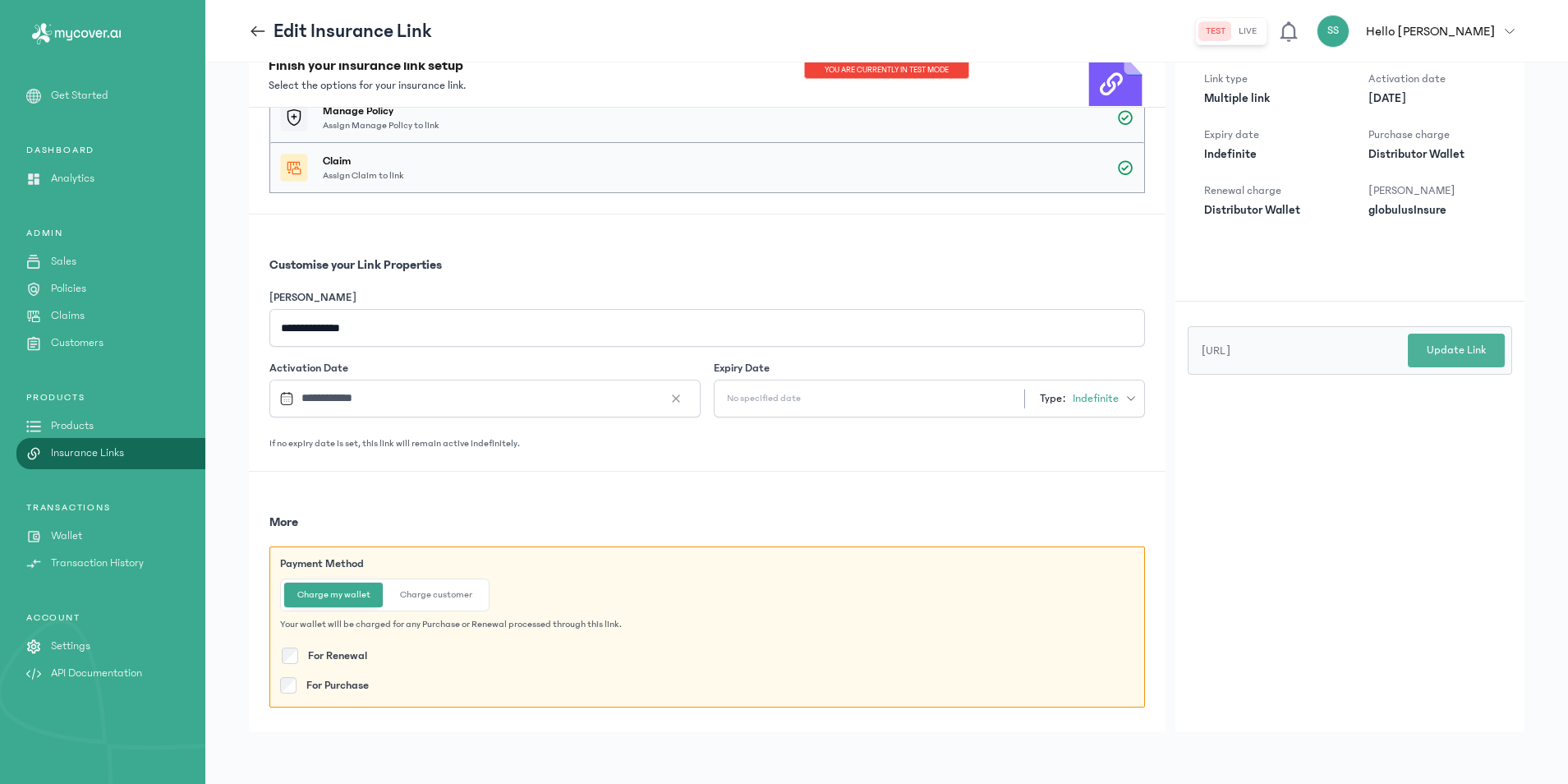
click at [1460, 349] on p "Update Link" at bounding box center [1456, 351] width 59 height 18
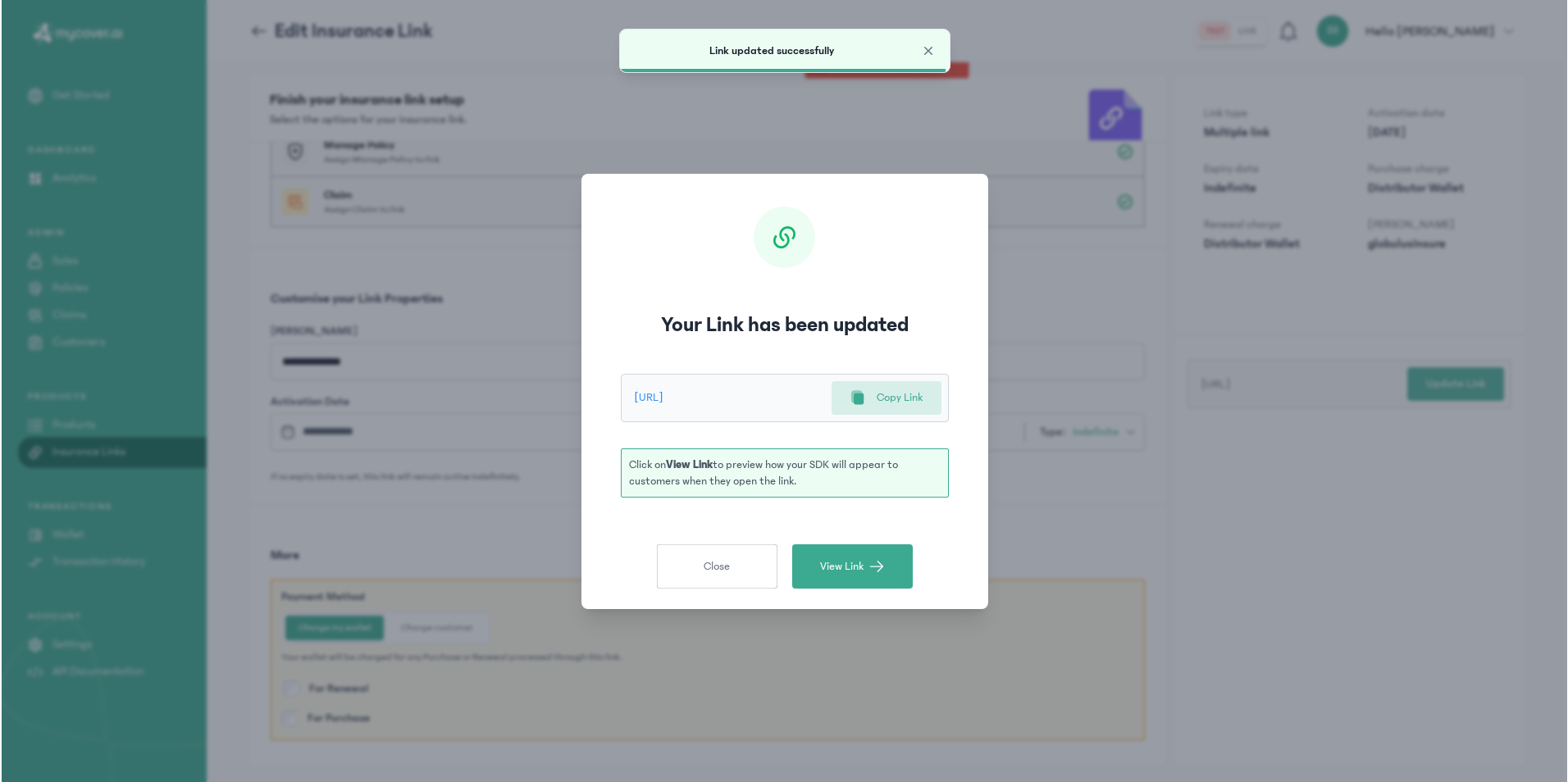
scroll to position [0, 0]
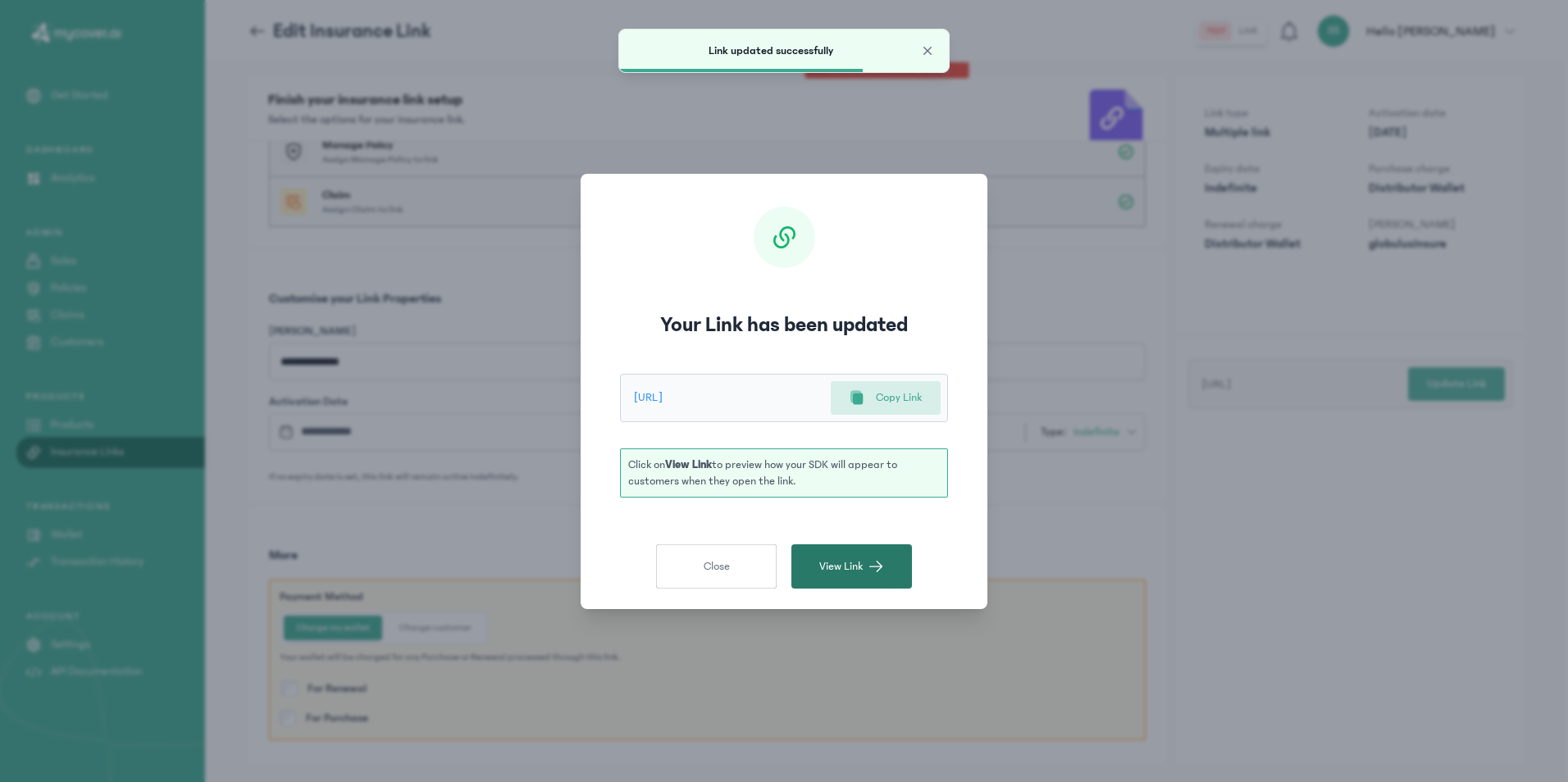
click at [870, 553] on button "View Link" at bounding box center [851, 566] width 121 height 45
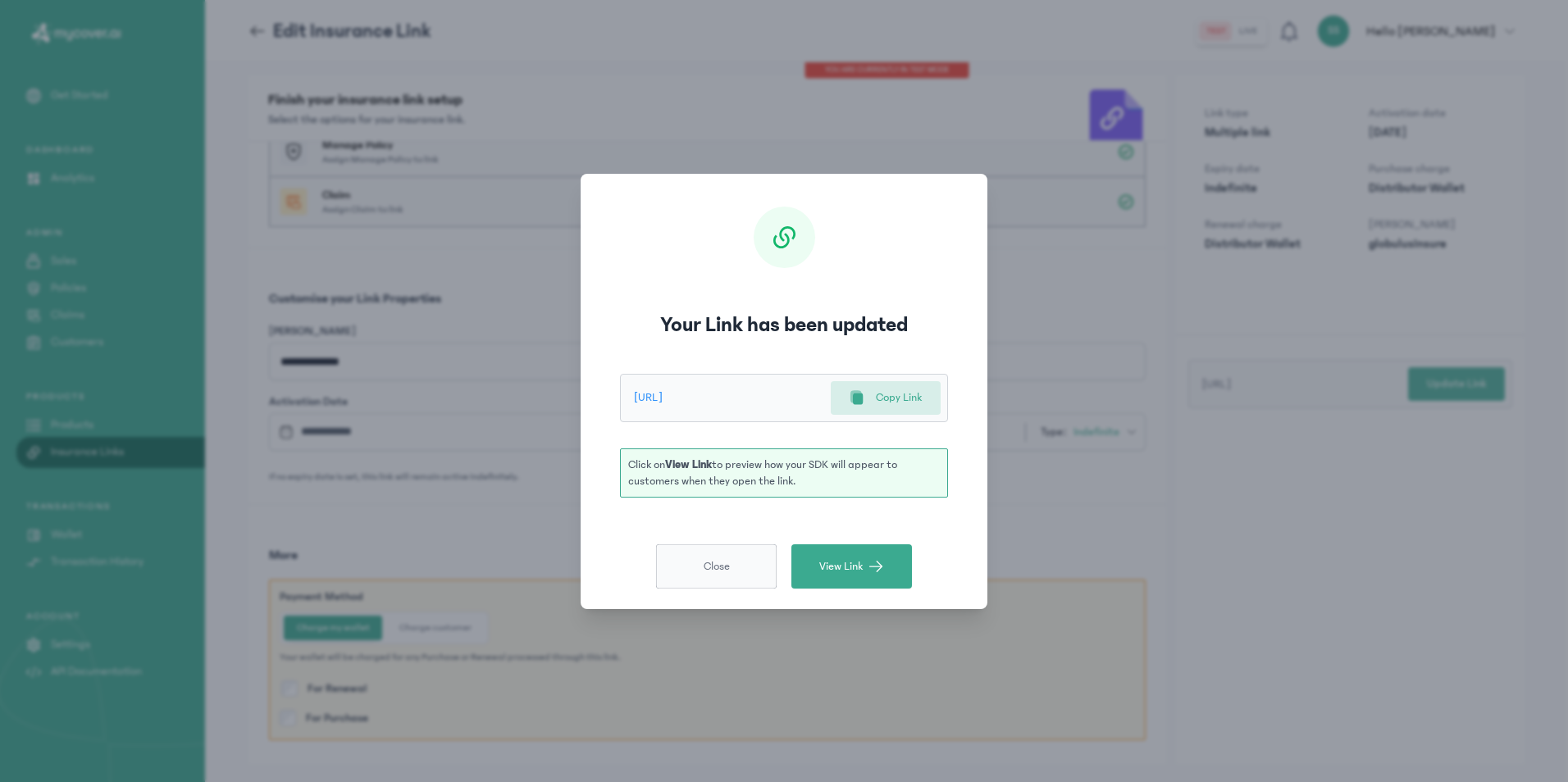
click at [693, 559] on button "Close" at bounding box center [717, 566] width 121 height 45
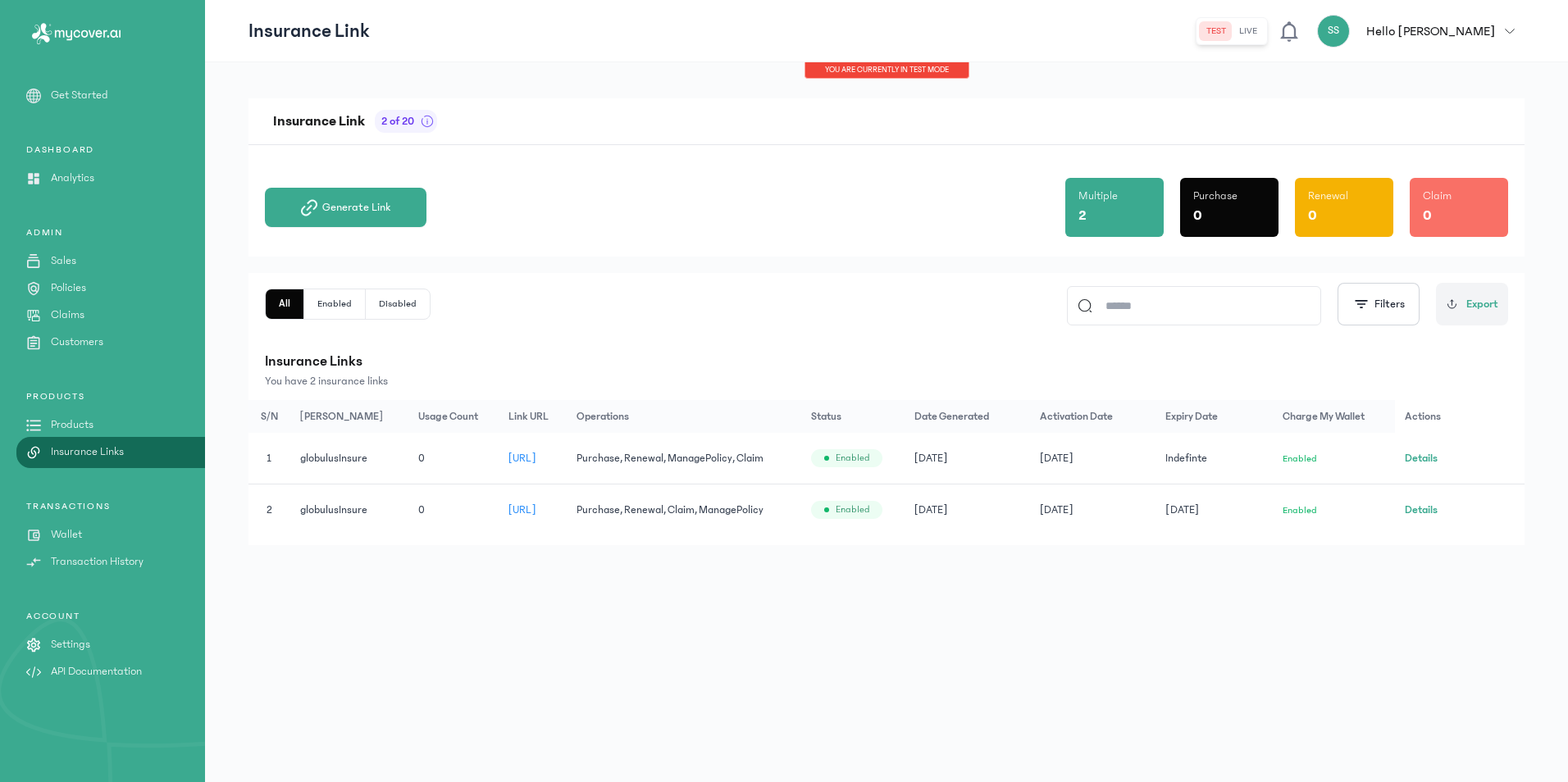
click at [305, 455] on span "globulusInsure" at bounding box center [333, 457] width 67 height 11
click at [1432, 517] on button "Details" at bounding box center [1420, 509] width 32 height 17
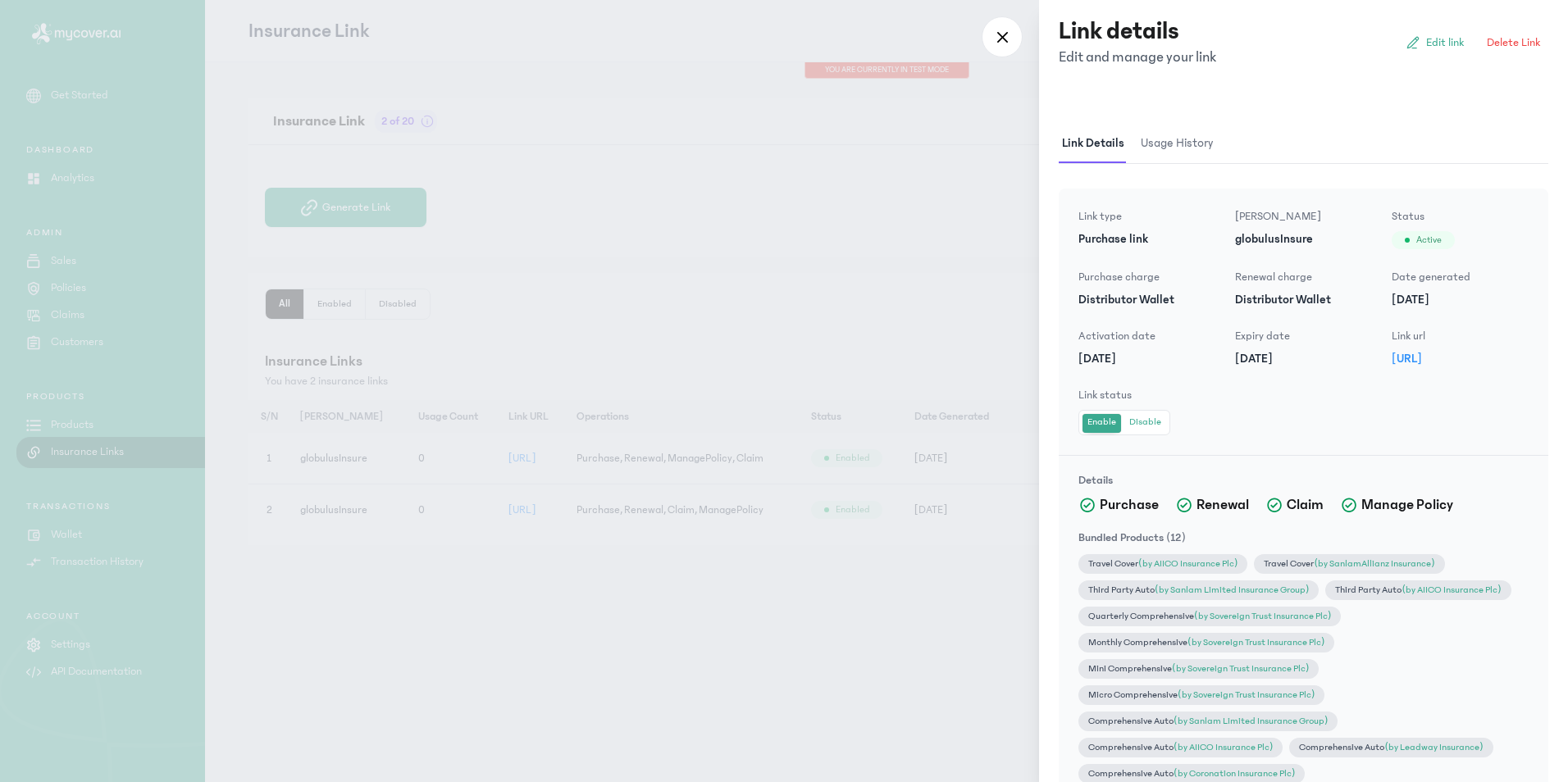
click at [1151, 425] on button "Disable" at bounding box center [1145, 422] width 42 height 17
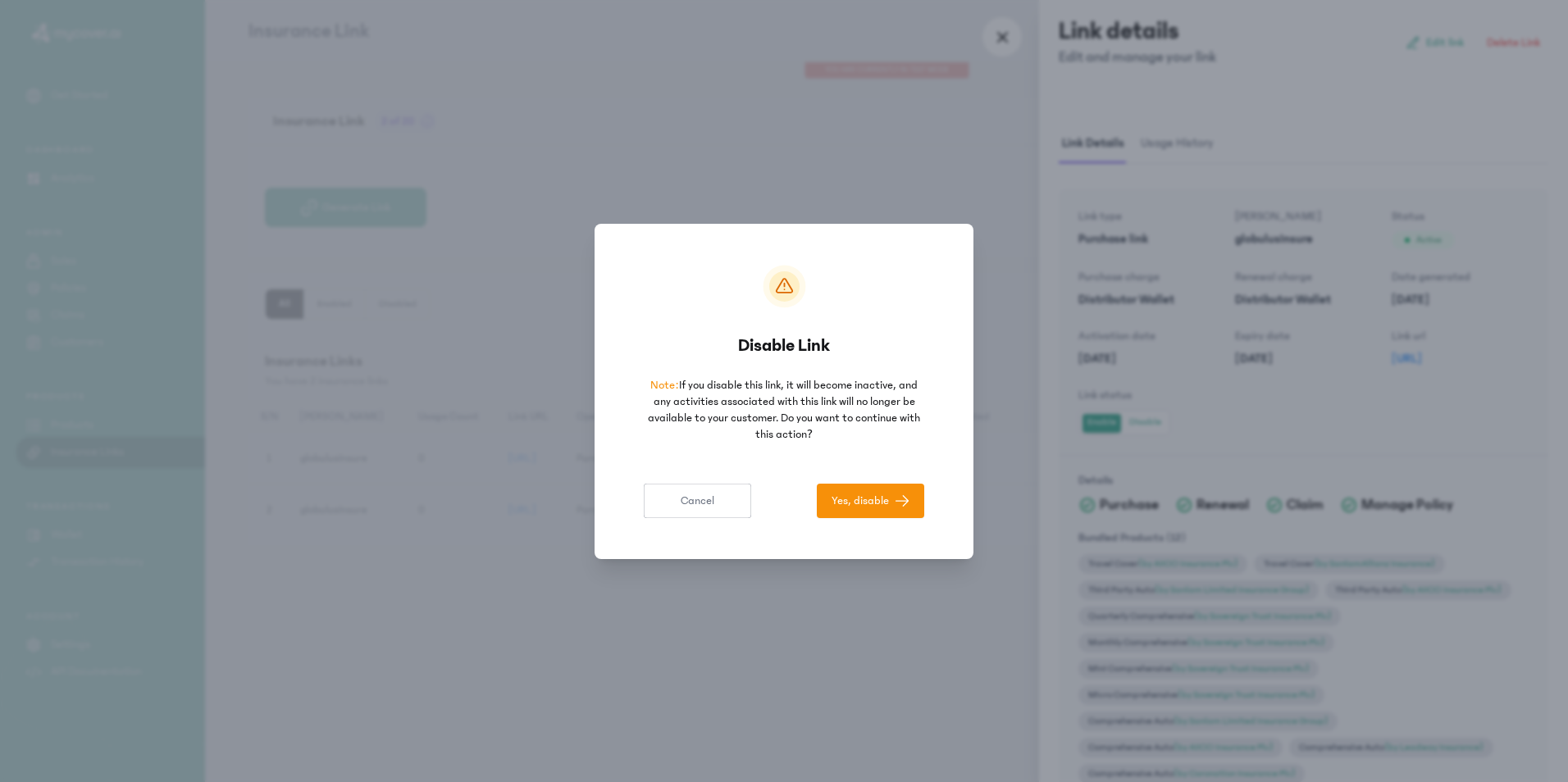
click at [873, 490] on button "Yes, disable" at bounding box center [870, 500] width 108 height 34
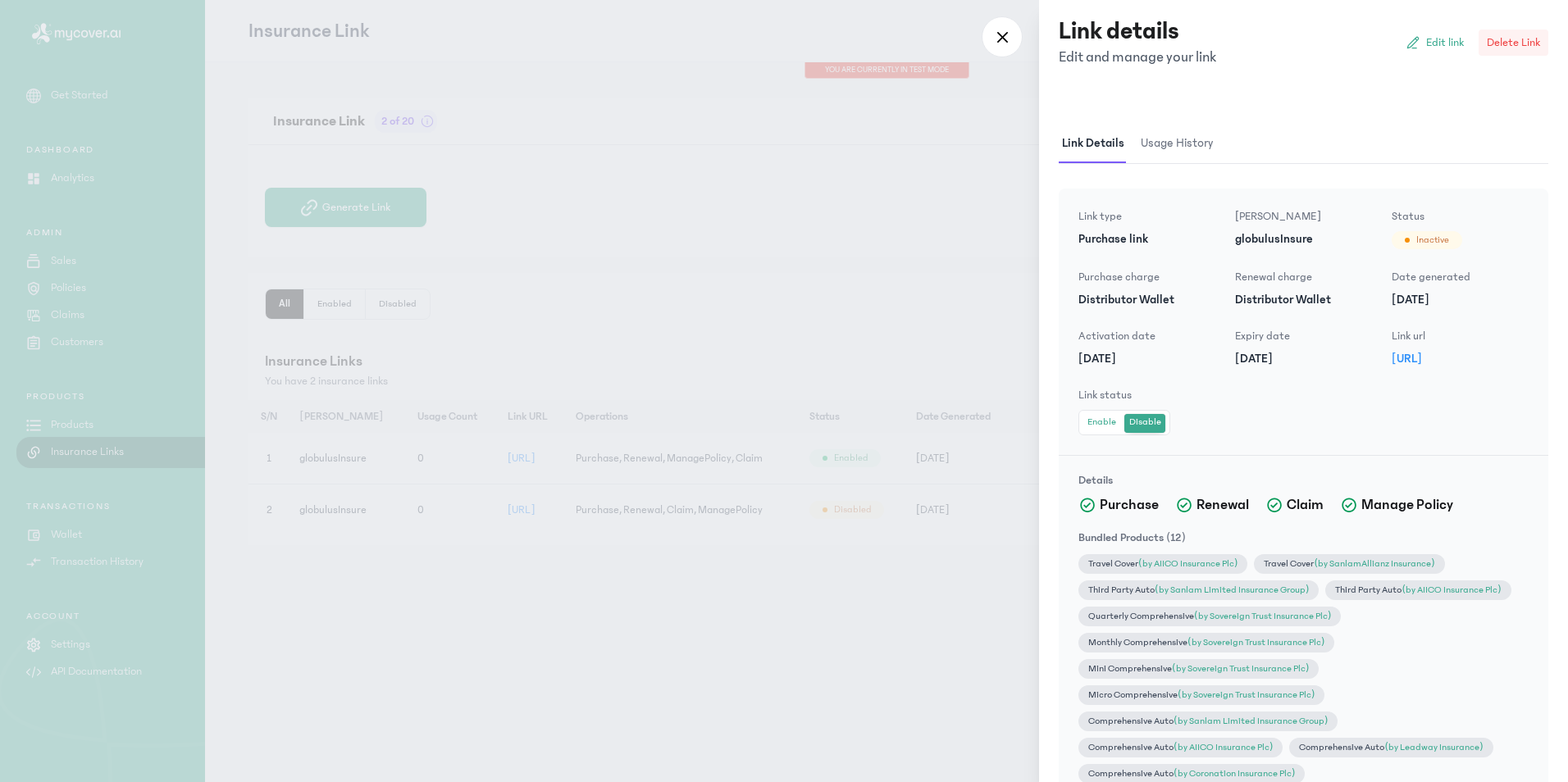
click at [1508, 46] on span "Delete Link" at bounding box center [1513, 42] width 53 height 17
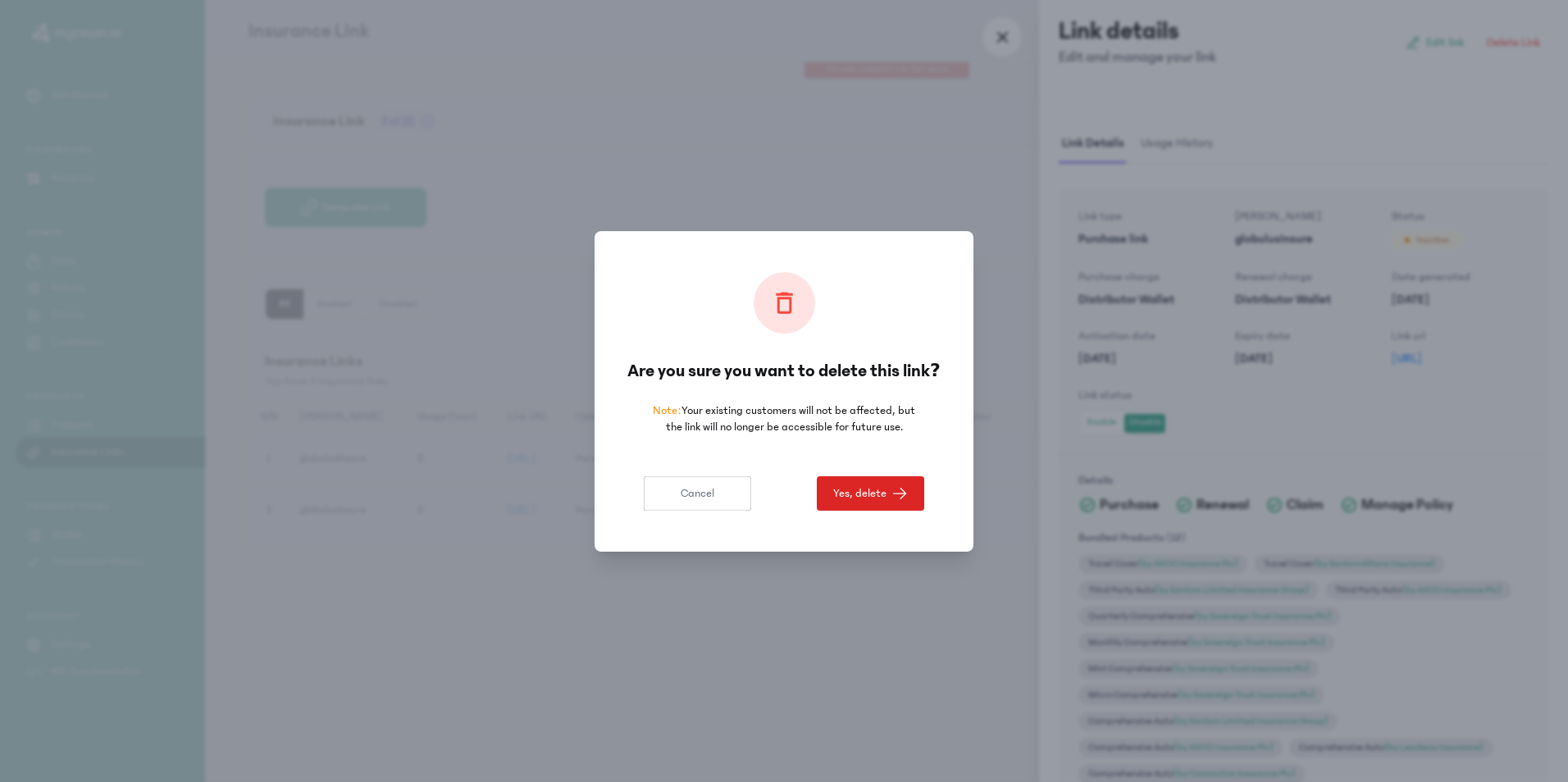
click at [873, 488] on span "Yes, delete" at bounding box center [859, 493] width 53 height 17
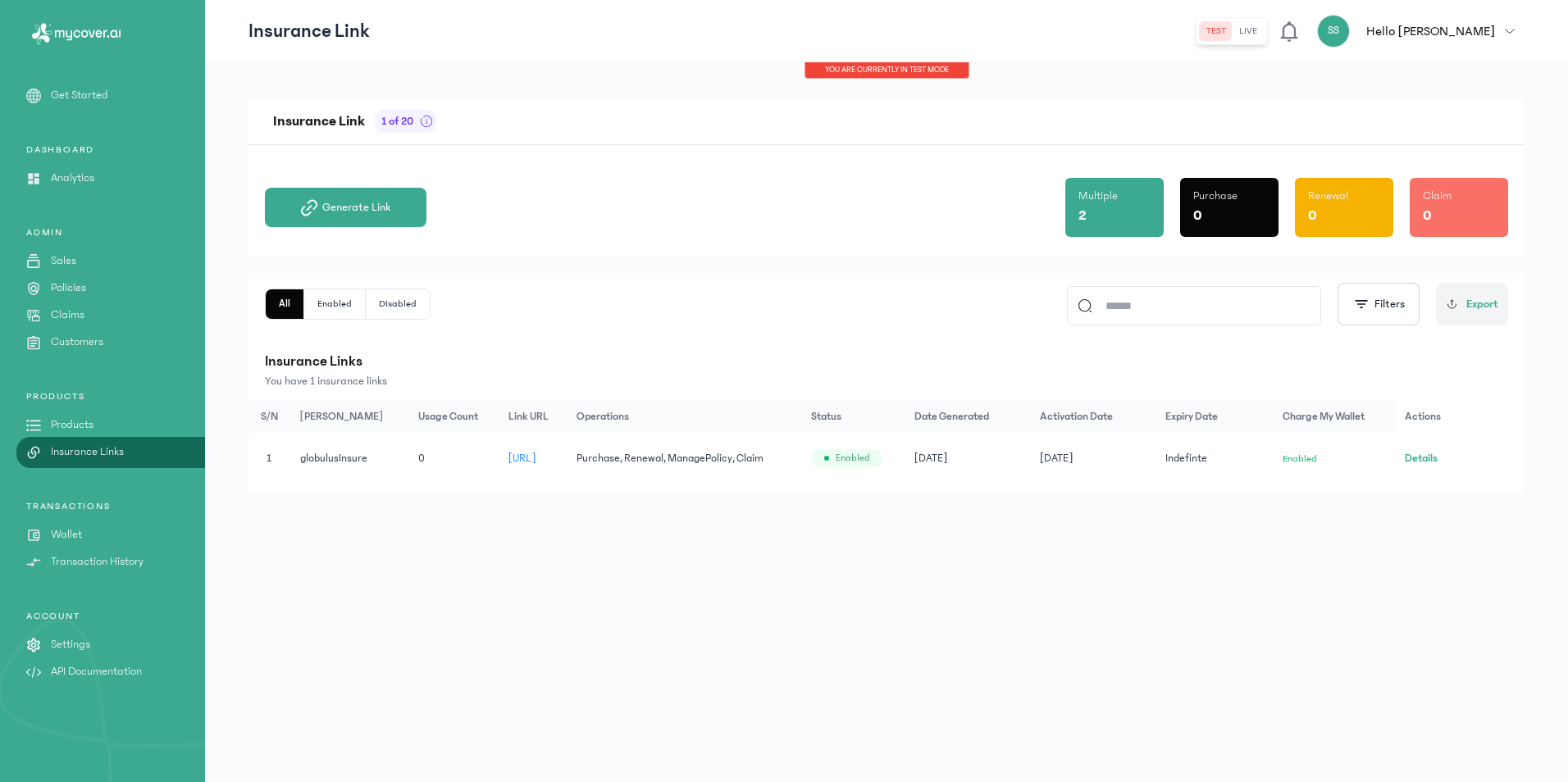
click at [901, 574] on div "Insurance Link 1 of 20 Generate Link Multiple 2 Purchase 0 Renewal 0 Claim 0 Al…" at bounding box center [886, 422] width 1362 height 720
